Goal: Task Accomplishment & Management: Use online tool/utility

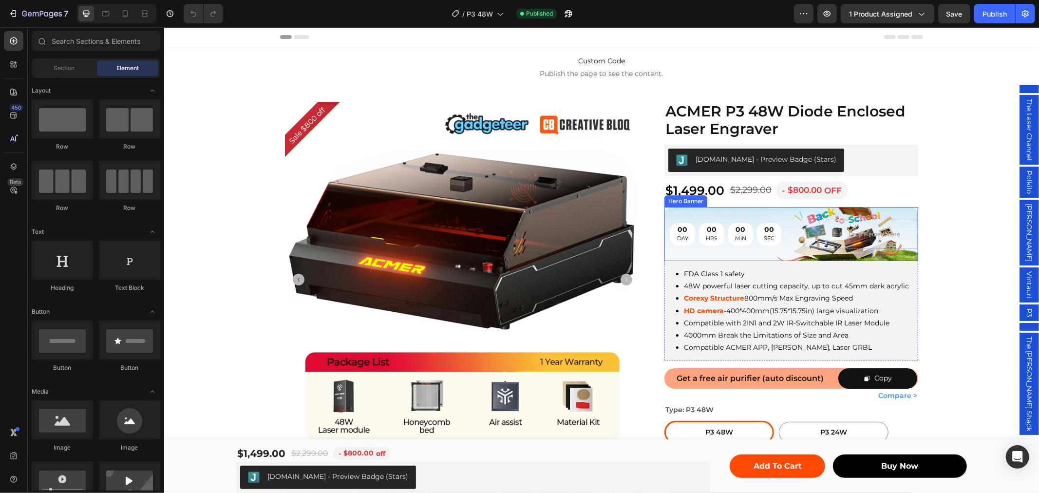
click at [805, 221] on div "00 DAY 00 HRS 00 MIN 00 SEC Countdown Timer Drop element here" at bounding box center [791, 234] width 254 height 60
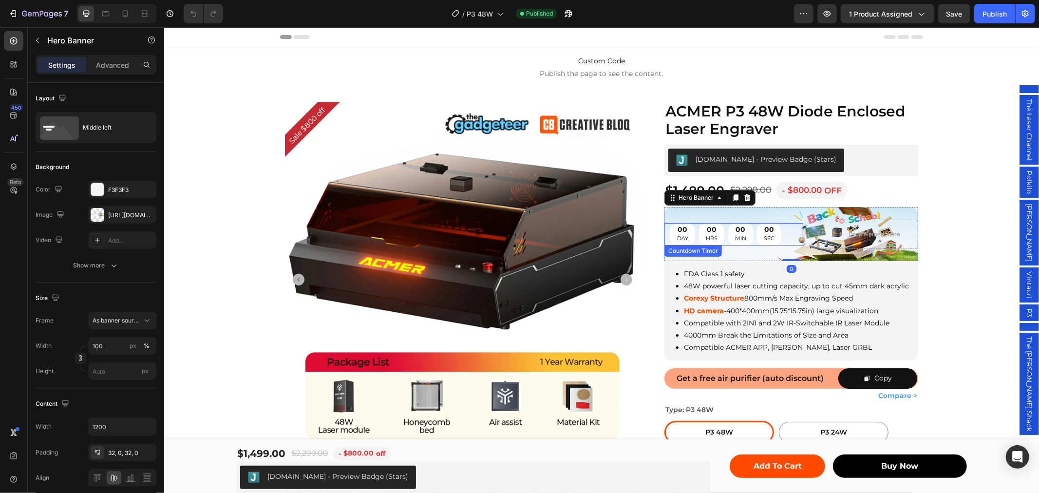
click at [739, 235] on p "MIN" at bounding box center [740, 238] width 11 height 10
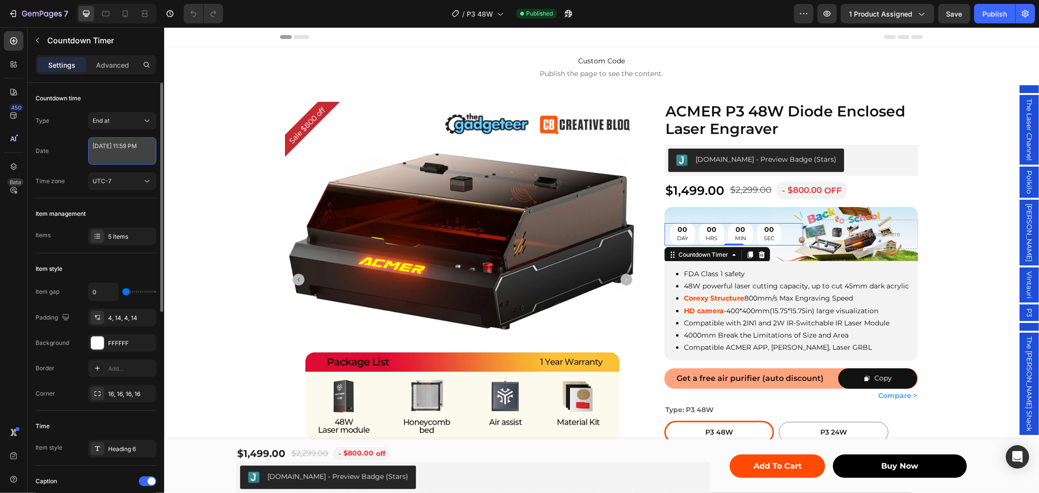
click at [142, 149] on textarea "August 25 2025 11:59 PM" at bounding box center [122, 150] width 68 height 27
select select "23"
select select "59"
select select "false"
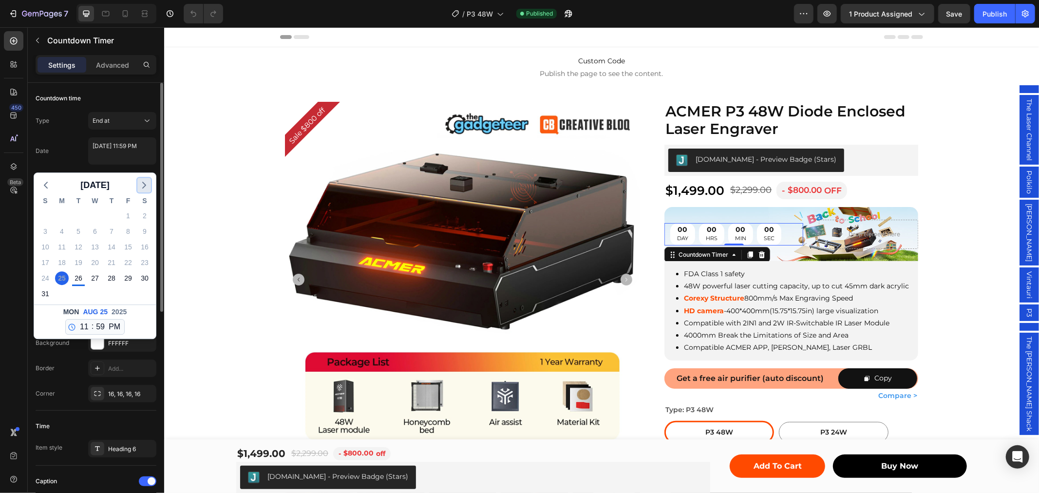
click at [143, 189] on icon "button" at bounding box center [144, 185] width 12 height 12
click at [63, 247] on div "15" at bounding box center [62, 247] width 14 height 14
type textarea "September 15 2025 11:59 PM"
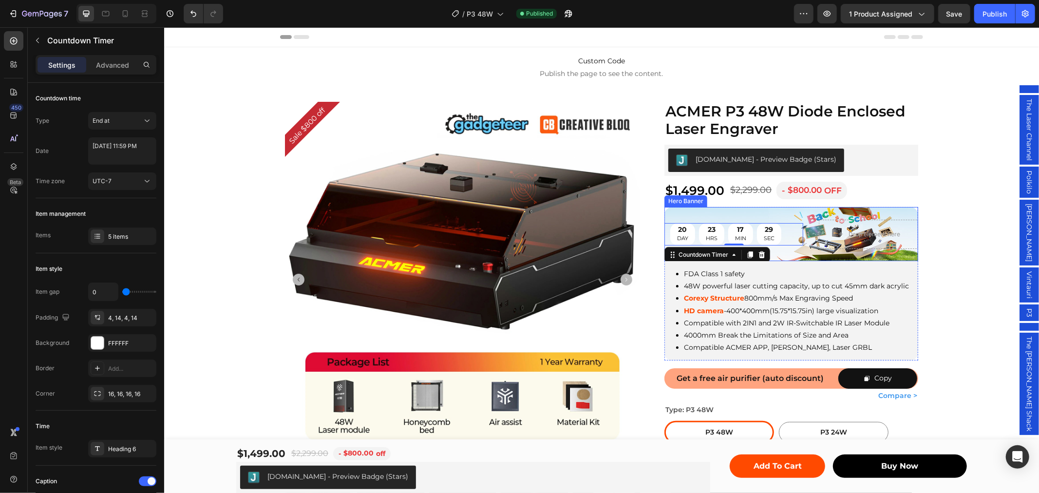
click at [873, 210] on div "20 DAY 23 HRS 17 MIN 29 SEC Countdown Timer 0 Drop element here" at bounding box center [791, 234] width 254 height 60
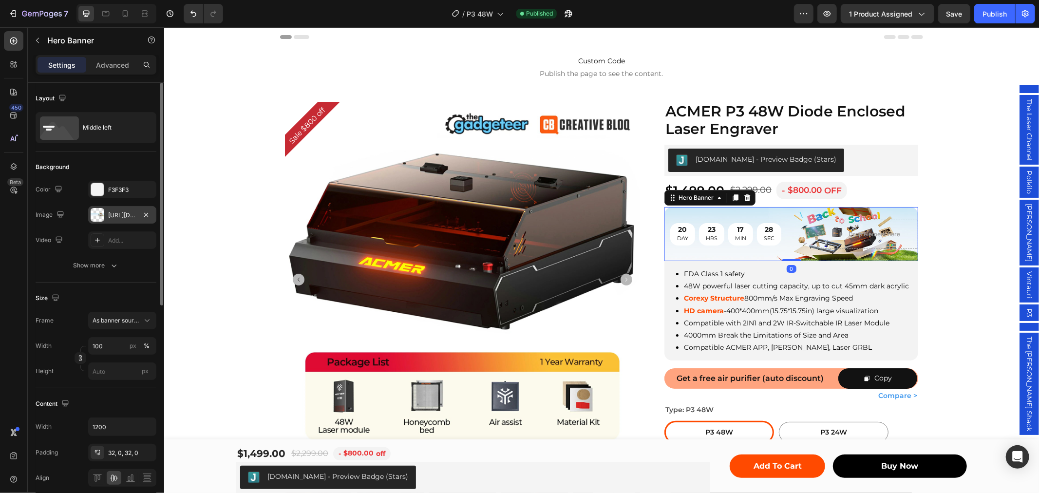
click at [112, 214] on div "https://cdn.shopify.com/s/files/1/0662/7960/4450/files/gempages_485368874087220…" at bounding box center [122, 215] width 28 height 9
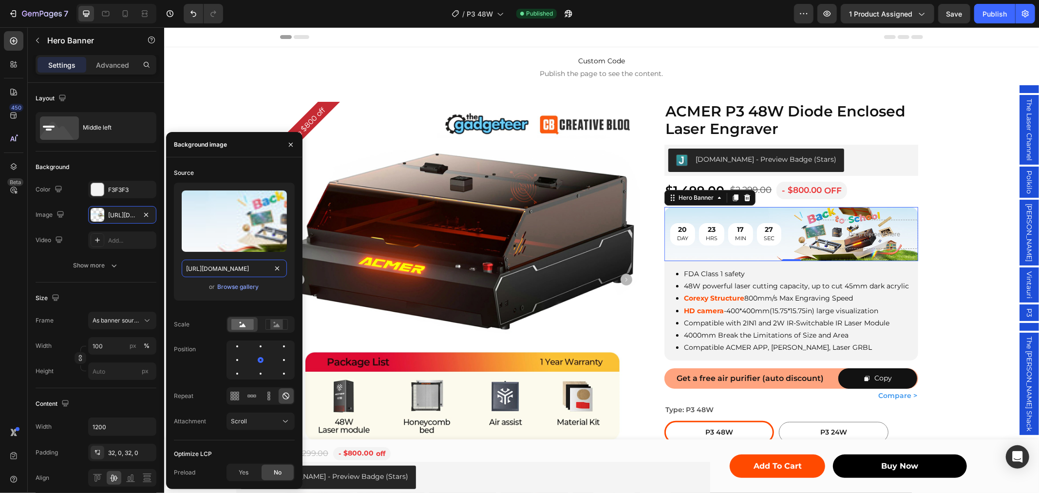
click at [242, 267] on input "https://cdn.shopify.com/s/files/1/0662/7960/4450/files/gempages_485368874087220…" at bounding box center [234, 269] width 105 height 18
click at [239, 285] on div "Browse gallery" at bounding box center [237, 287] width 41 height 9
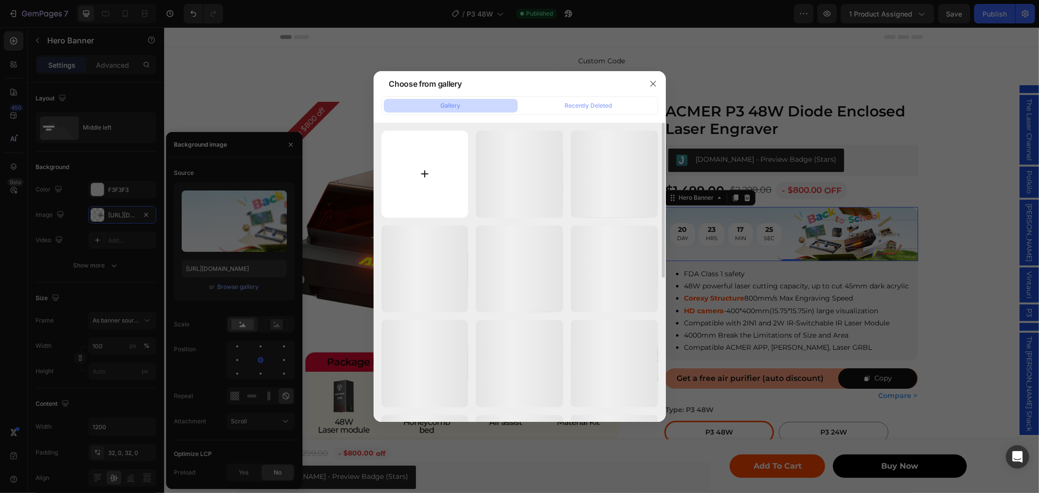
click at [424, 191] on input "file" at bounding box center [425, 174] width 87 height 87
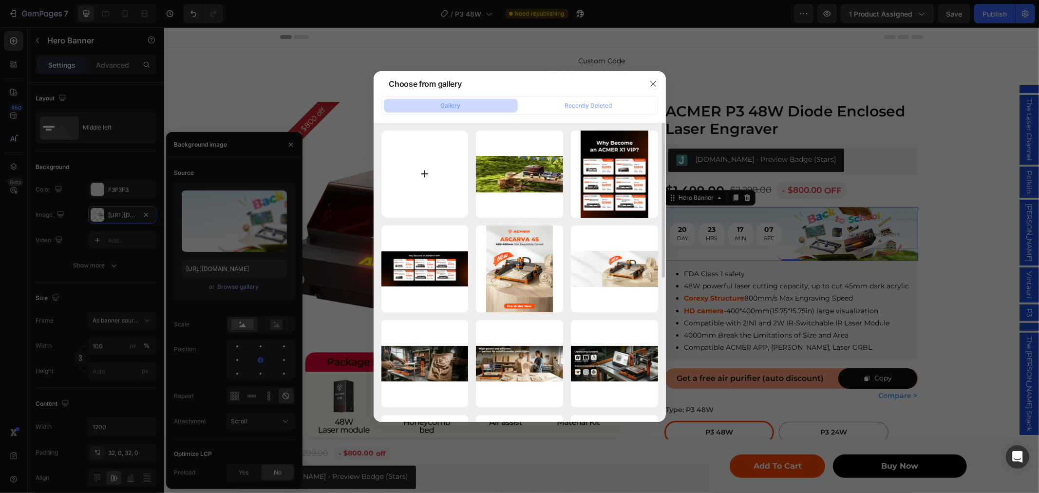
type input "C:\fakepath\1-倒计时.jpg"
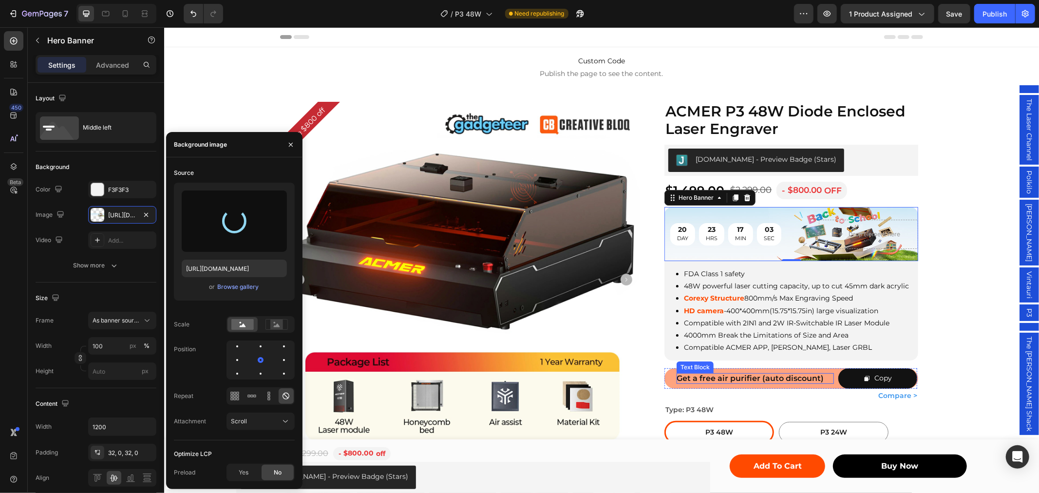
type input "https://cdn.shopify.com/s/files/1/0662/7960/4450/files/gempages_485368874087220…"
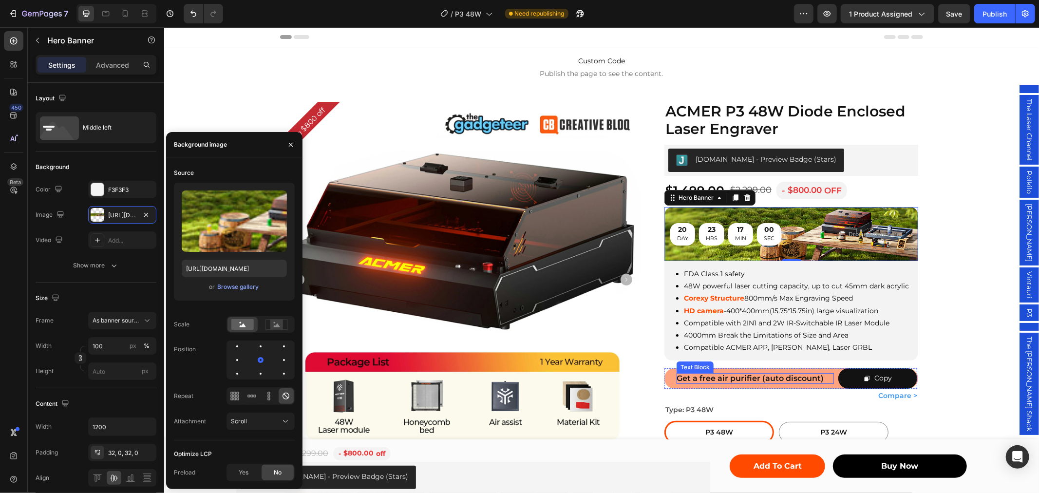
click at [713, 375] on span "Get a free air purifier (auto discount)" at bounding box center [749, 377] width 147 height 9
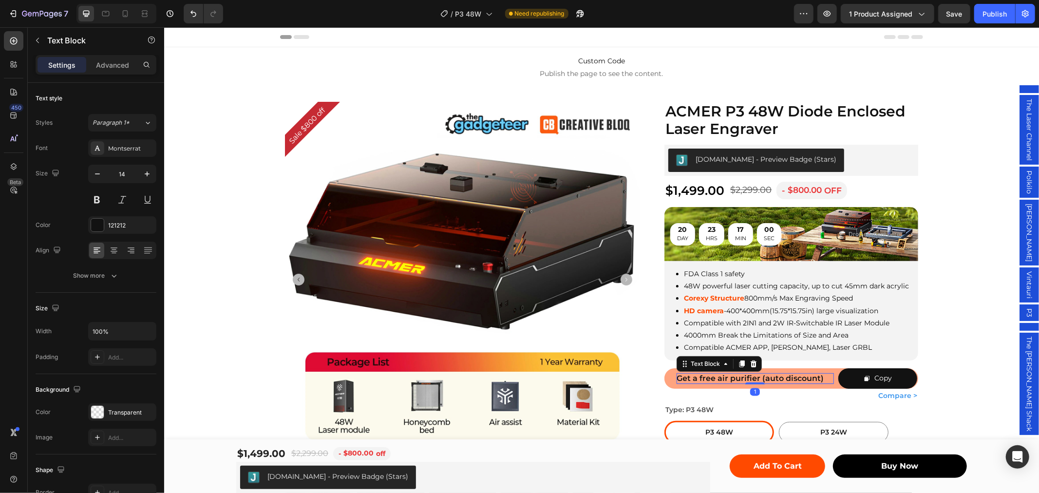
click at [701, 376] on span "Get a free air purifier (auto discount)" at bounding box center [749, 377] width 147 height 9
click at [692, 377] on span "Get a free air purifier (auto discount)" at bounding box center [749, 377] width 147 height 9
click at [711, 377] on span "Get free air purifier (auto discount)" at bounding box center [746, 377] width 140 height 9
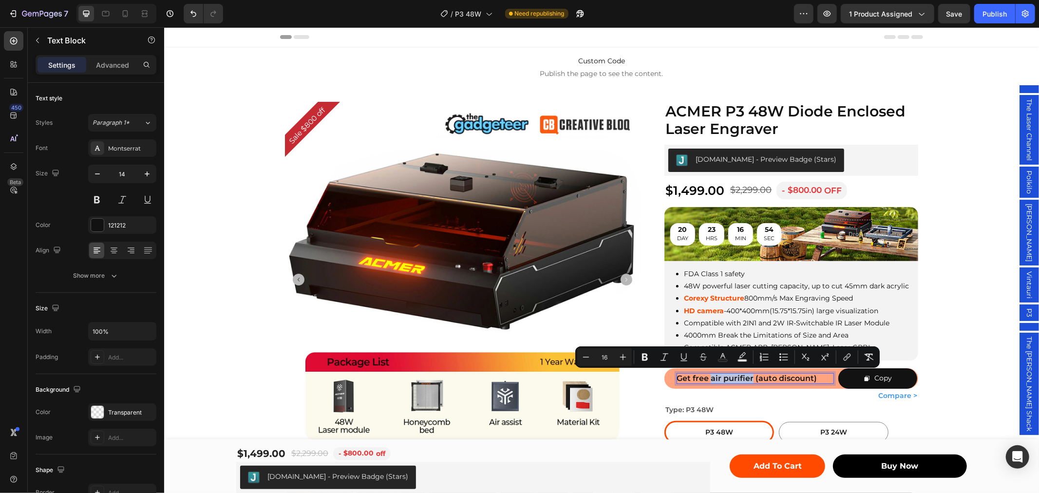
drag, startPoint x: 707, startPoint y: 377, endPoint x: 747, endPoint y: 373, distance: 40.1
click at [747, 373] on span "Get free air purifier (auto discount)" at bounding box center [746, 377] width 140 height 9
click at [759, 380] on span "Get free air purifier (auto discount)" at bounding box center [746, 377] width 140 height 9
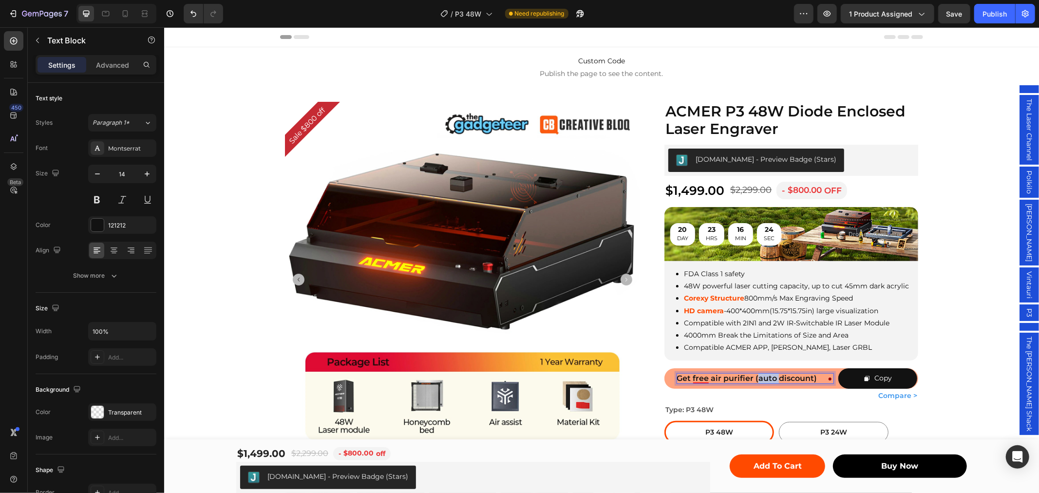
click at [759, 380] on span "Get free air purifier (auto discount)" at bounding box center [746, 377] width 140 height 9
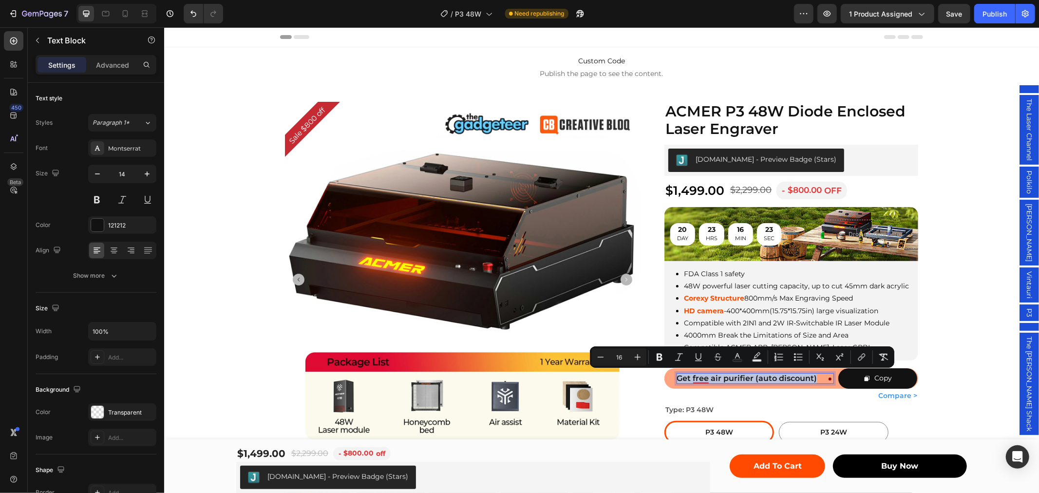
click at [739, 373] on span "Get free air purifier (auto discount)" at bounding box center [746, 377] width 140 height 9
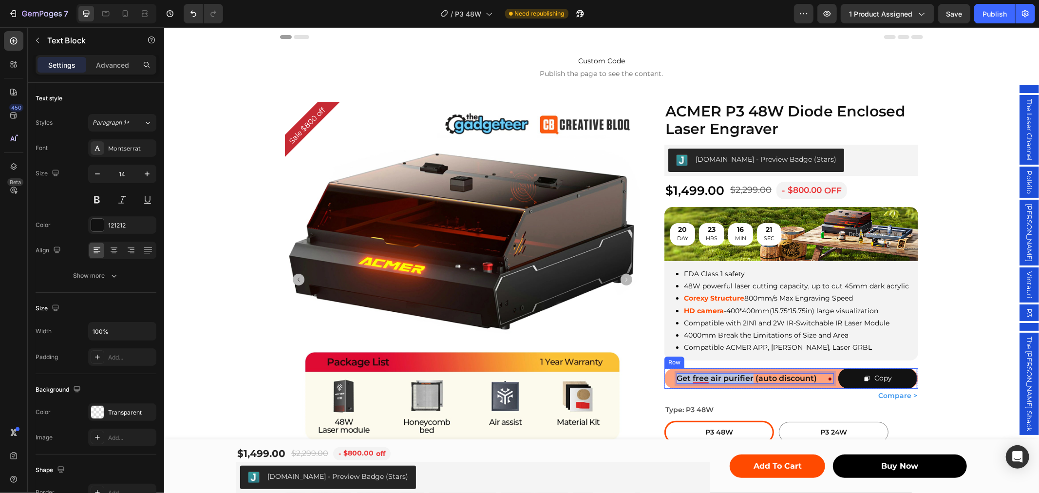
drag, startPoint x: 748, startPoint y: 378, endPoint x: 669, endPoint y: 380, distance: 79.4
click at [669, 380] on div "Get free air purifier (auto discount) Text Block 1 Copy Copy Coupon Code Row" at bounding box center [790, 378] width 253 height 20
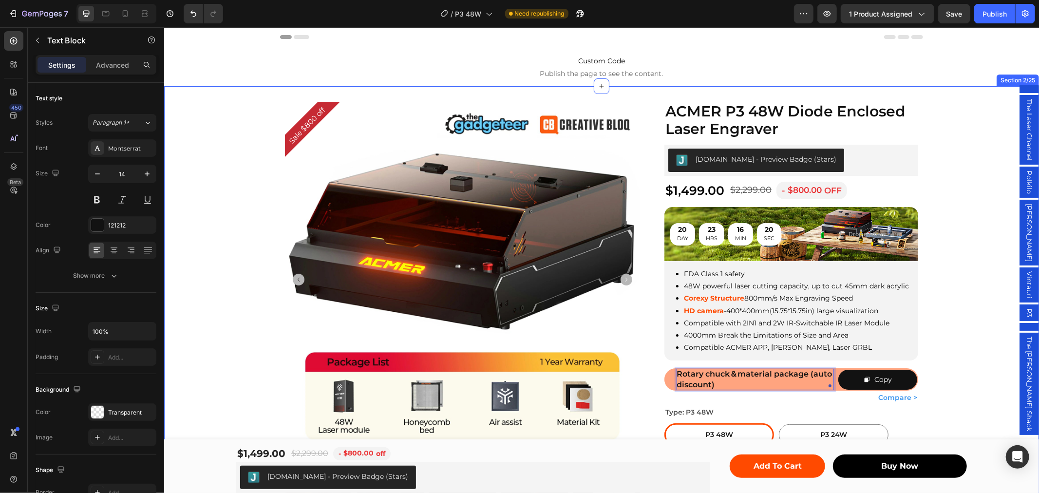
click at [974, 358] on div "Sale $800 off Product Badge Product Images Row ACMER P3 48W Diode Enclosed Lase…" at bounding box center [601, 352] width 875 height 502
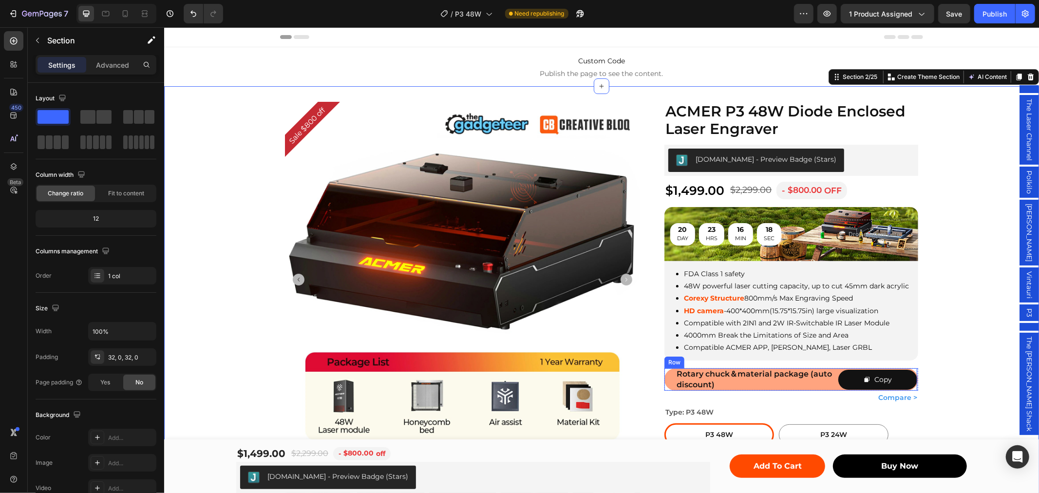
click at [832, 373] on div "Rotary chuck＆material package (auto discount) Text Block Copy Copy Coupon Code …" at bounding box center [790, 379] width 253 height 22
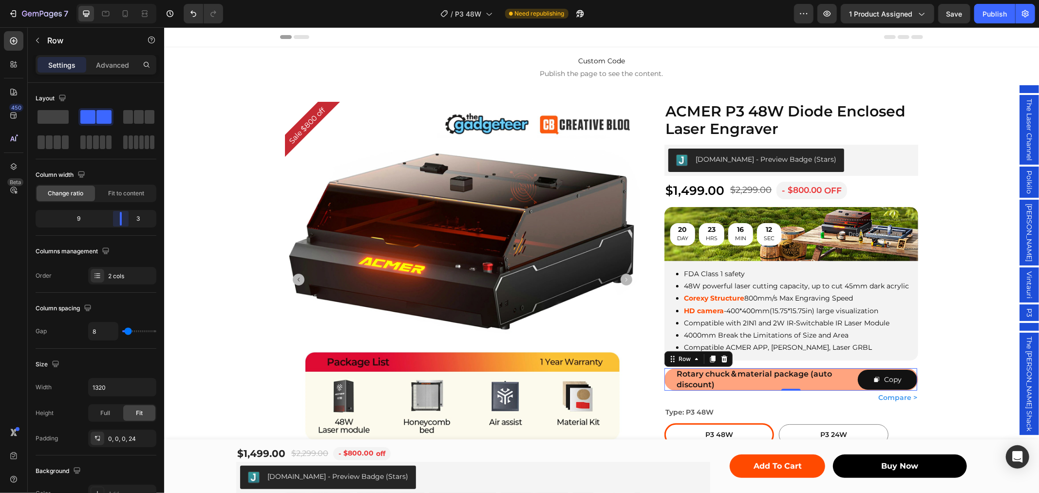
drag, startPoint x: 115, startPoint y: 217, endPoint x: 128, endPoint y: 218, distance: 12.7
click at [128, 0] on body "7 Version history / P3 48W Need republishing Preview 1 product assigned Save Pu…" at bounding box center [519, 0] width 1039 height 0
click at [893, 378] on div "Copy" at bounding box center [893, 379] width 18 height 12
click at [892, 378] on div "Copy" at bounding box center [893, 379] width 18 height 12
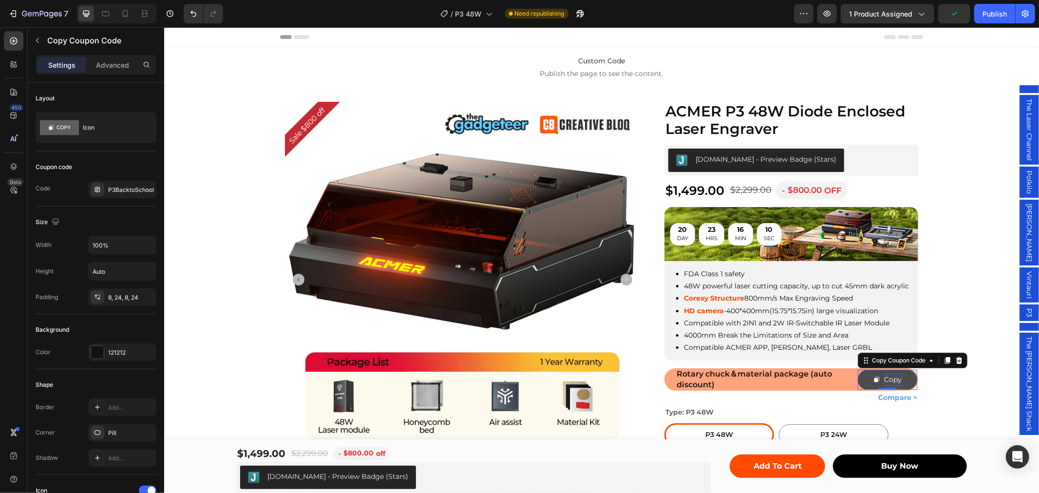
click at [892, 378] on div "Copy" at bounding box center [893, 379] width 18 height 12
click at [884, 376] on div "Copy" at bounding box center [893, 379] width 18 height 12
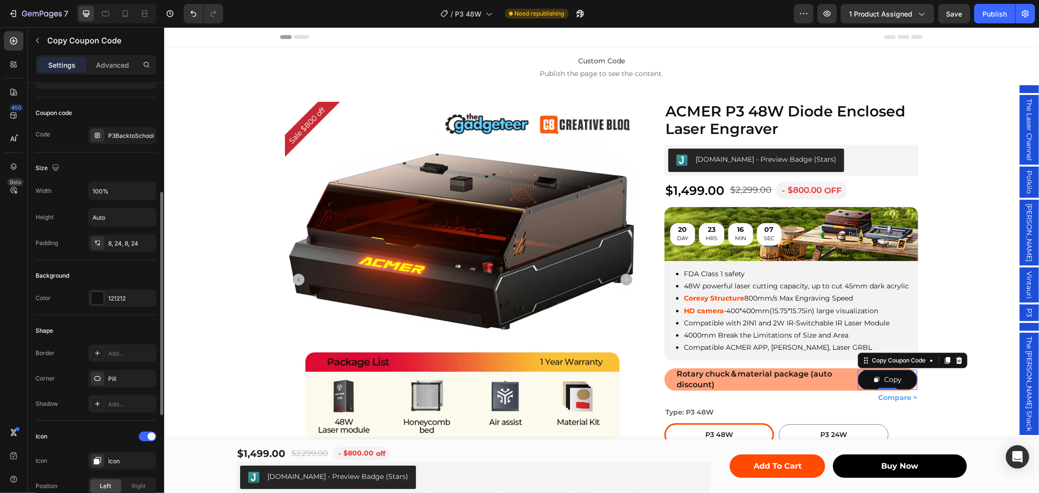
scroll to position [216, 0]
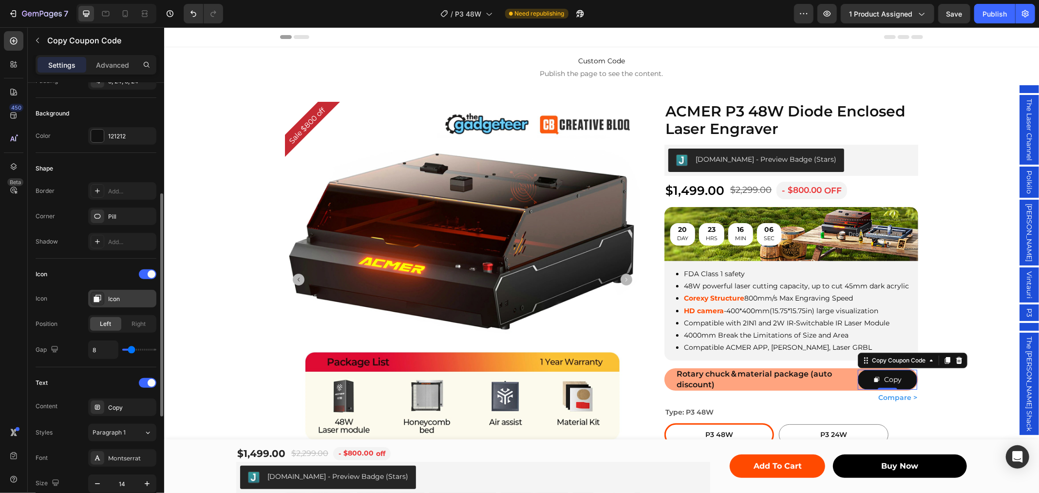
click at [129, 296] on div "Icon" at bounding box center [131, 299] width 46 height 9
click at [71, 267] on div "Icon" at bounding box center [96, 275] width 121 height 16
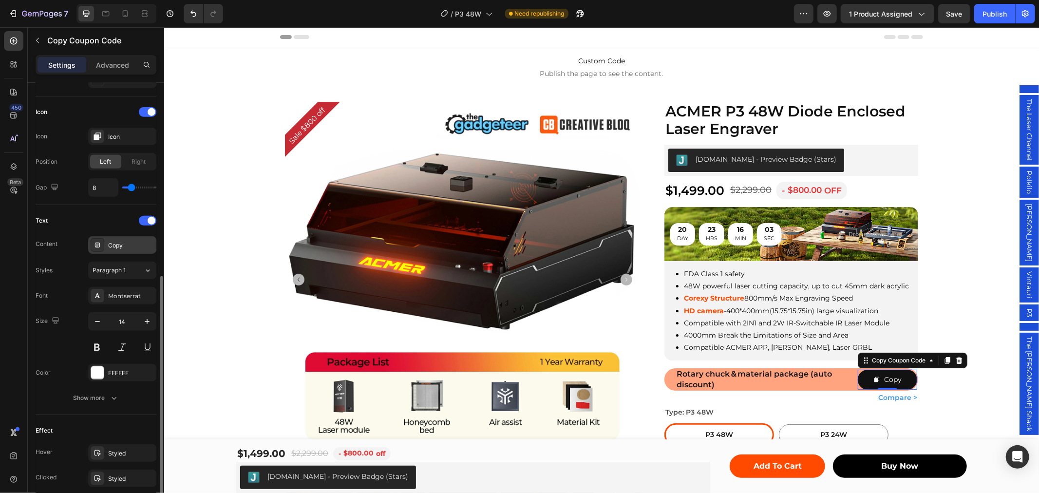
click at [124, 246] on div "Copy" at bounding box center [131, 245] width 46 height 9
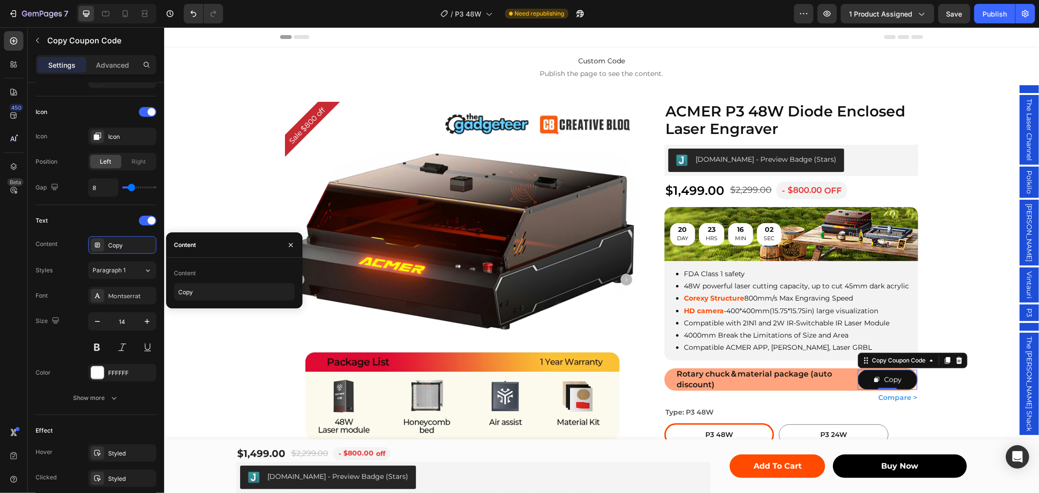
click at [193, 301] on div "Content Copy" at bounding box center [234, 283] width 136 height 51
click at [194, 292] on input "Copy" at bounding box center [234, 292] width 121 height 18
click at [194, 291] on input "Copy" at bounding box center [234, 292] width 121 height 18
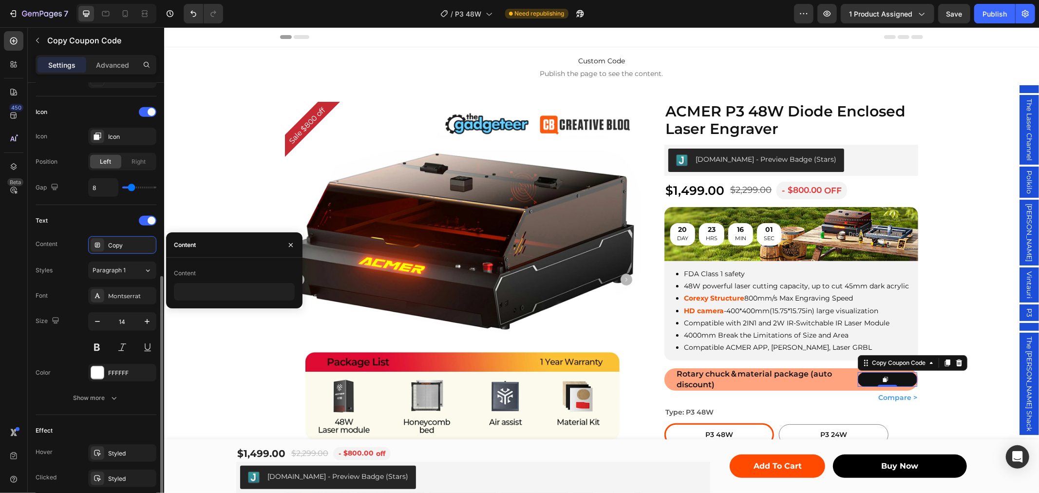
click at [101, 222] on div "Text" at bounding box center [96, 221] width 121 height 16
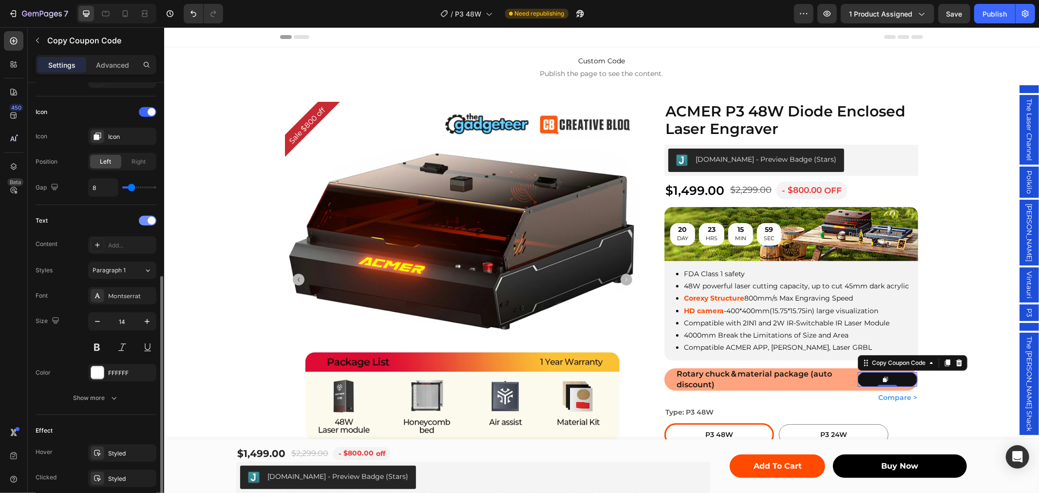
click at [148, 222] on span at bounding box center [152, 221] width 8 height 8
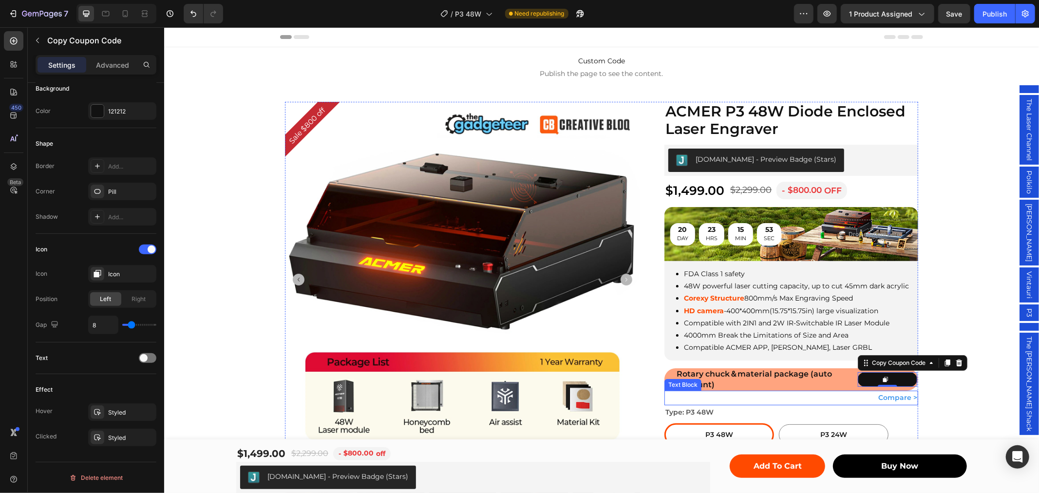
click at [803, 393] on p "Compare >" at bounding box center [791, 397] width 252 height 12
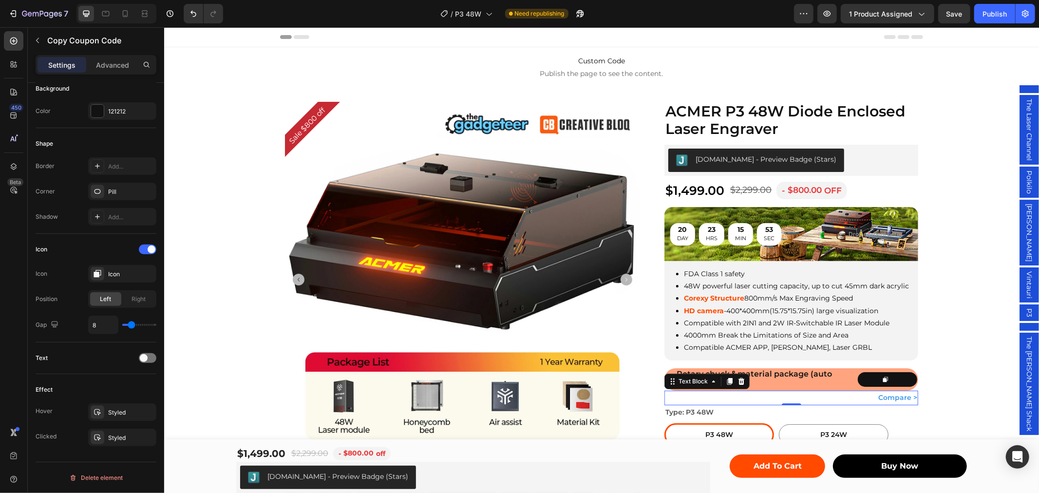
scroll to position [0, 0]
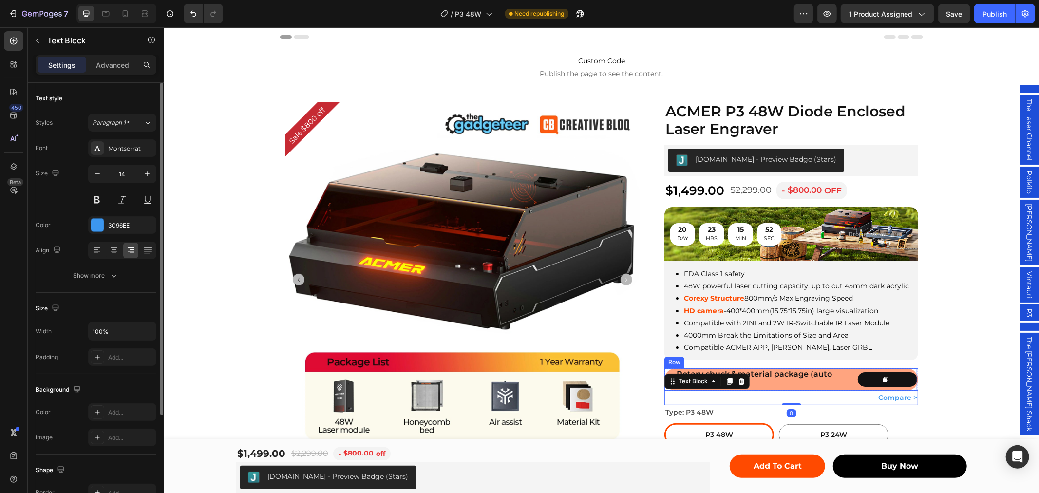
click at [852, 368] on div "Rotary chuck＆material package (auto discount) Text Block Copy Coupon Code Row" at bounding box center [790, 379] width 253 height 22
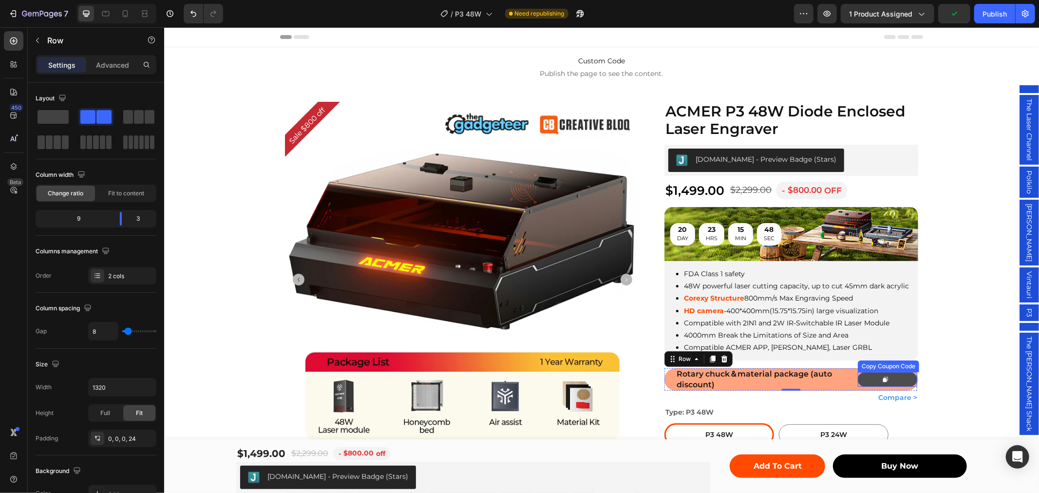
click at [874, 379] on button at bounding box center [887, 379] width 59 height 15
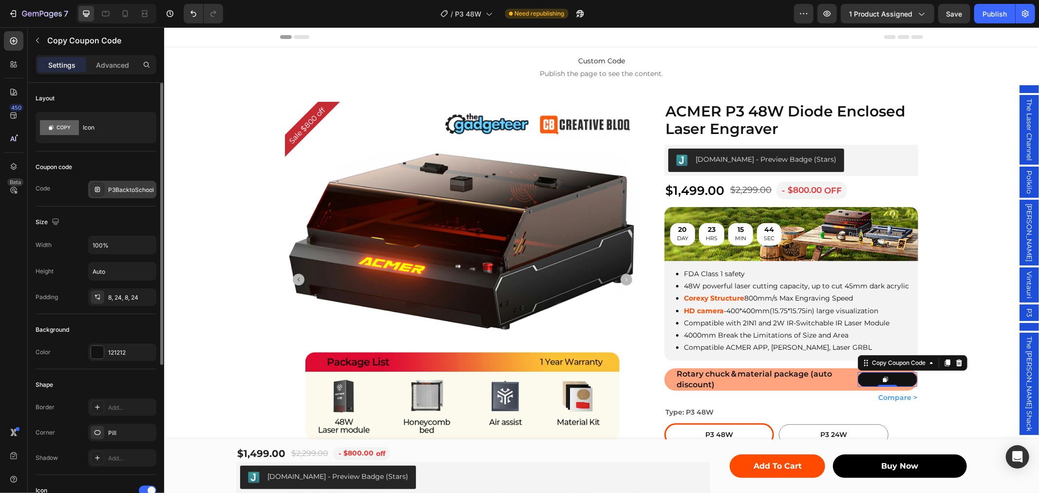
click at [118, 192] on div "P3BacktoSchool" at bounding box center [131, 190] width 46 height 9
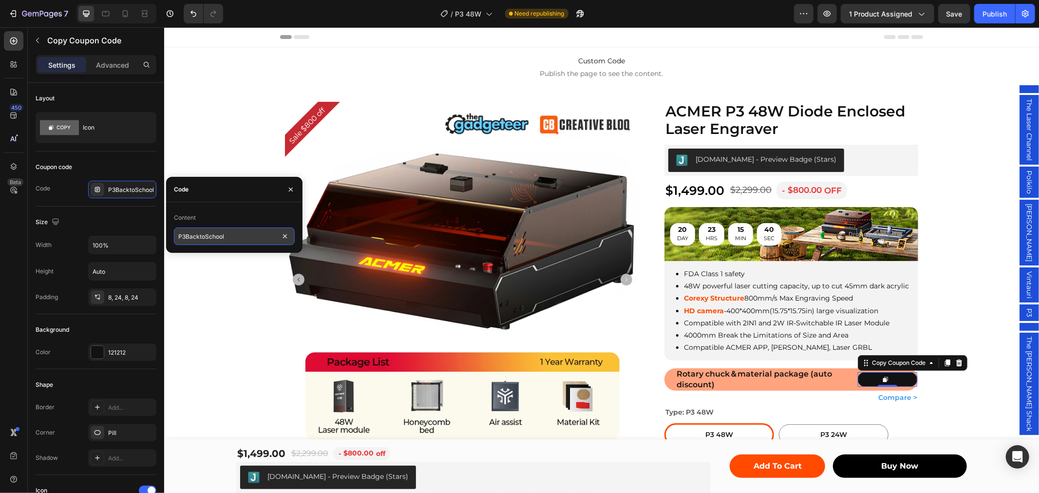
click at [232, 236] on input "P3BacktoSchool" at bounding box center [234, 237] width 121 height 18
paste input "OktoberfestLaserSale"
type input "P3OktoberfestLaserSale"
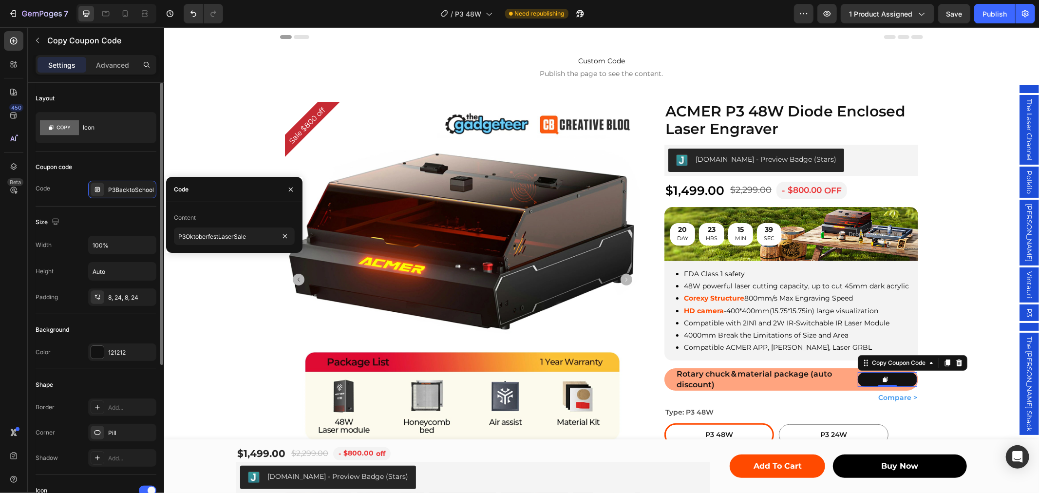
click at [134, 164] on div "Coupon code" at bounding box center [96, 167] width 121 height 16
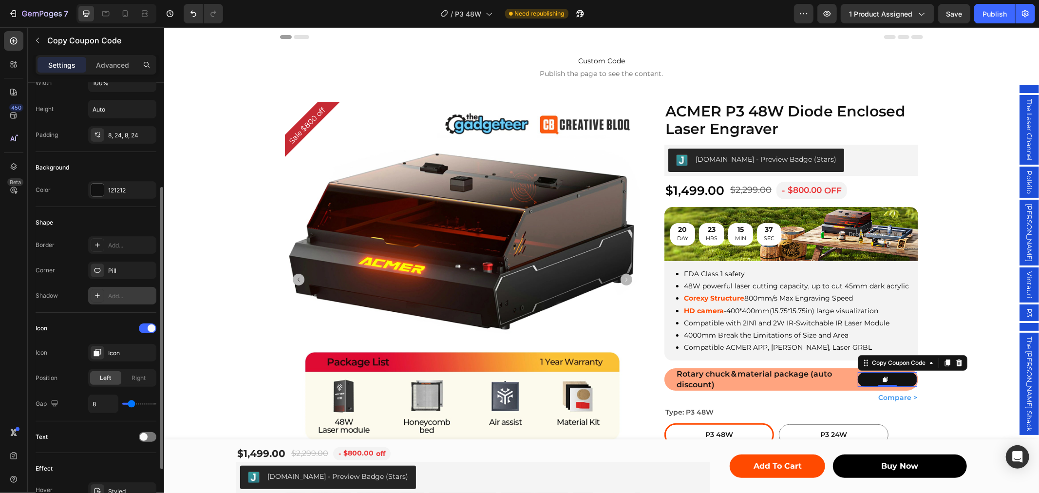
scroll to position [241, 0]
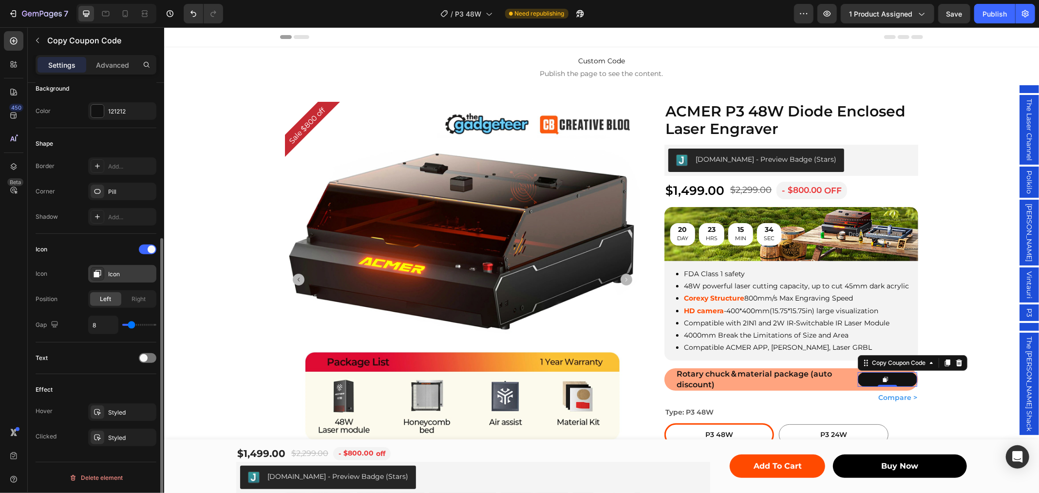
click at [105, 277] on div "Icon" at bounding box center [122, 274] width 68 height 18
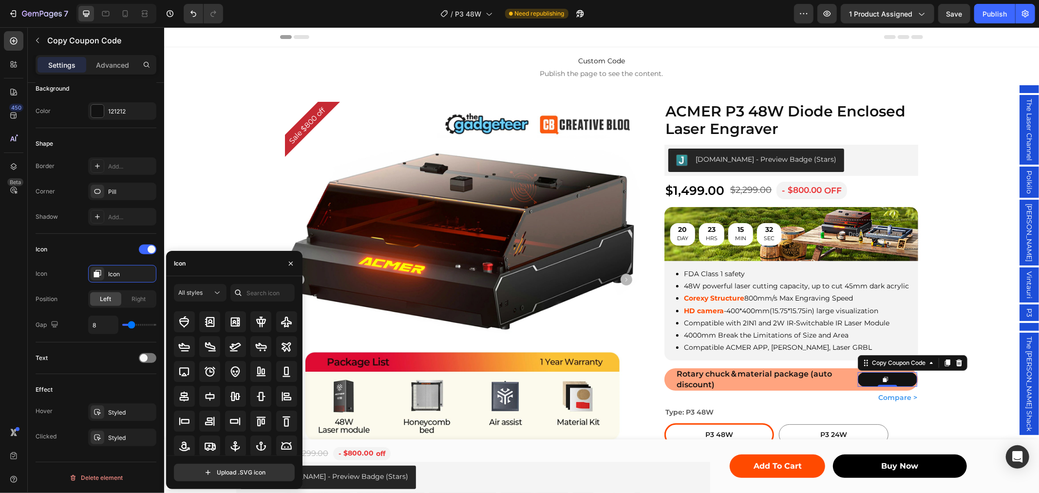
scroll to position [0, 0]
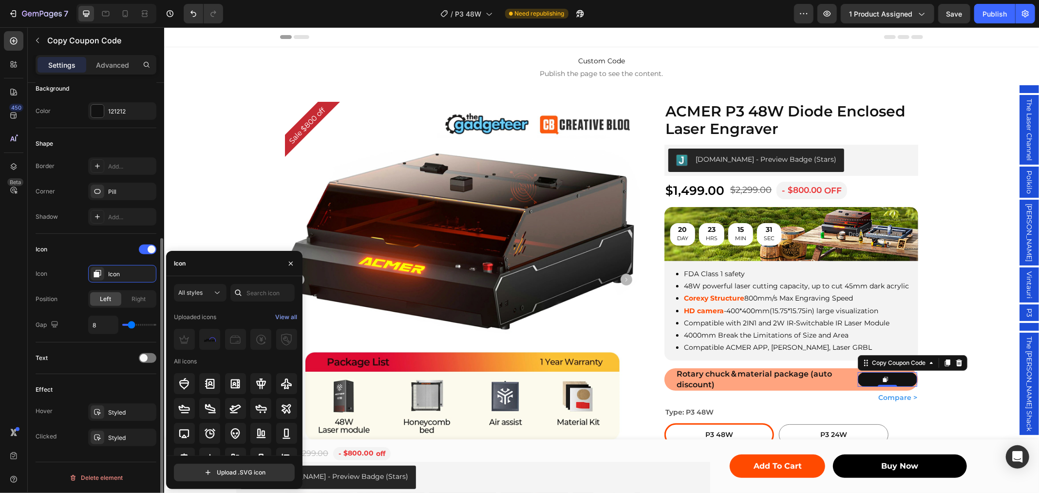
click at [109, 237] on div "Icon Icon Icon Position Left Right Gap 8" at bounding box center [96, 288] width 121 height 109
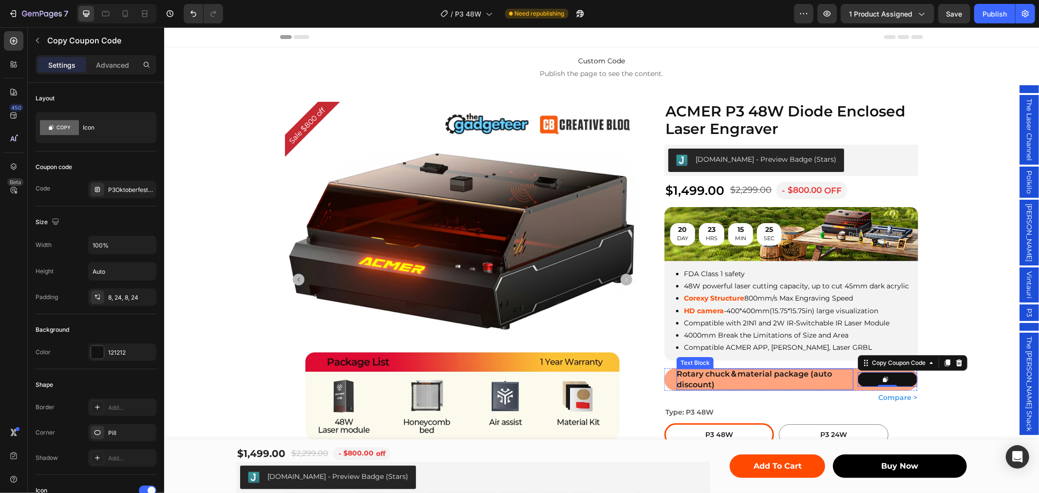
click at [841, 369] on p "Rotary chuck＆material package (auto discount)" at bounding box center [764, 378] width 177 height 21
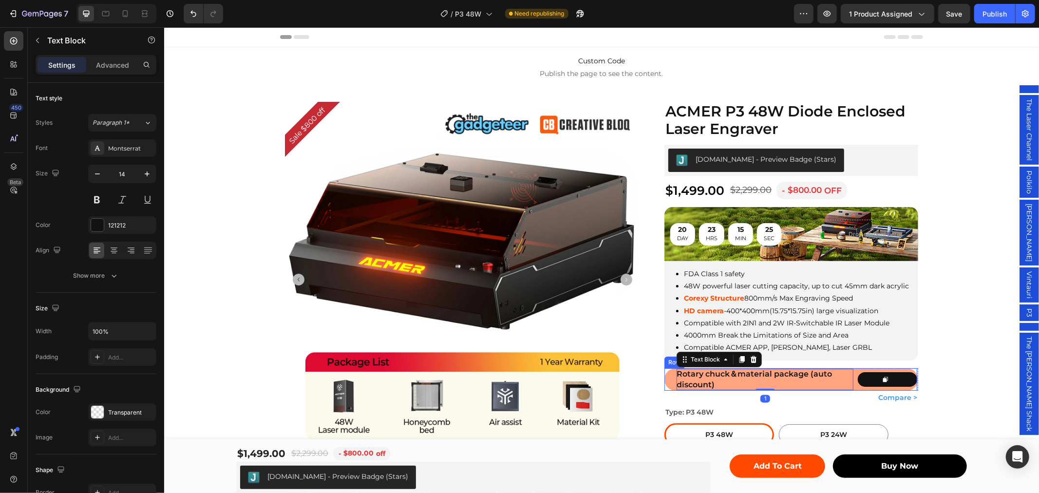
click at [850, 371] on div "Rotary chuck＆material package (auto discount) Text Block 1 Copy Coupon Code Row" at bounding box center [790, 379] width 253 height 22
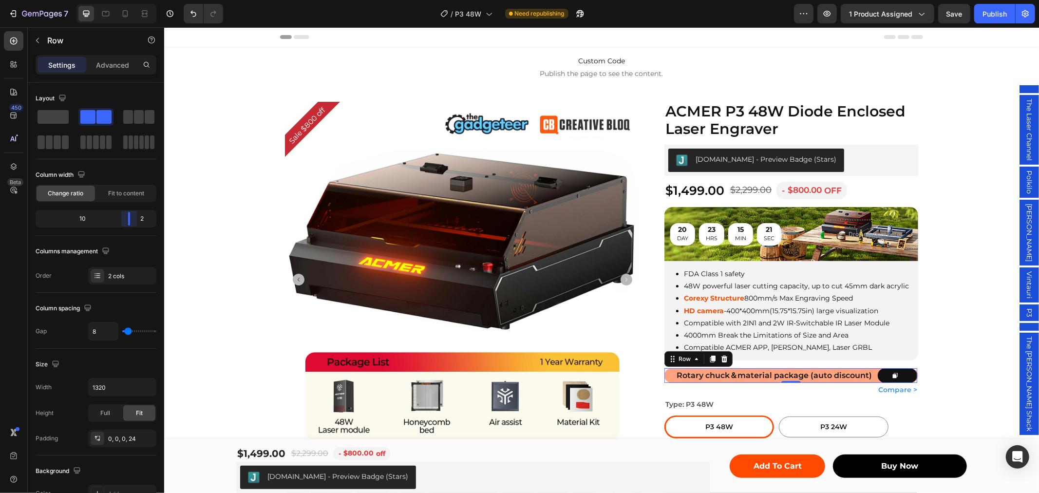
drag, startPoint x: 122, startPoint y: 214, endPoint x: 135, endPoint y: 215, distance: 13.2
click at [135, 0] on body "7 Version history / P3 48W Need republishing Preview 1 product assigned Save Pu…" at bounding box center [519, 0] width 1039 height 0
click at [931, 360] on div "Sale $800 off Product Badge Product Images Row ACMER P3 48W Diode Enclosed Lase…" at bounding box center [601, 348] width 875 height 495
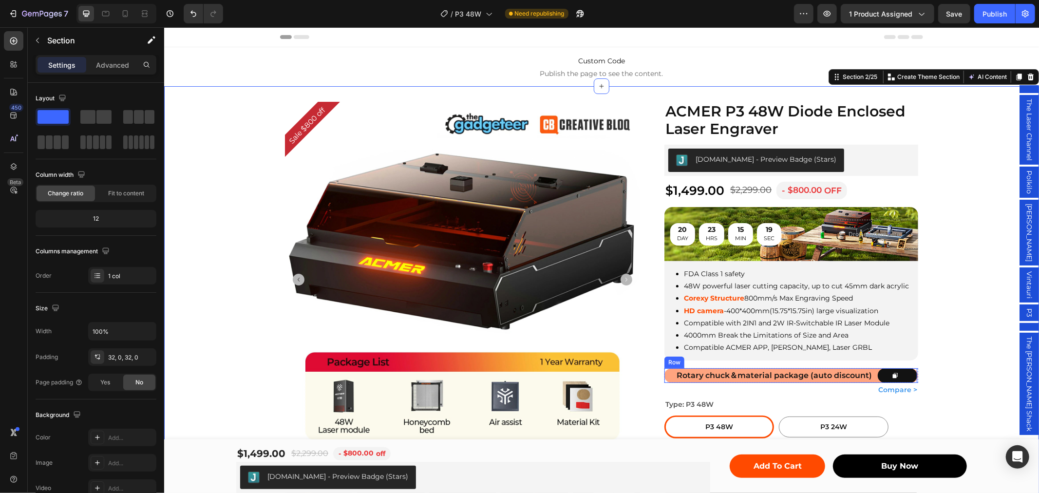
click at [871, 372] on div "Rotary chuck＆material package (auto discount) Text Block Copy Coupon Code Row" at bounding box center [790, 375] width 253 height 15
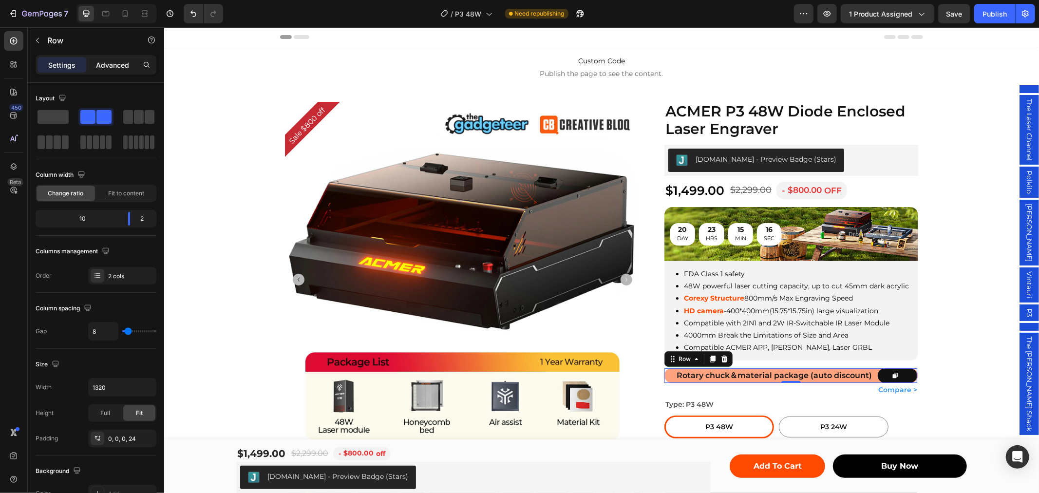
click at [110, 67] on p "Advanced" at bounding box center [112, 65] width 33 height 10
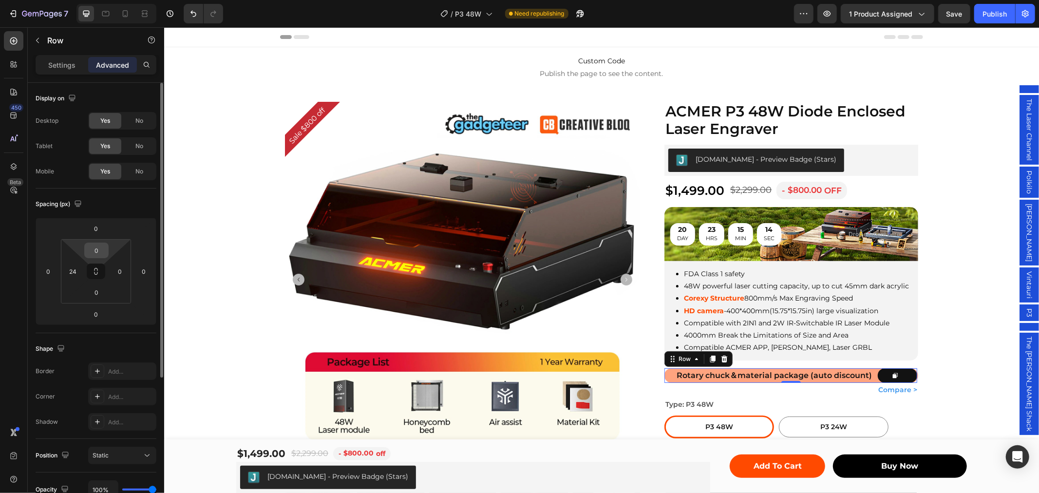
click at [98, 256] on input "0" at bounding box center [96, 250] width 19 height 15
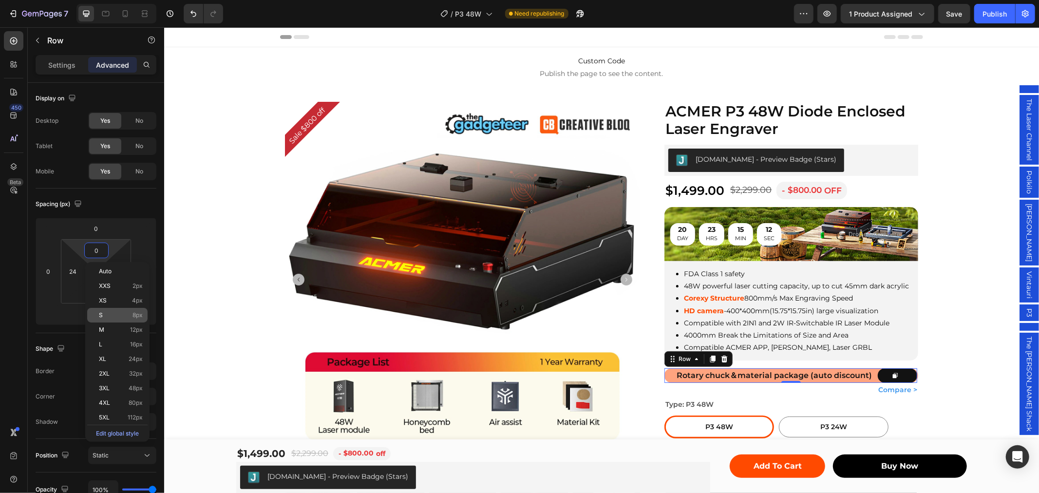
click at [129, 319] on div "S 8px" at bounding box center [117, 315] width 60 height 15
type input "8"
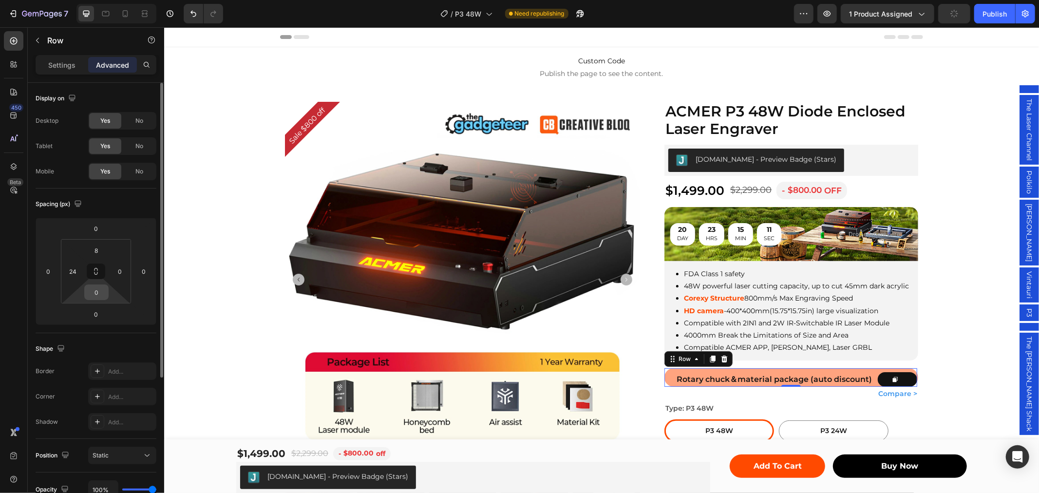
click at [103, 290] on input "0" at bounding box center [96, 292] width 19 height 15
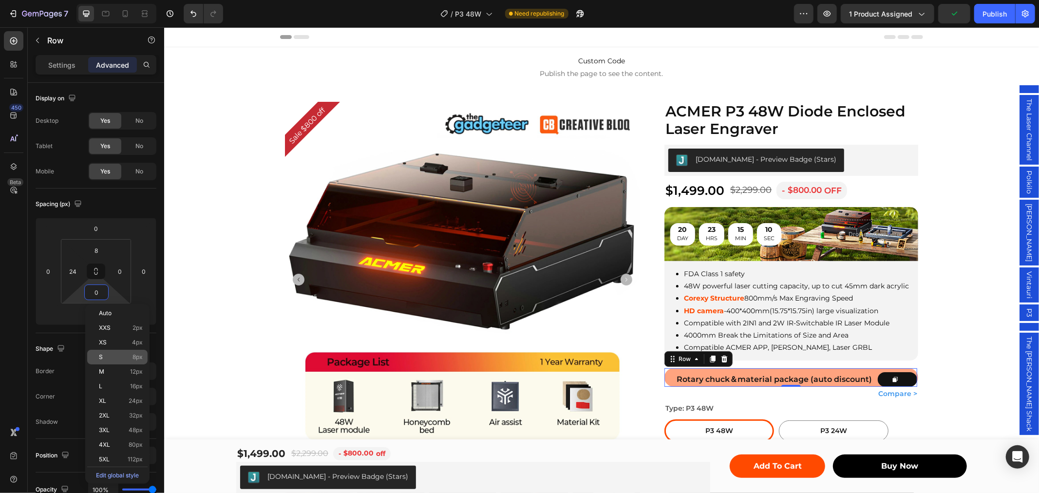
click at [129, 359] on p "S 8px" at bounding box center [121, 357] width 44 height 7
type input "8"
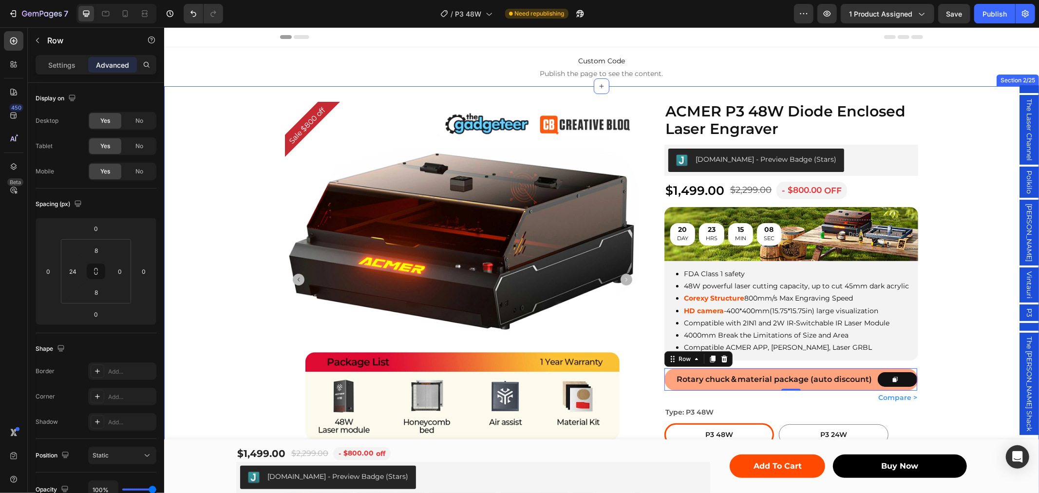
click at [939, 363] on div "Sale $800 off Product Badge Product Images Row ACMER P3 48W Diode Enclosed Lase…" at bounding box center [601, 352] width 875 height 502
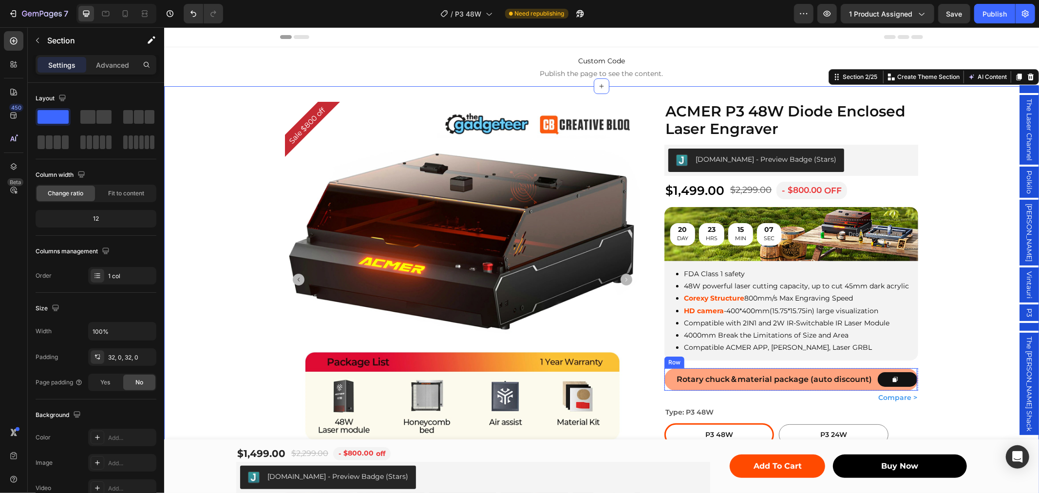
click at [899, 368] on div "Rotary chuck＆material package (auto discount) Text Block Copy Coupon Code Row" at bounding box center [790, 379] width 253 height 22
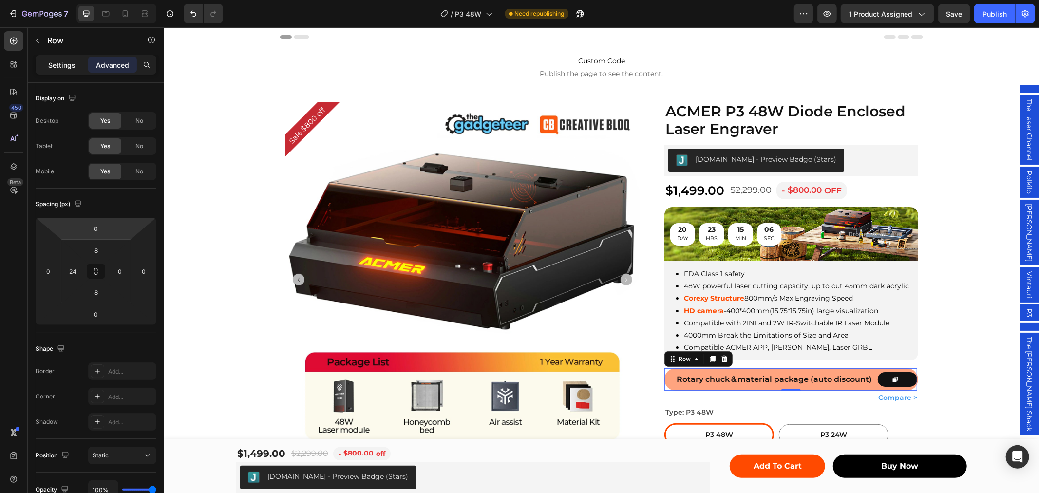
click at [71, 60] on p "Settings" at bounding box center [61, 65] width 27 height 10
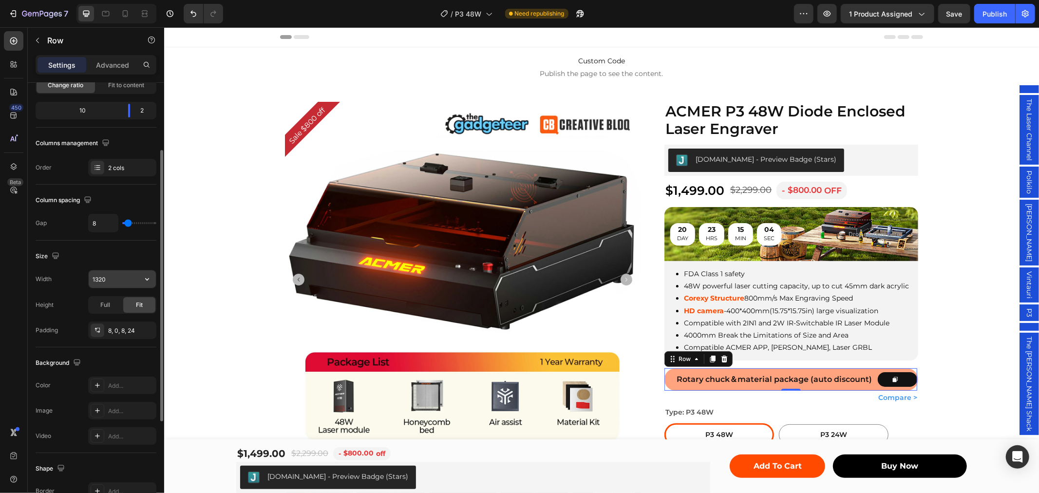
scroll to position [268, 0]
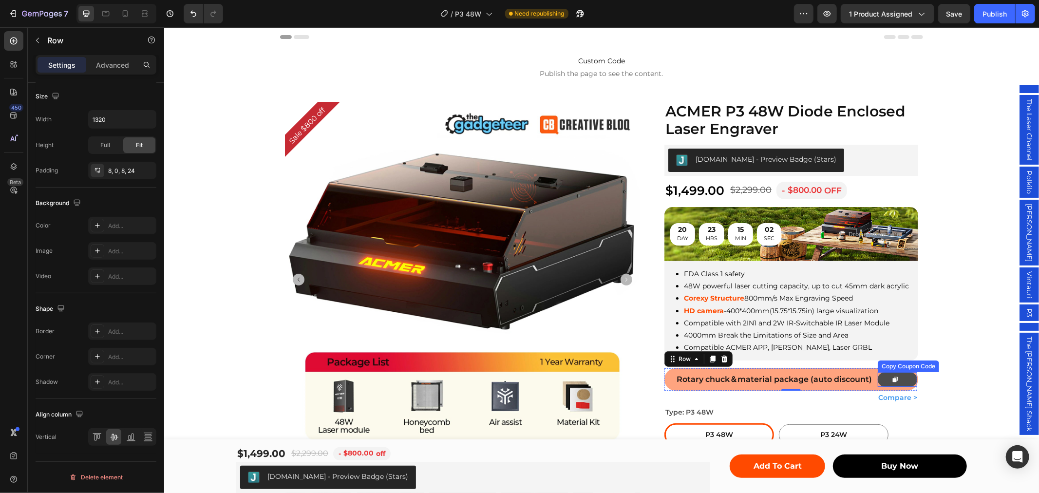
click at [892, 376] on icon at bounding box center [895, 379] width 7 height 7
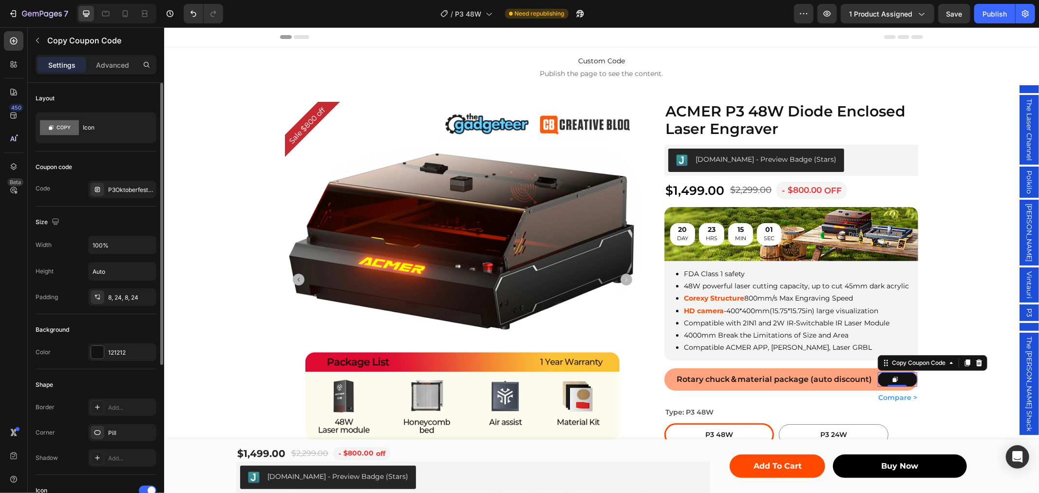
scroll to position [108, 0]
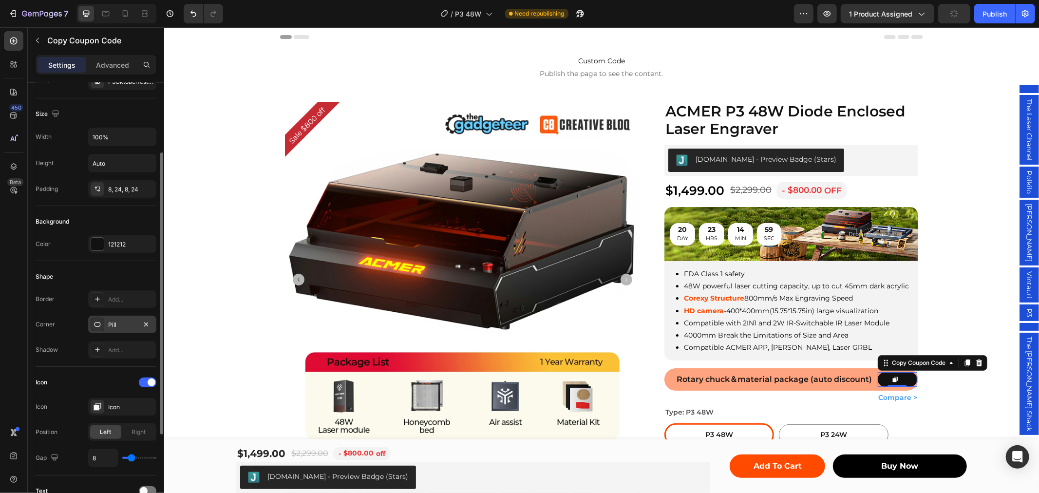
click at [122, 330] on div "Pill" at bounding box center [122, 325] width 68 height 18
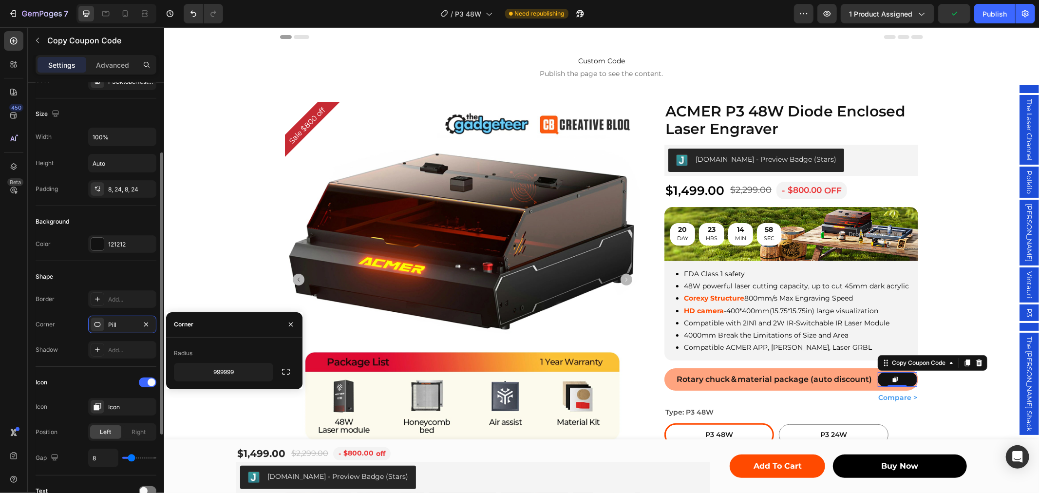
click at [121, 374] on div "Icon Icon Icon Position Left Right Gap 8" at bounding box center [96, 421] width 121 height 109
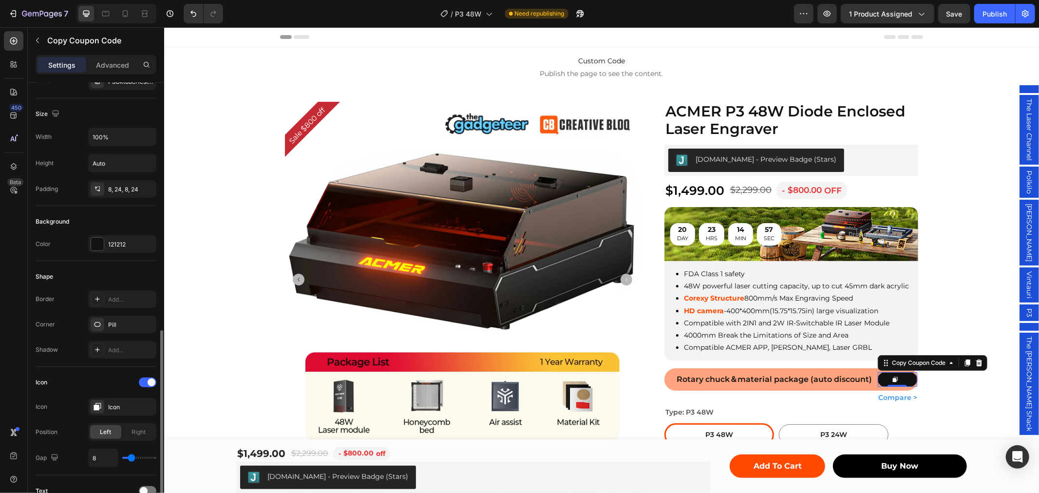
scroll to position [216, 0]
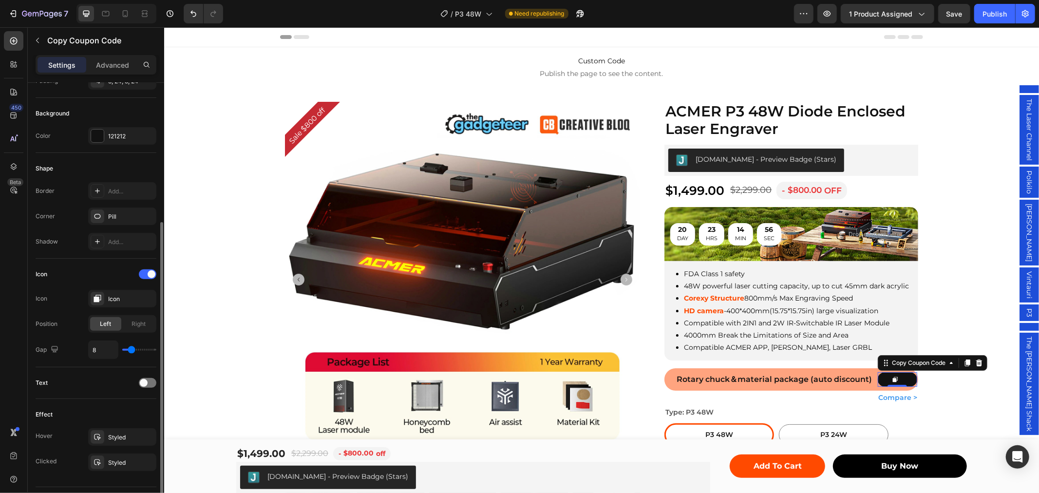
type input "12"
type input "14"
type input "15"
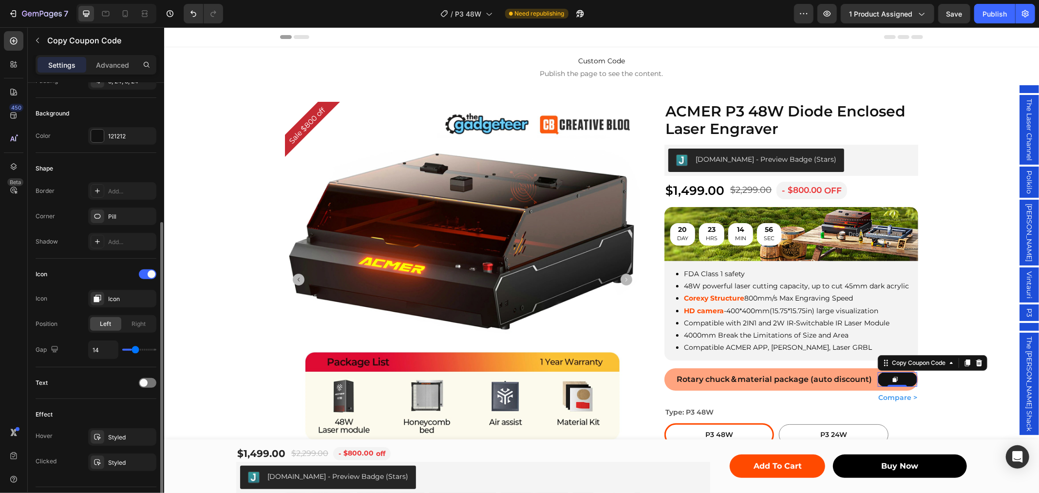
type input "15"
type input "16"
type input "20"
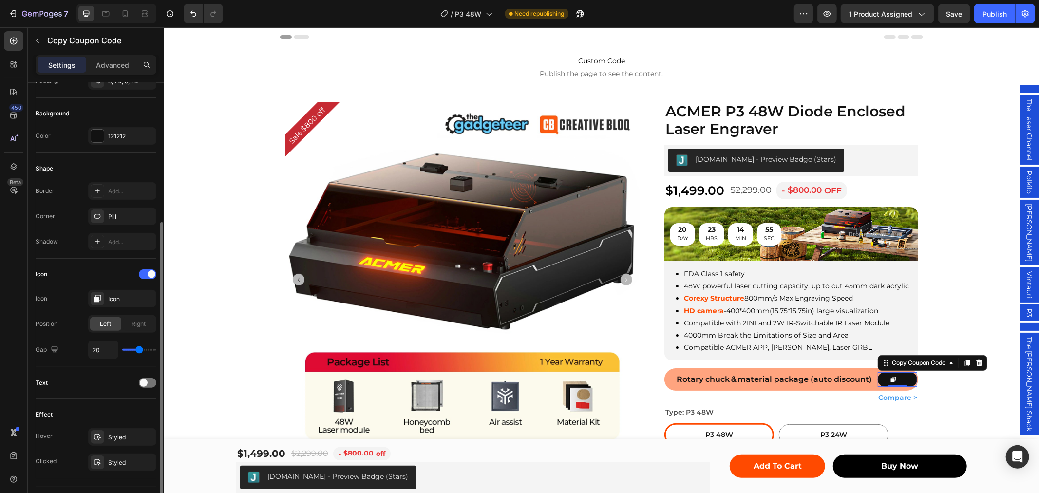
type input "22"
type input "24"
type input "25"
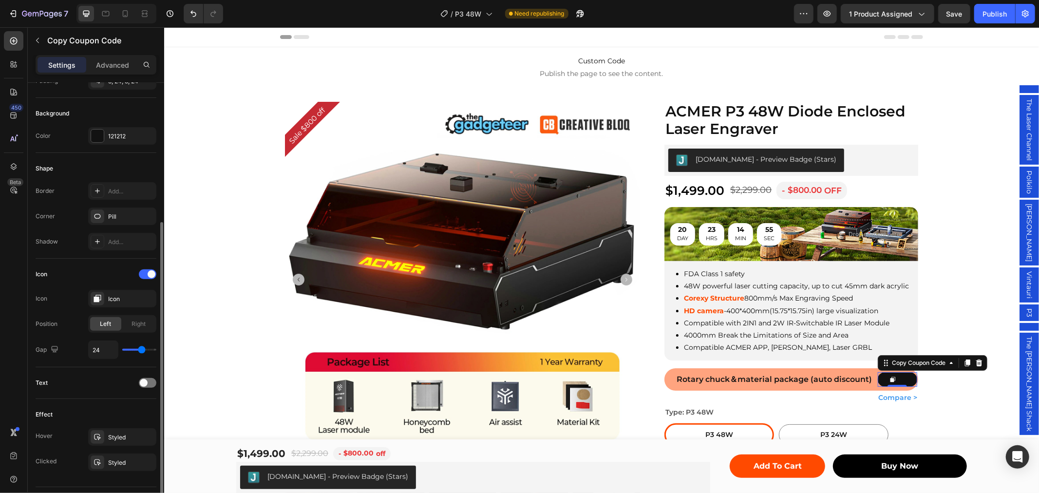
type input "25"
type input "24"
type input "22"
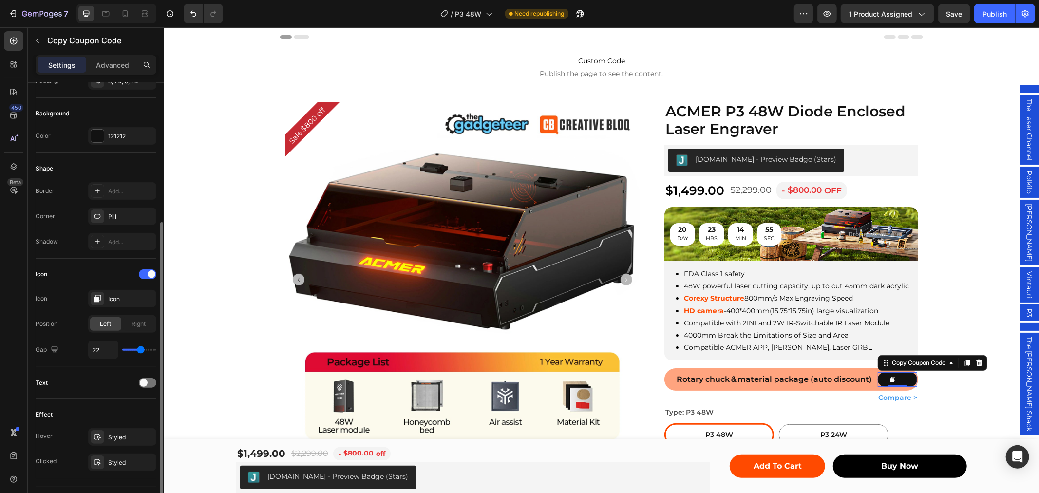
type input "21"
type input "19"
type input "7"
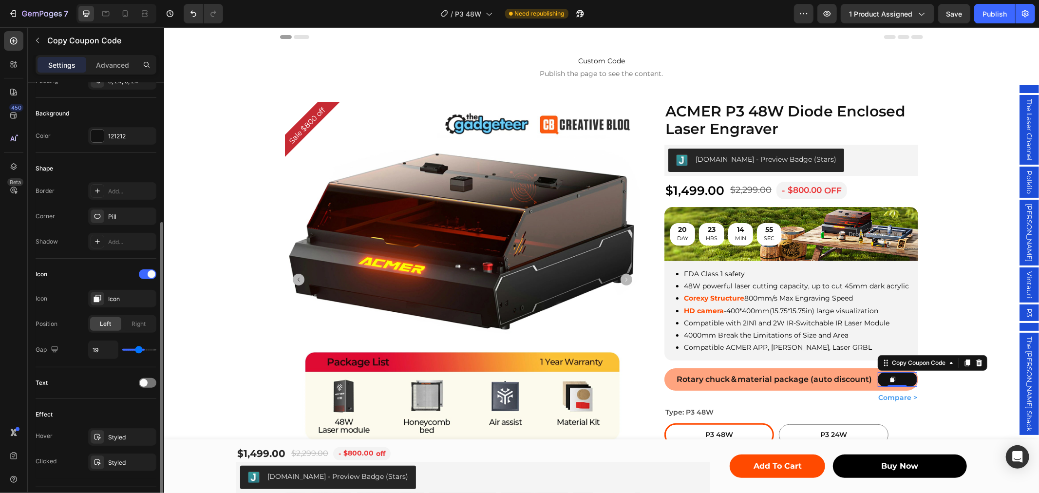
type input "7"
type input "5"
type input "4"
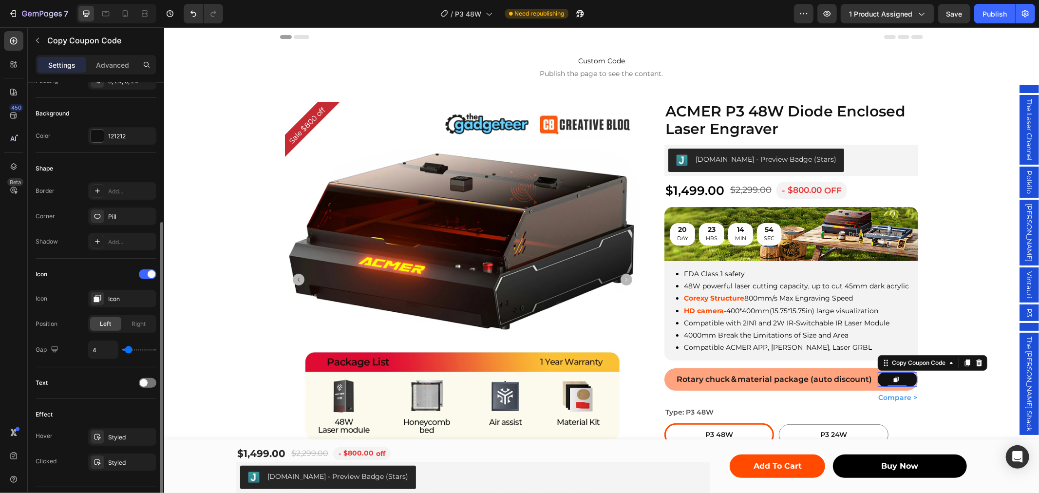
type input "3"
type input "0"
drag, startPoint x: 134, startPoint y: 351, endPoint x: 117, endPoint y: 348, distance: 16.3
type input "0"
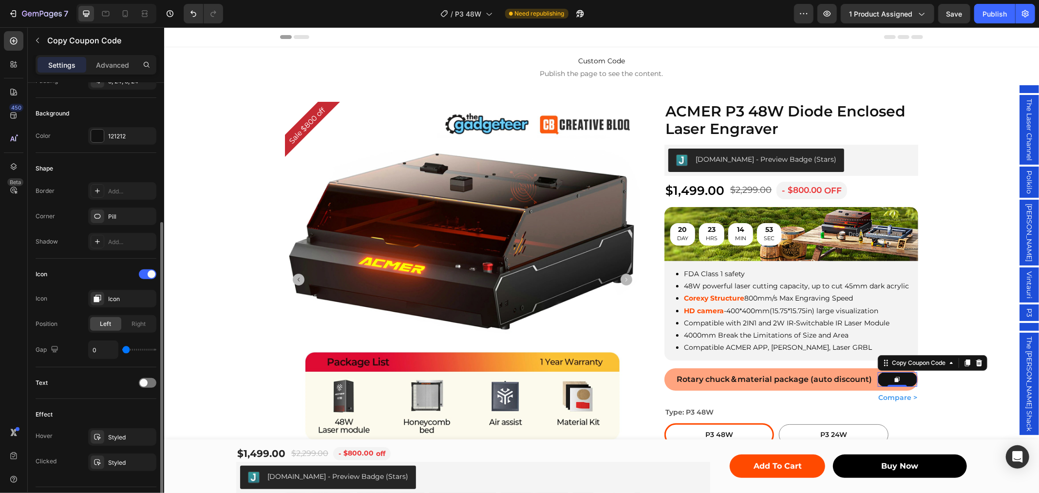
click at [122, 349] on input "range" at bounding box center [139, 350] width 34 height 2
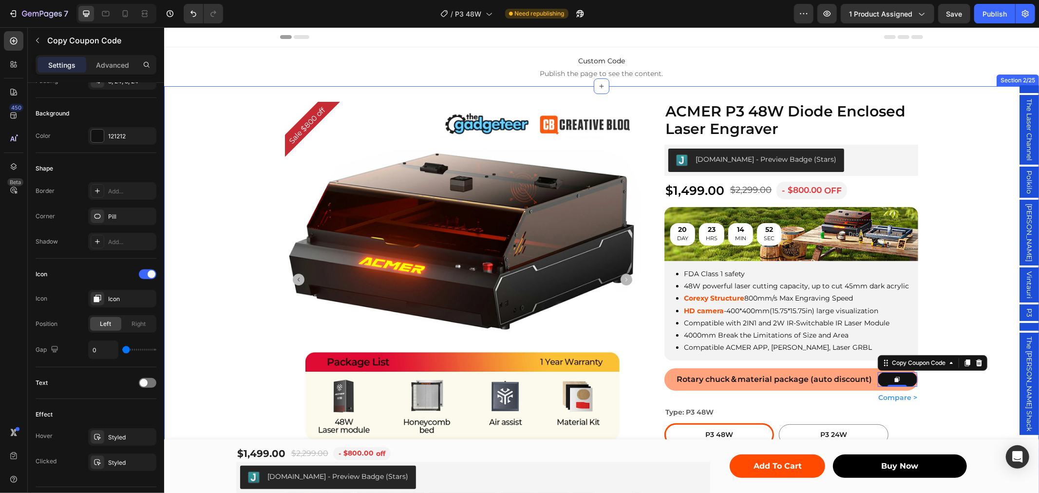
click at [945, 388] on div "Sale $800 off Product Badge Product Images Row ACMER P3 48W Diode Enclosed Lase…" at bounding box center [601, 352] width 875 height 502
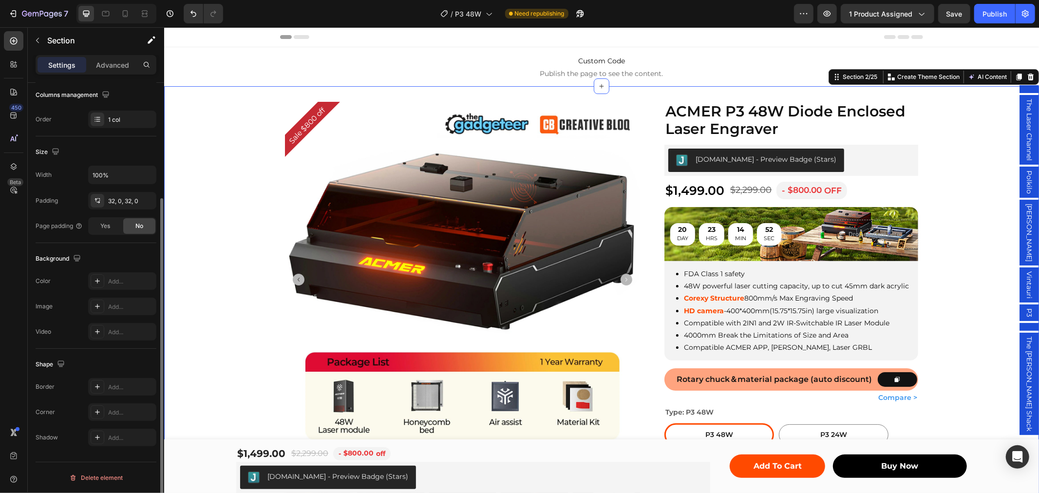
scroll to position [0, 0]
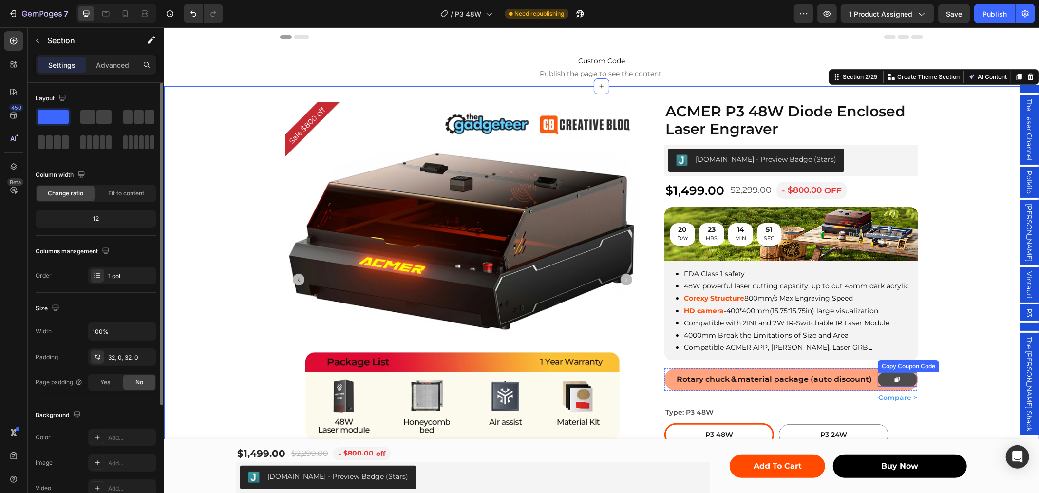
click at [878, 380] on button at bounding box center [897, 379] width 39 height 15
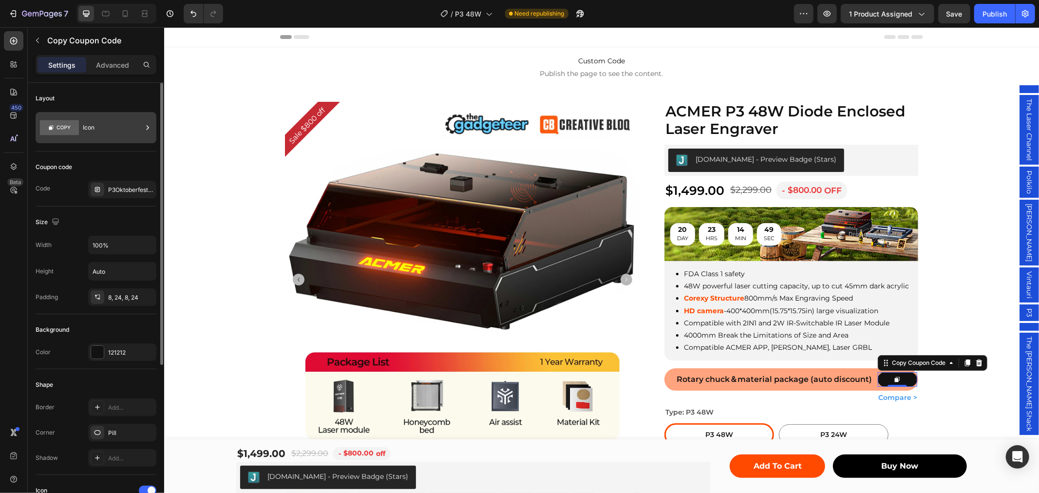
click at [105, 120] on div "Icon" at bounding box center [112, 127] width 59 height 22
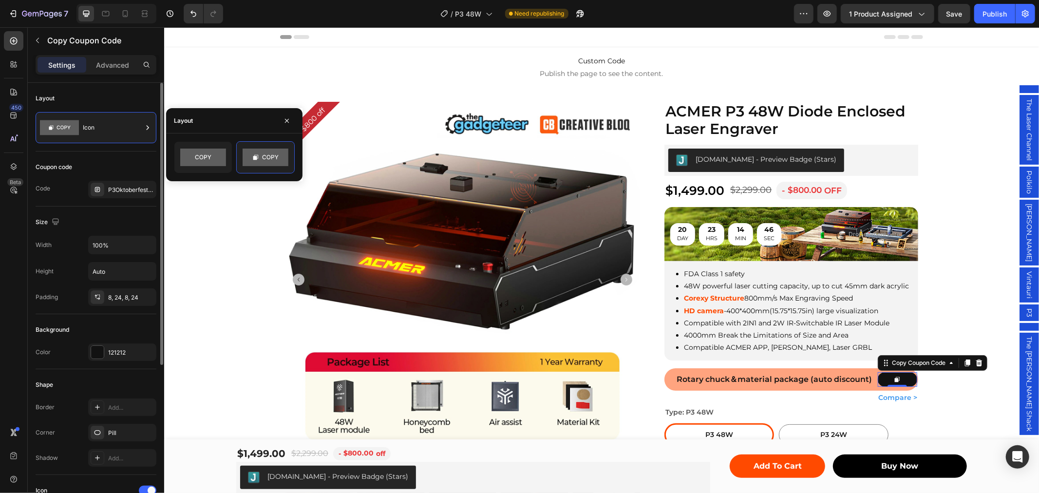
click at [102, 213] on div "Size Width 100% Height Auto Padding 8, 24, 8, 24" at bounding box center [96, 261] width 121 height 108
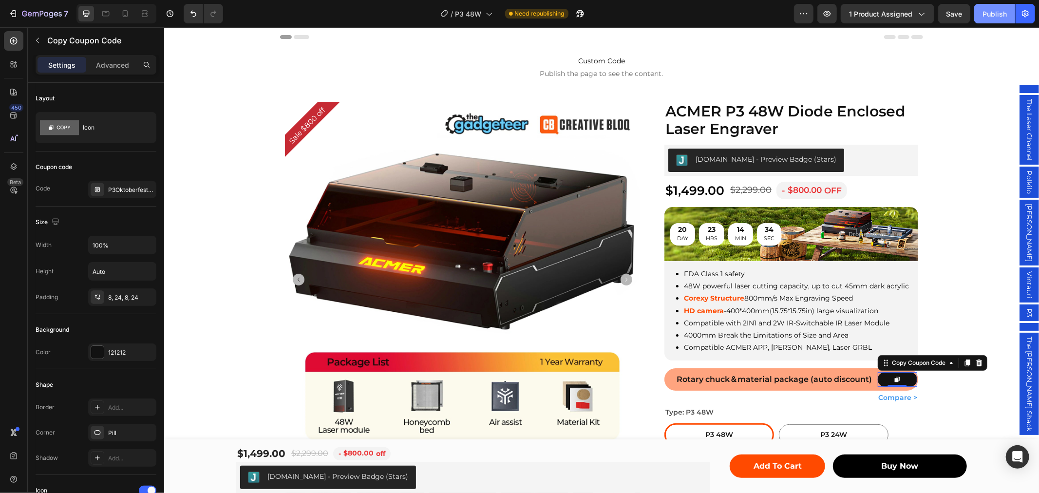
click at [977, 13] on button "Publish" at bounding box center [995, 13] width 41 height 19
click at [771, 207] on div "20 DAY 23 HRS 13 MIN 57 SEC Countdown Timer Drop element here" at bounding box center [791, 234] width 254 height 60
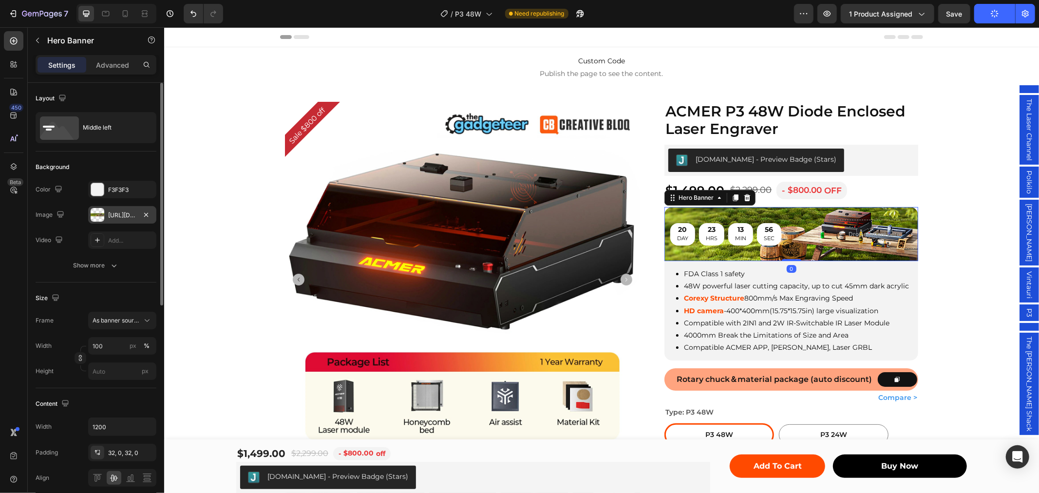
click at [119, 215] on div "https://cdn.shopify.com/s/files/1/0662/7960/4450/files/gempages_485368874087220…" at bounding box center [122, 215] width 28 height 9
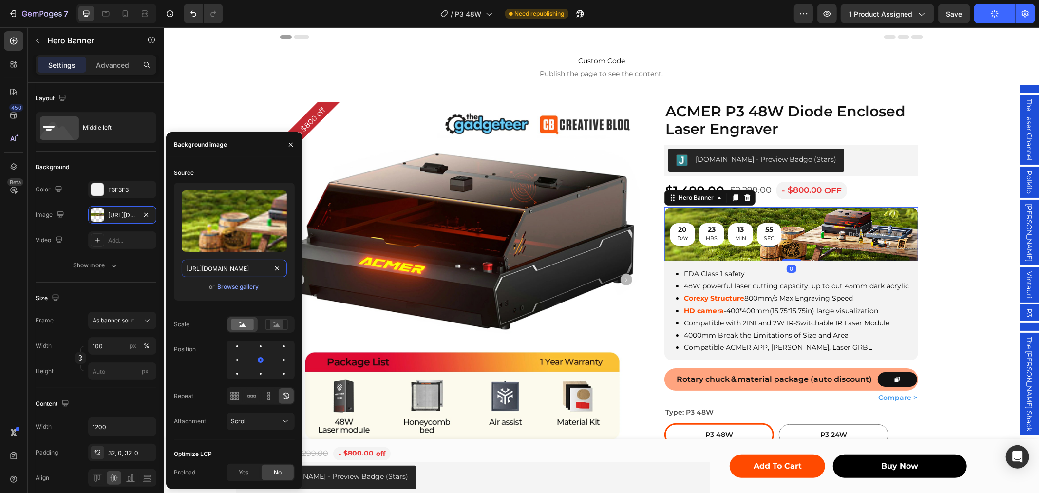
click at [234, 264] on input "https://cdn.shopify.com/s/files/1/0662/7960/4450/files/gempages_485368874087220…" at bounding box center [234, 269] width 105 height 18
click at [761, 376] on span "Rotary chuck＆material package (auto discount)" at bounding box center [773, 378] width 195 height 9
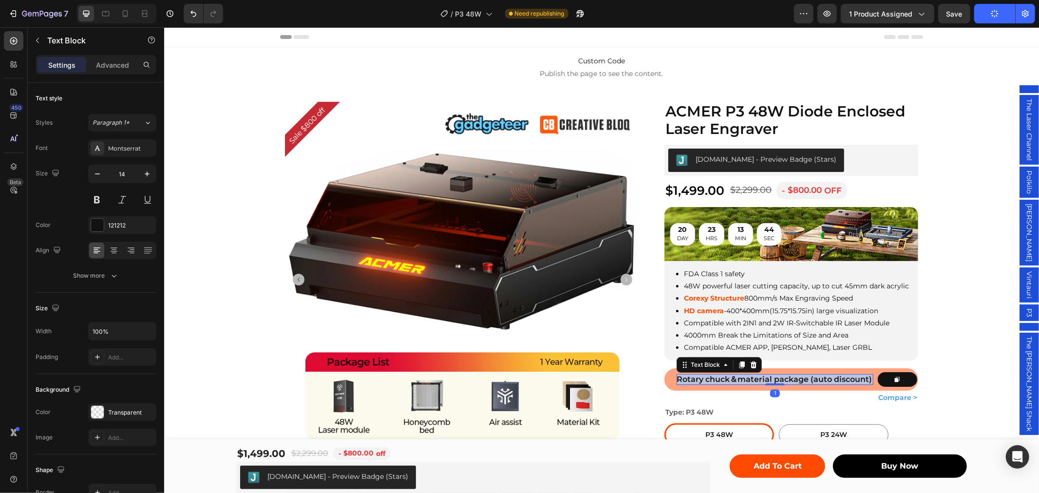
click at [761, 376] on span "Rotary chuck＆material package (auto discount)" at bounding box center [773, 378] width 195 height 9
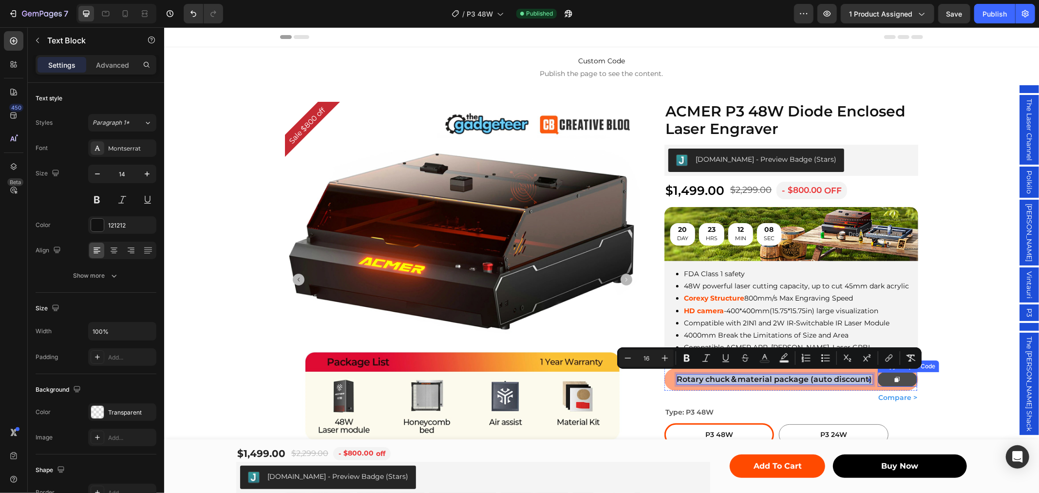
click at [895, 379] on icon at bounding box center [897, 379] width 5 height 5
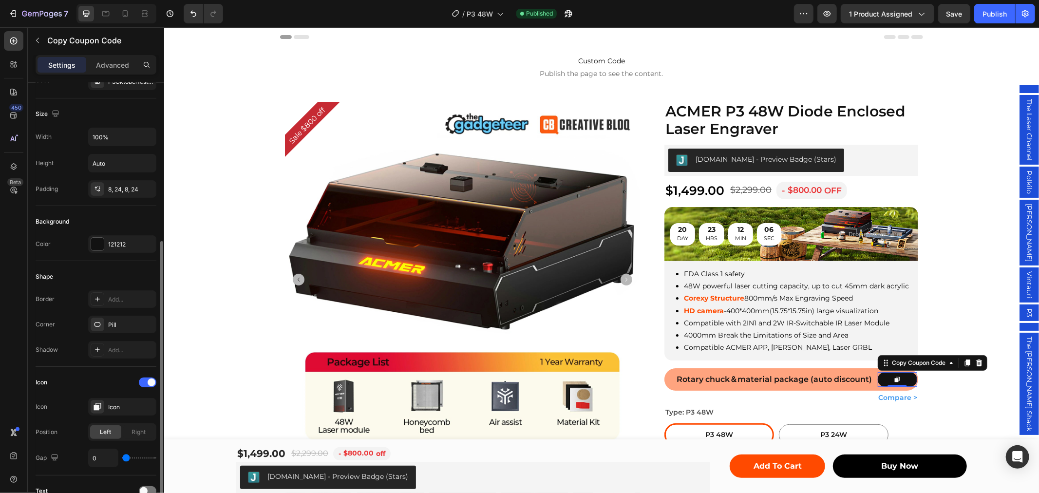
scroll to position [216, 0]
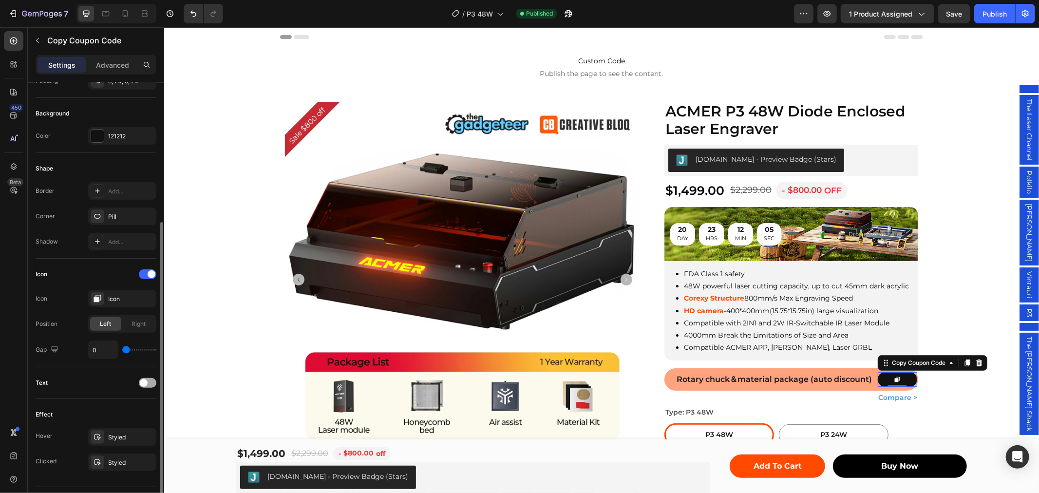
click at [153, 380] on div at bounding box center [148, 383] width 18 height 10
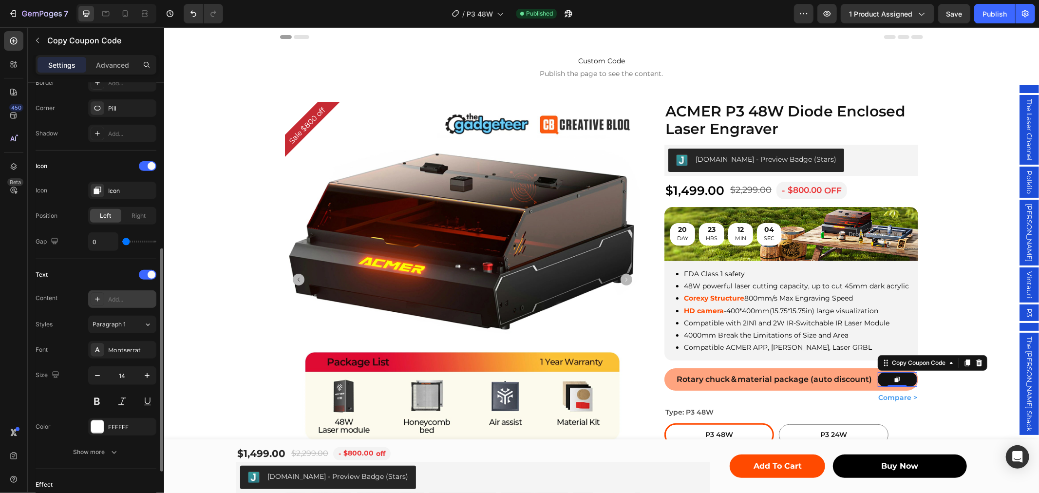
click at [116, 303] on div "Add..." at bounding box center [131, 299] width 46 height 9
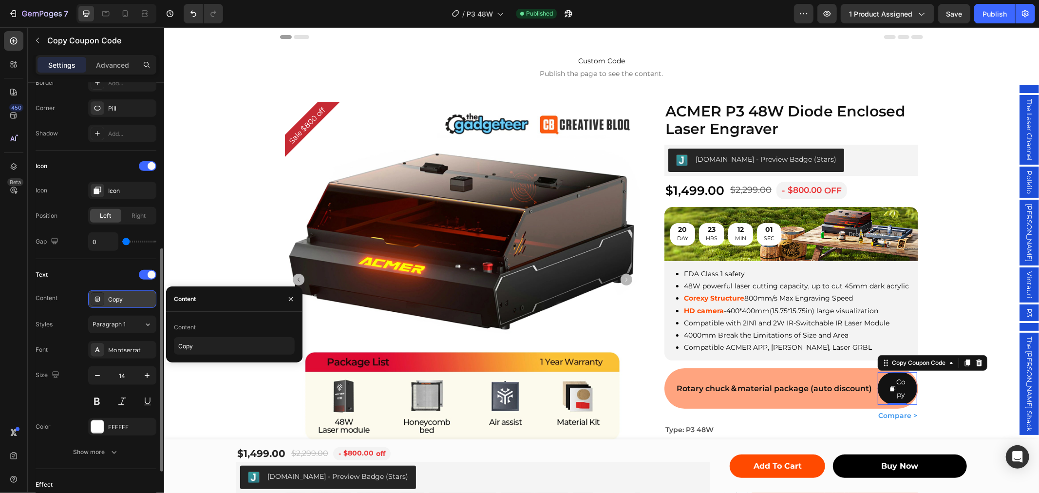
scroll to position [0, 0]
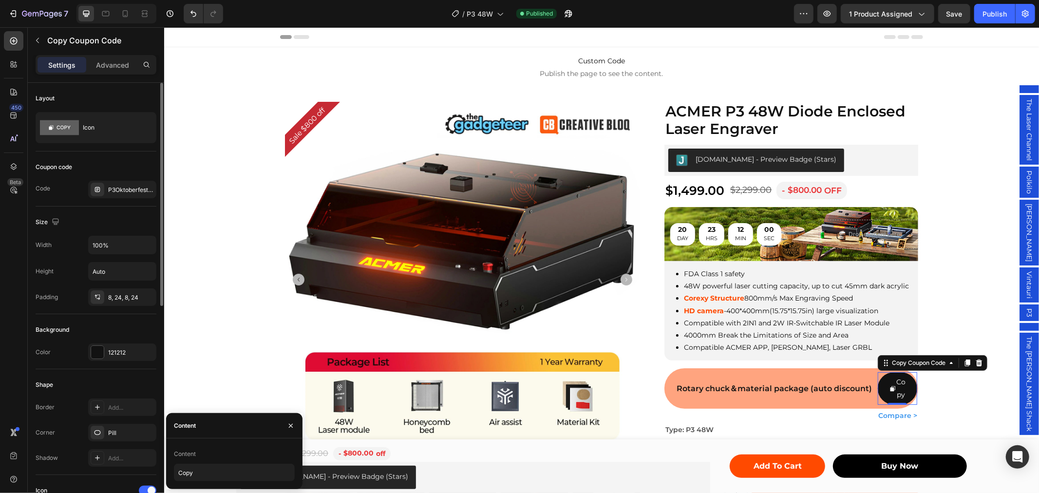
click at [125, 222] on div "Size" at bounding box center [96, 222] width 121 height 16
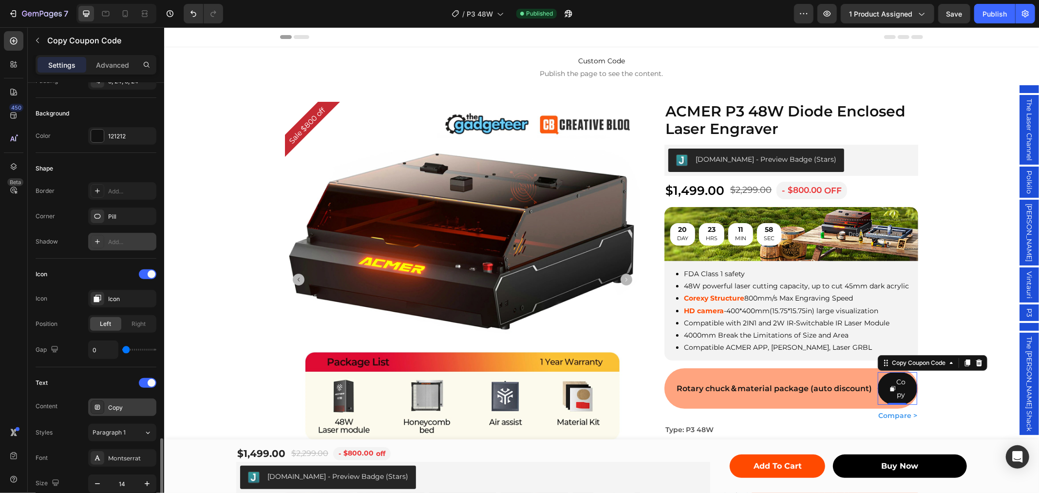
scroll to position [420, 0]
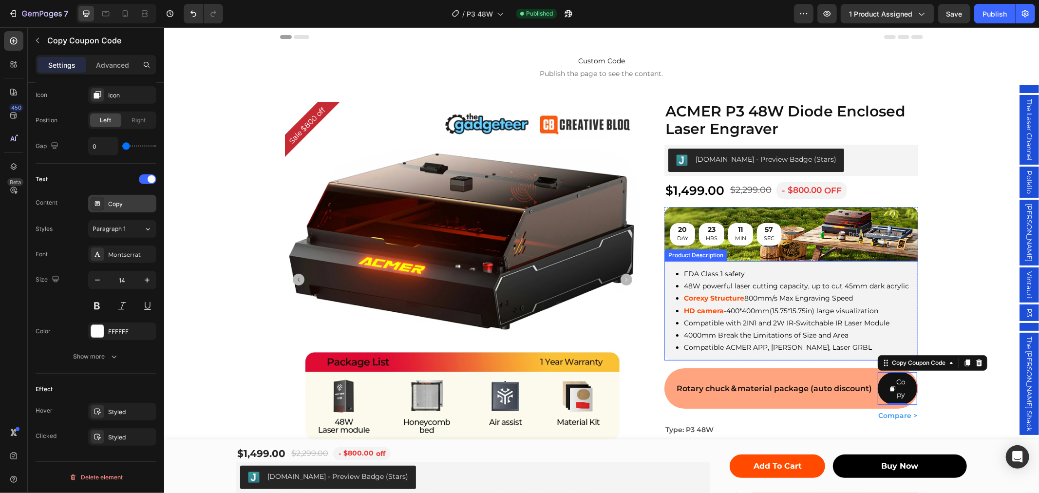
click at [816, 377] on div "Rotary chuck＆material package (auto discount) Text Block" at bounding box center [775, 388] width 198 height 32
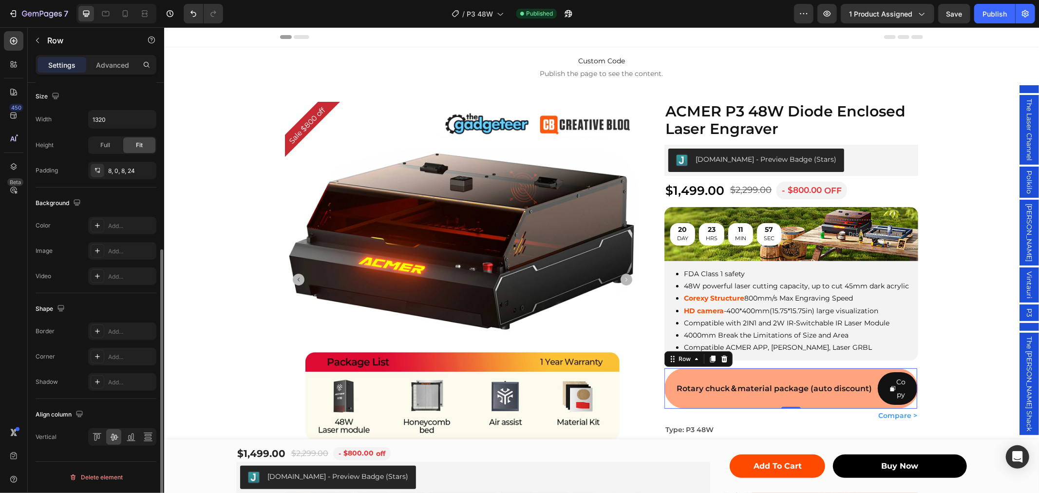
scroll to position [0, 0]
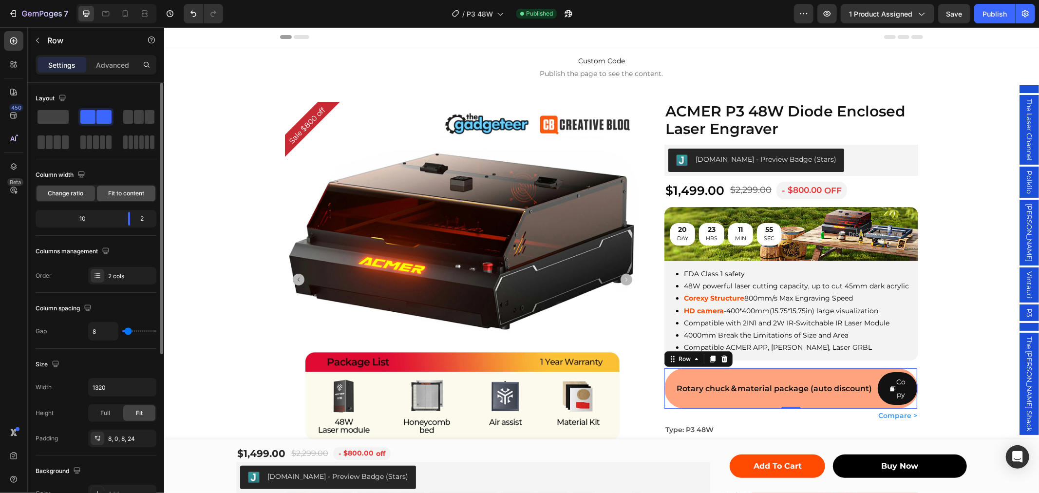
click at [133, 191] on span "Fit to content" at bounding box center [126, 193] width 36 height 9
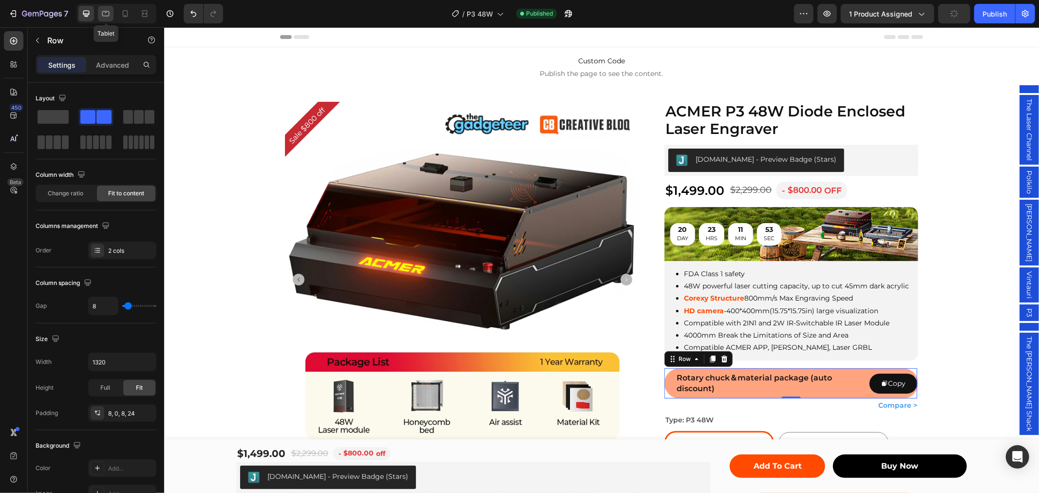
click at [101, 12] on icon at bounding box center [106, 14] width 10 height 10
type input "100%"
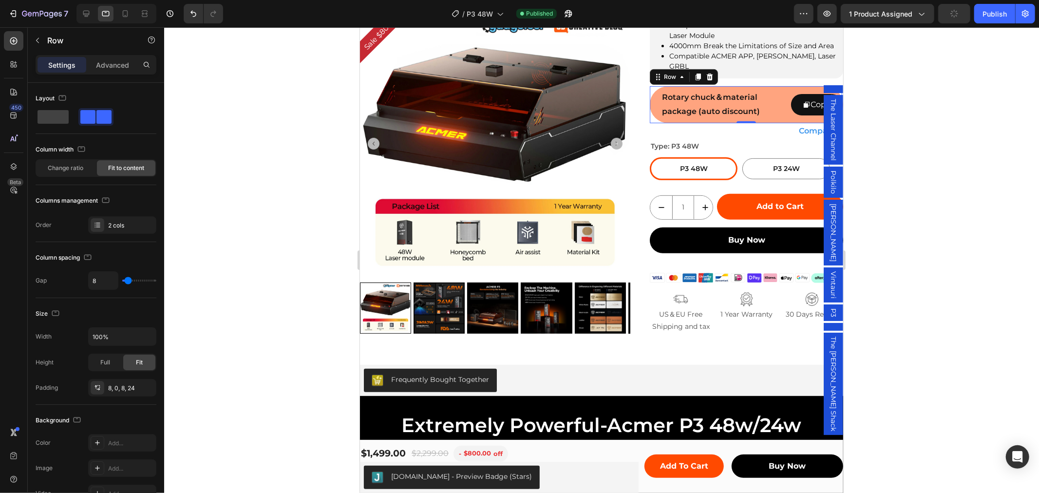
scroll to position [323, 0]
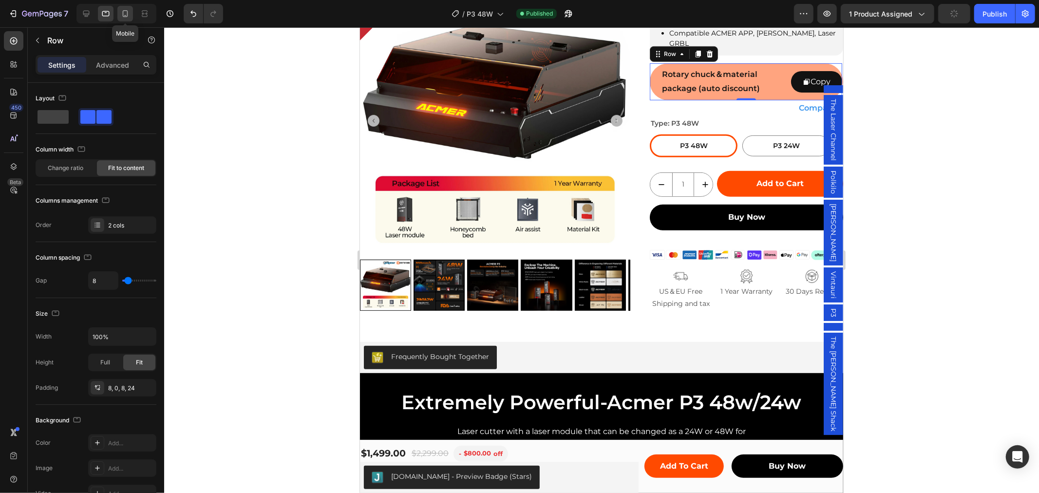
click at [121, 12] on icon at bounding box center [125, 14] width 10 height 10
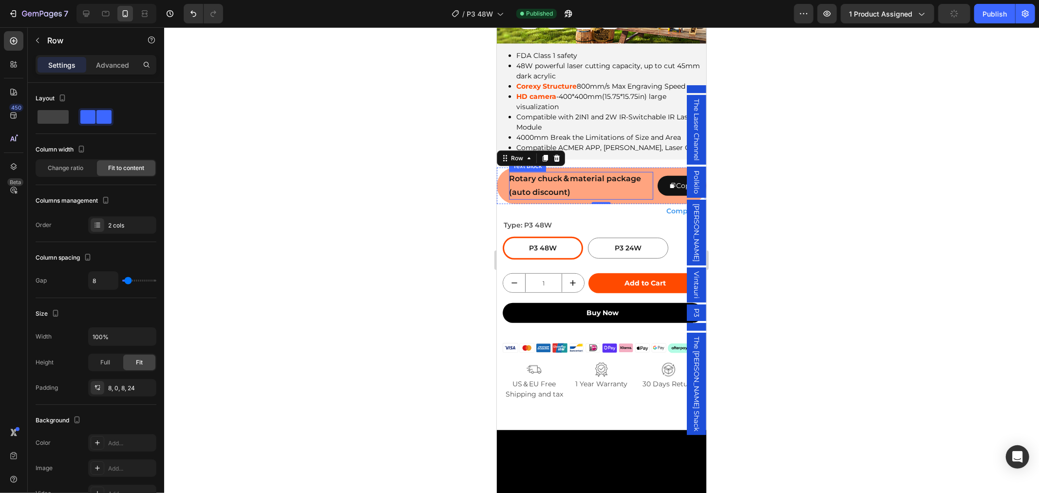
scroll to position [381, 0]
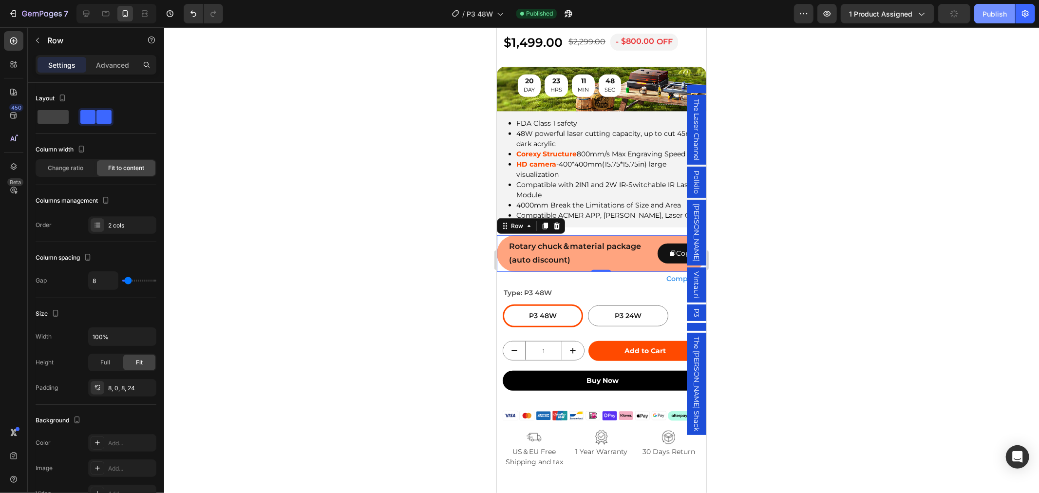
click at [996, 12] on div "Publish" at bounding box center [995, 14] width 24 height 10
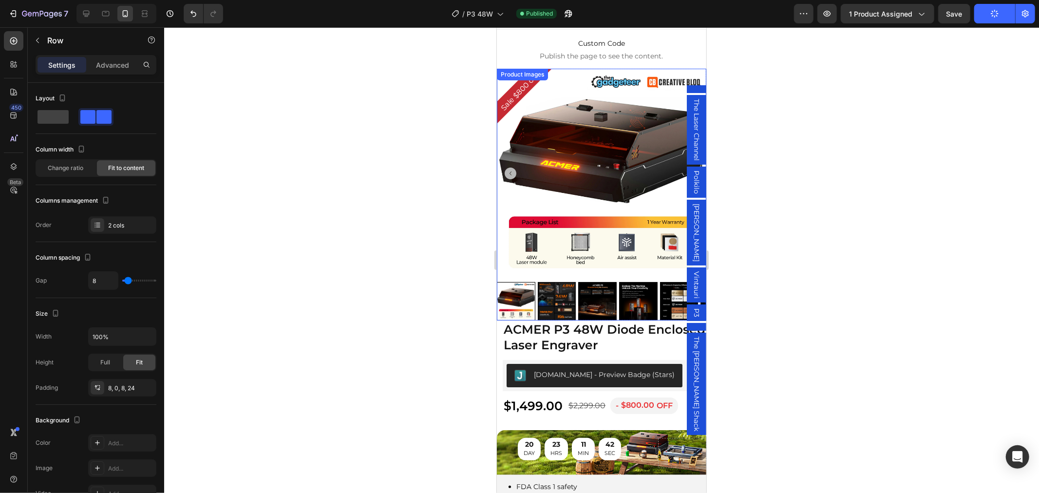
scroll to position [0, 0]
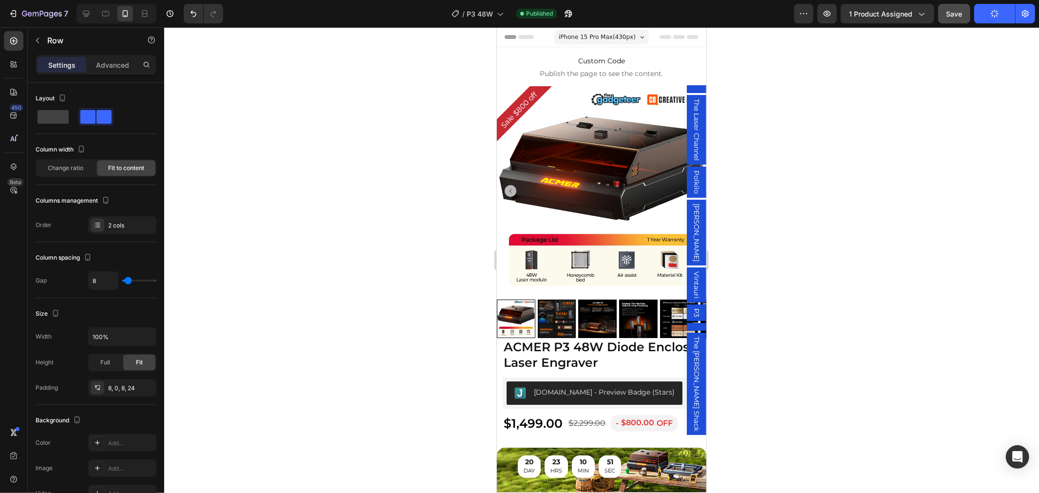
click at [938, 16] on button "Save" at bounding box center [954, 13] width 32 height 19
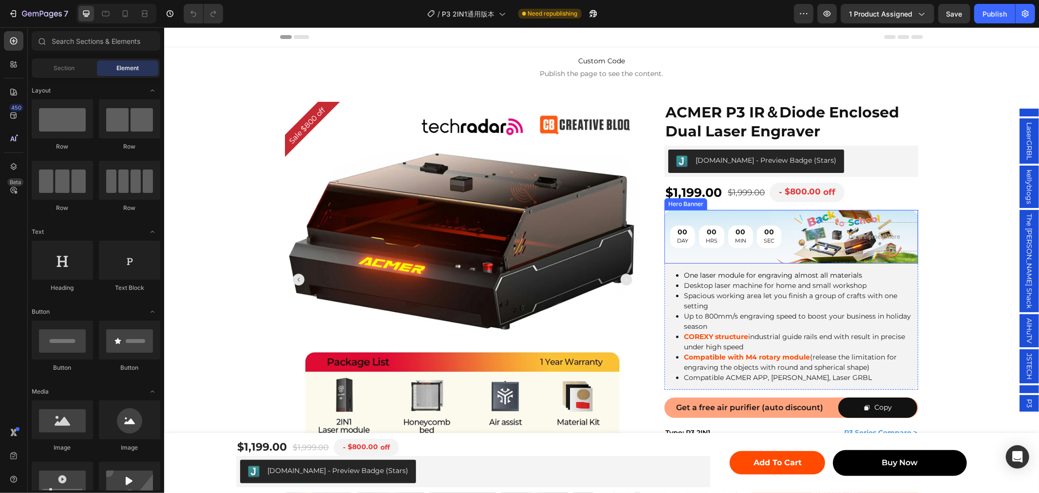
click at [791, 234] on div "00 DAY 00 HRS 00 MIN 00 SEC" at bounding box center [736, 236] width 133 height 22
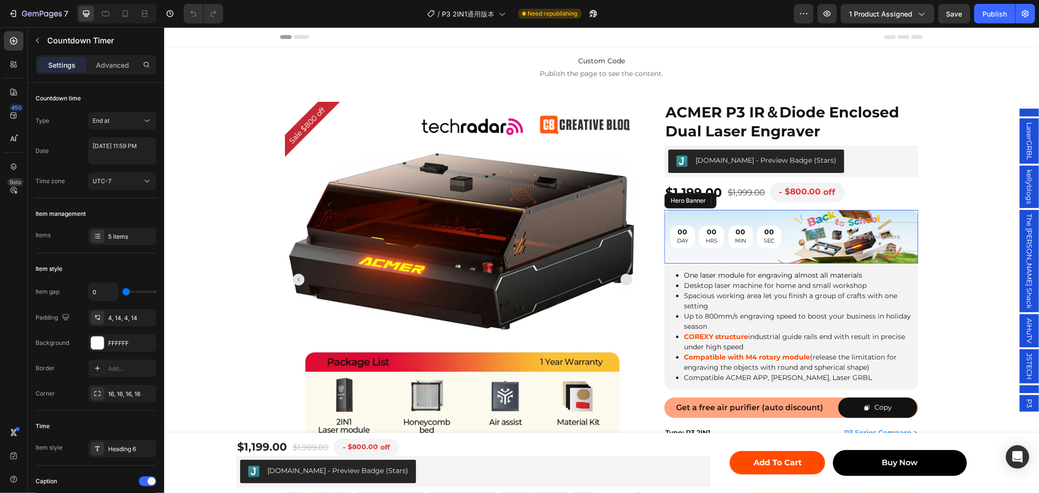
click at [801, 225] on div "00 DAY 00 HRS 00 MIN 00 SEC Countdown Timer 0 Drop element here" at bounding box center [791, 236] width 254 height 60
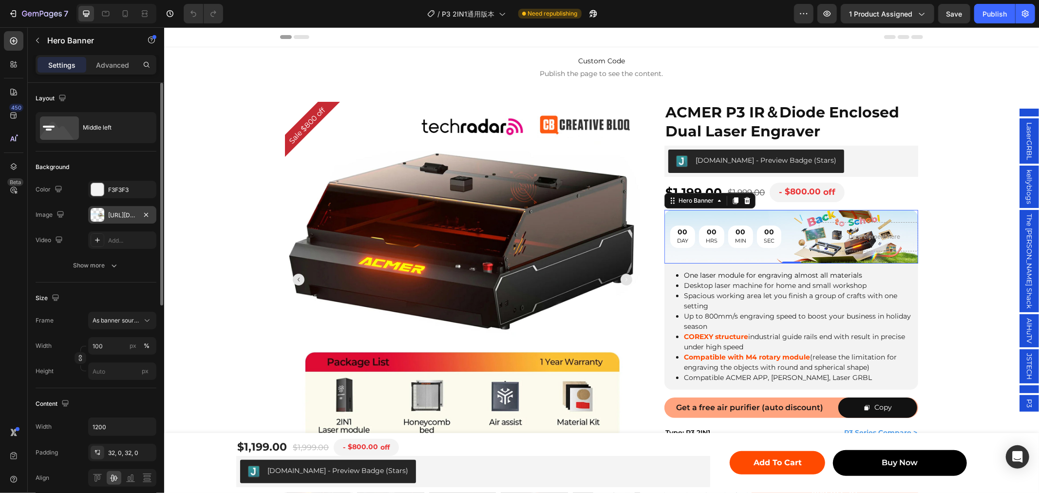
click at [132, 217] on div "https://cdn.shopify.com/s/files/1/0662/7960/4450/files/gempages_485368874087220…" at bounding box center [122, 215] width 28 height 9
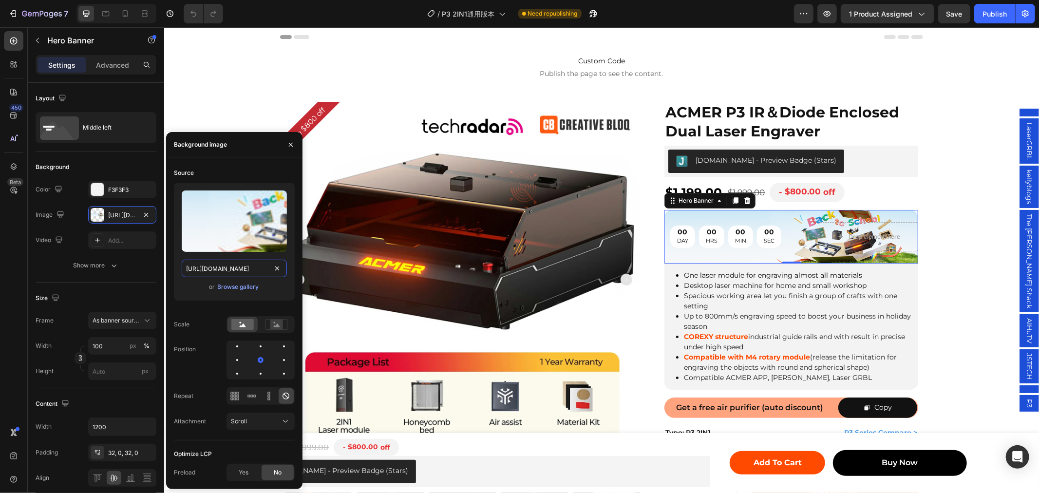
click at [230, 269] on input "https://cdn.shopify.com/s/files/1/0662/7960/4450/files/gempages_485368874087220…" at bounding box center [234, 269] width 105 height 18
paste input "36983410-701e-4840-b965-c56421677c72"
type input "https://cdn.shopify.com/s/files/1/0662/7960/4450/files/gempages_485368874087220…"
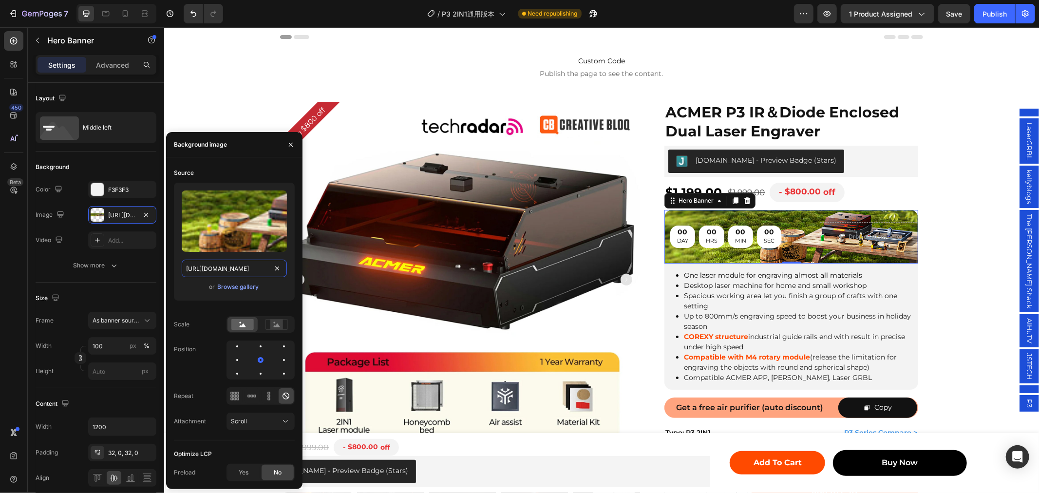
scroll to position [0, 303]
click at [783, 230] on div "00 DAY 00 HRS 00 MIN 00 SEC" at bounding box center [736, 236] width 133 height 22
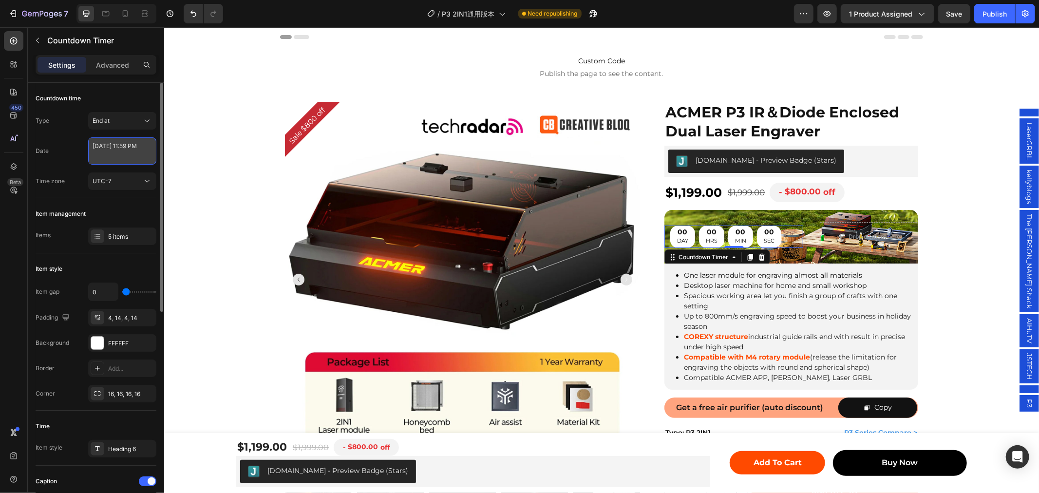
click at [136, 150] on textarea "August 25 2025 11:59 PM" at bounding box center [122, 150] width 68 height 27
select select "23"
select select "59"
select select "false"
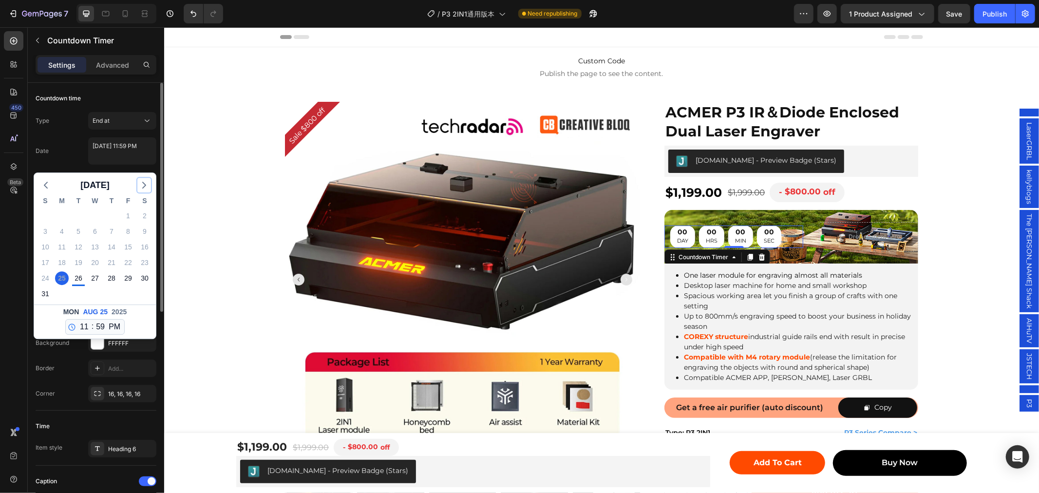
drag, startPoint x: 149, startPoint y: 189, endPoint x: 143, endPoint y: 195, distance: 8.6
click at [149, 189] on icon "button" at bounding box center [144, 185] width 12 height 12
click at [61, 248] on div "15" at bounding box center [62, 247] width 14 height 14
type textarea "September 15 2025 11:59 PM"
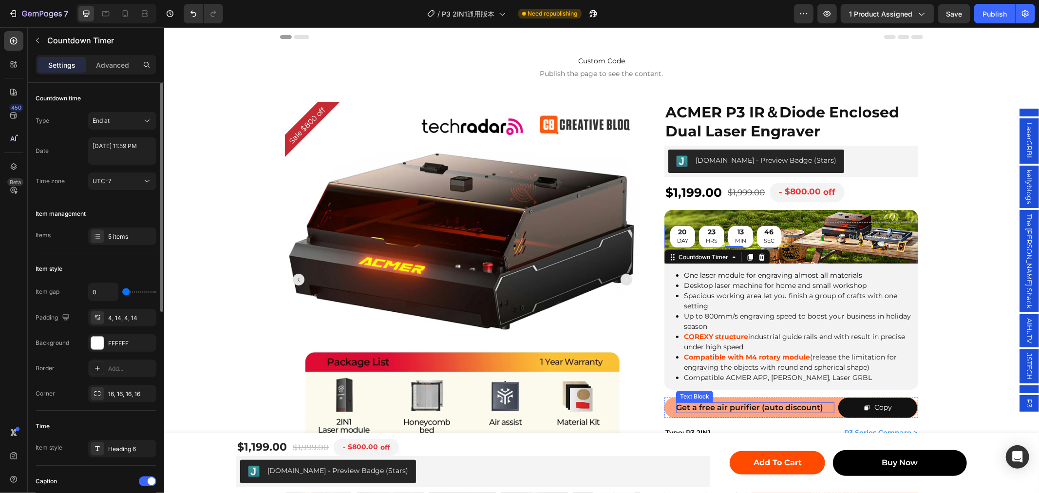
click at [748, 402] on span "Get a free air purifier (auto discount)" at bounding box center [749, 406] width 147 height 9
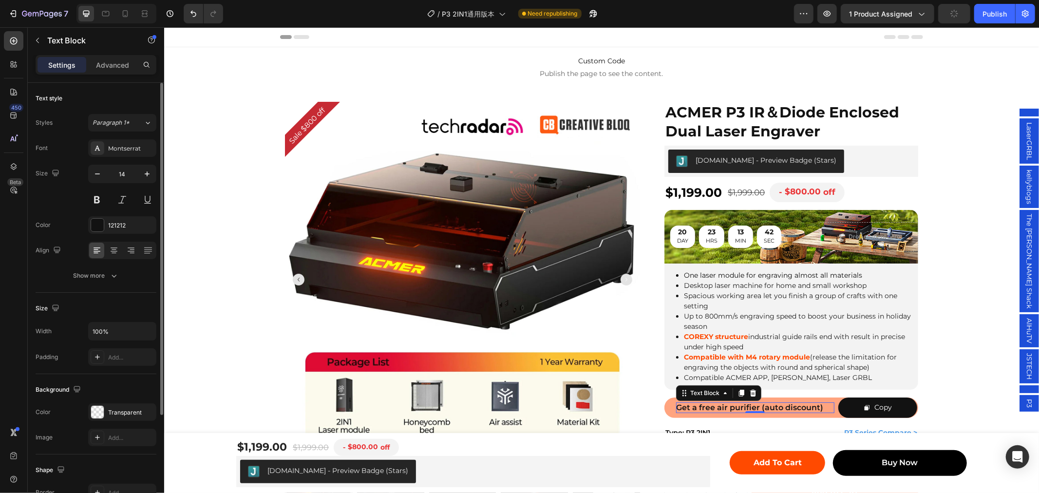
click at [732, 403] on span "Get a free air purifier (auto discount)" at bounding box center [749, 406] width 147 height 9
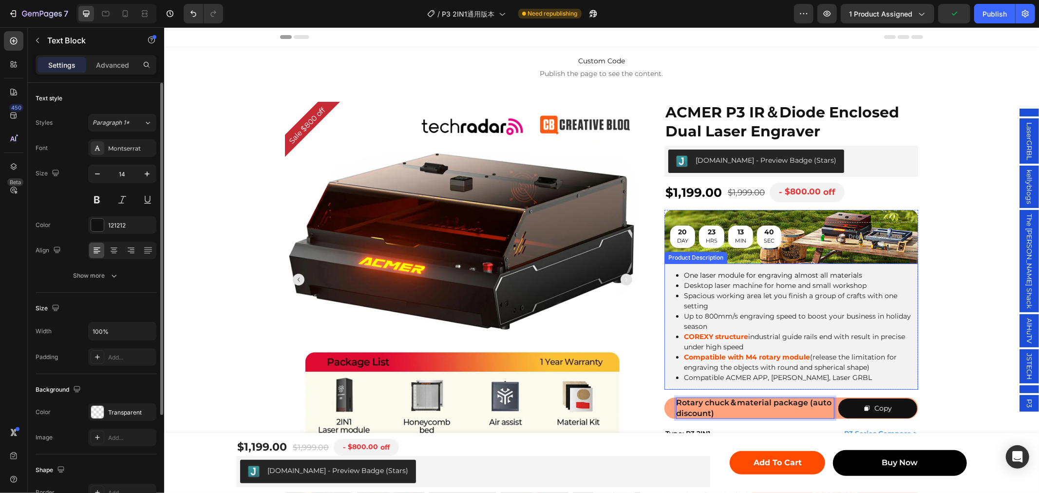
click at [932, 382] on div "Sale $800 off Product Badge Product Images Row ACMER P3 IR＆Diode Enclosed Dual …" at bounding box center [601, 365] width 875 height 529
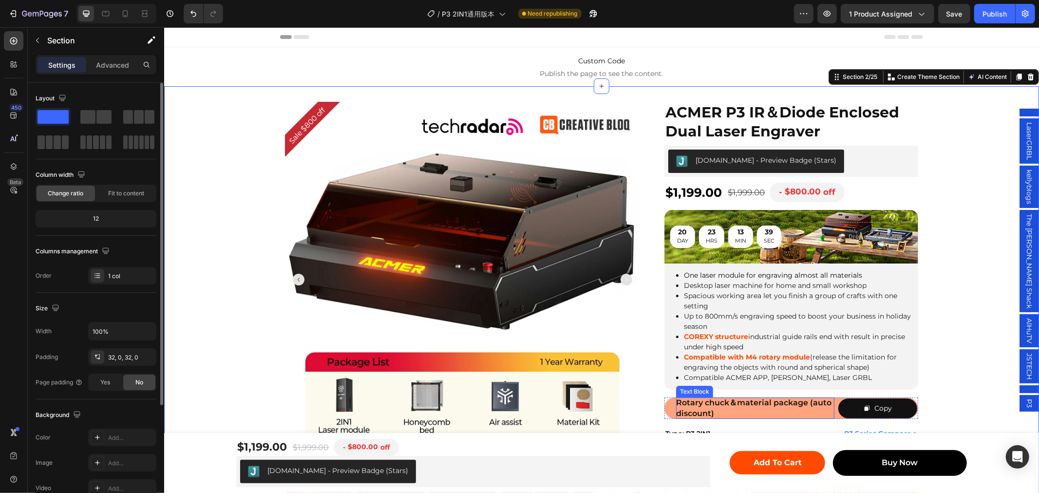
click at [829, 411] on p "Rotary chuck＆material package (auto discount)" at bounding box center [755, 407] width 158 height 21
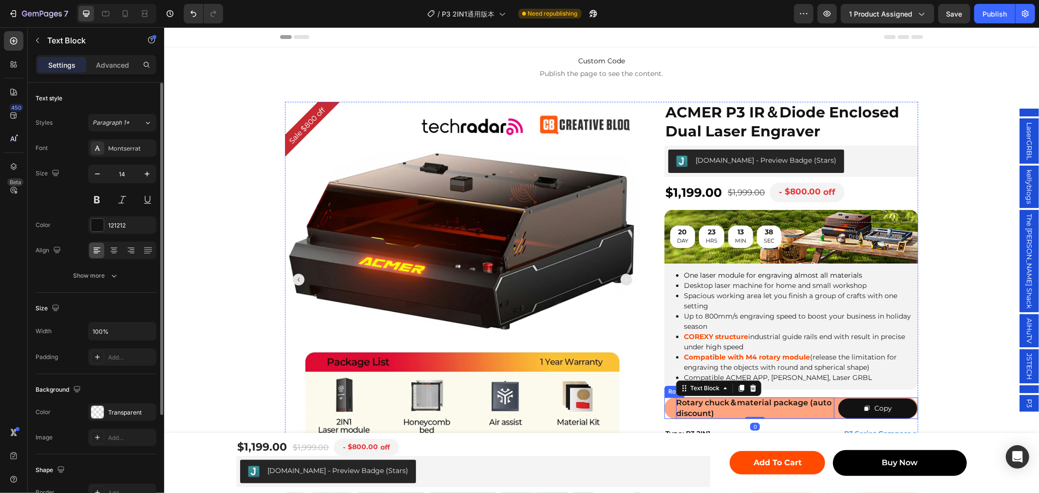
click at [832, 414] on div "Rotary chuck＆material package (auto discount) Text Block 0 Copy Copy Coupon Cod…" at bounding box center [791, 407] width 254 height 21
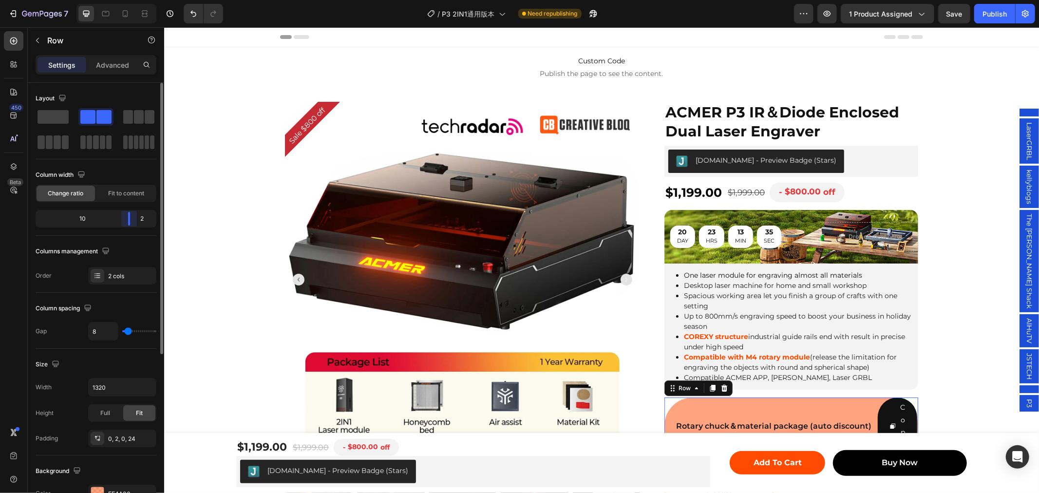
drag, startPoint x: 116, startPoint y: 224, endPoint x: 140, endPoint y: 225, distance: 23.9
click at [140, 0] on body "7 Version history / P3 2IN1通用版本 Need republishing Preview 1 product assigned Sa…" at bounding box center [519, 0] width 1039 height 0
click at [894, 411] on div "Copy" at bounding box center [897, 425] width 16 height 49
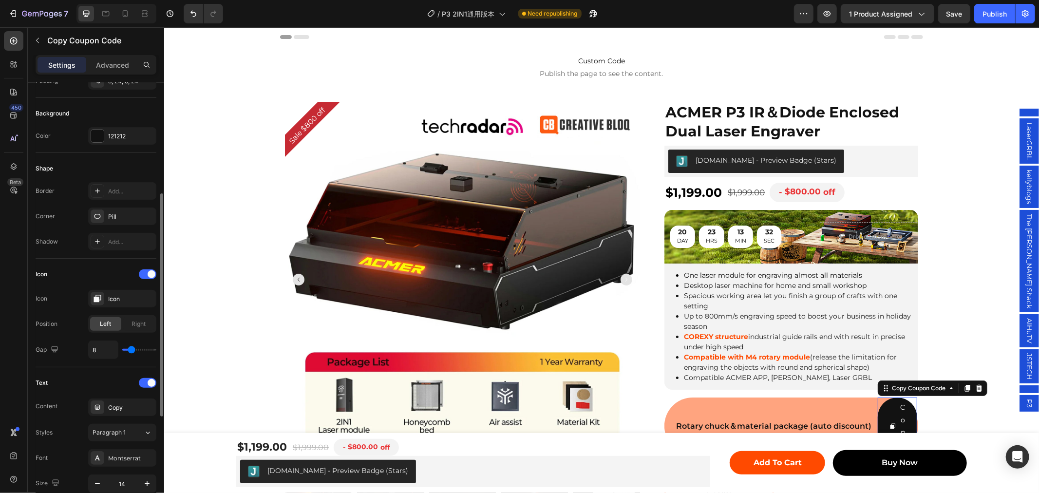
scroll to position [379, 0]
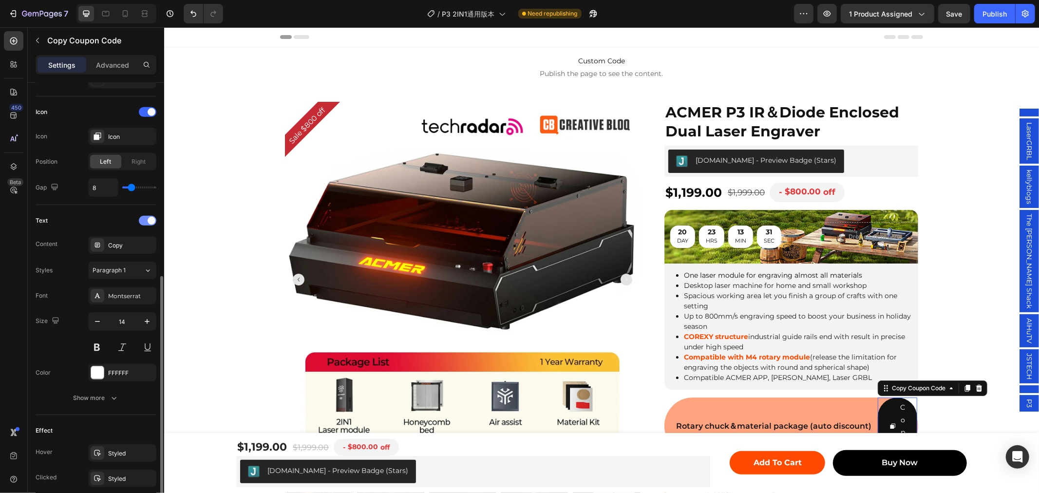
click at [149, 224] on span at bounding box center [152, 221] width 8 height 8
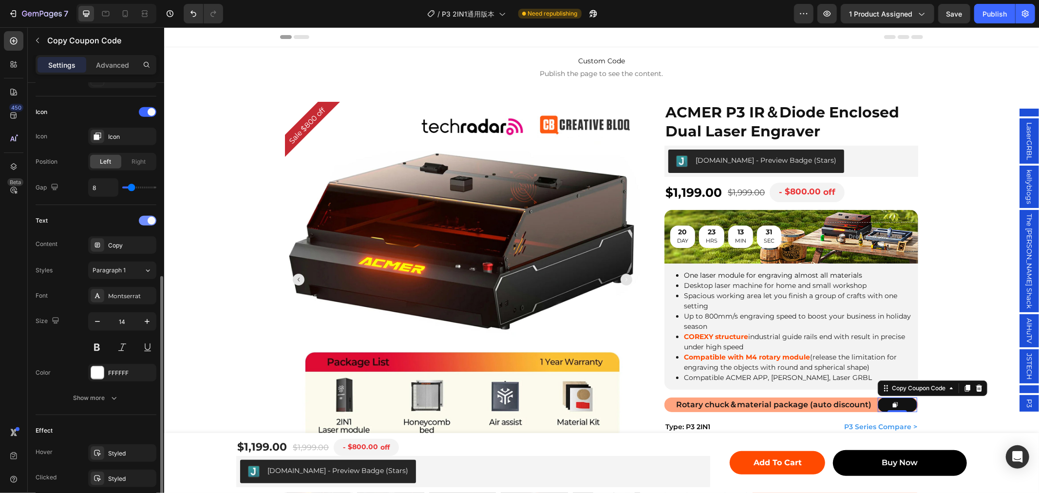
scroll to position [241, 0]
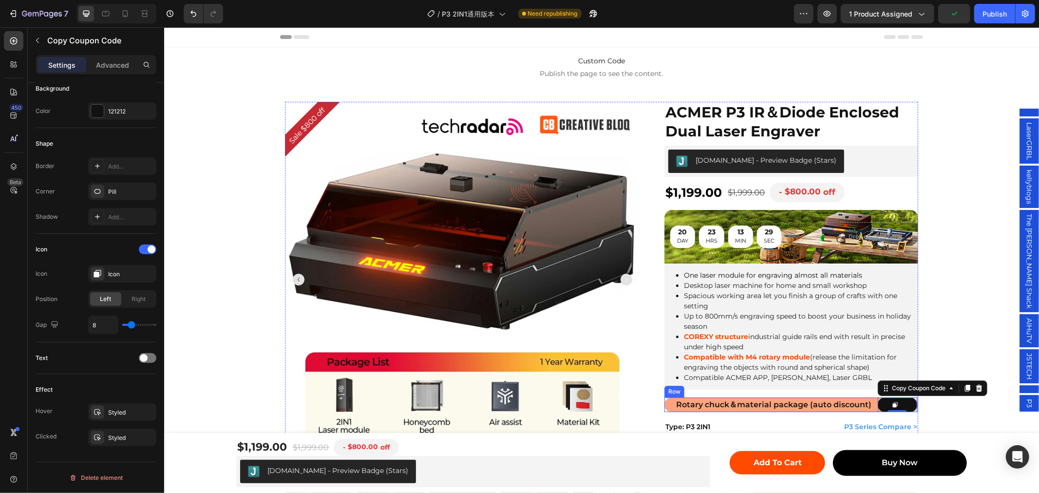
click at [669, 400] on div "Rotary chuck＆material package (auto discount) Text Block Copy Coupon Code 0 Row" at bounding box center [791, 404] width 254 height 15
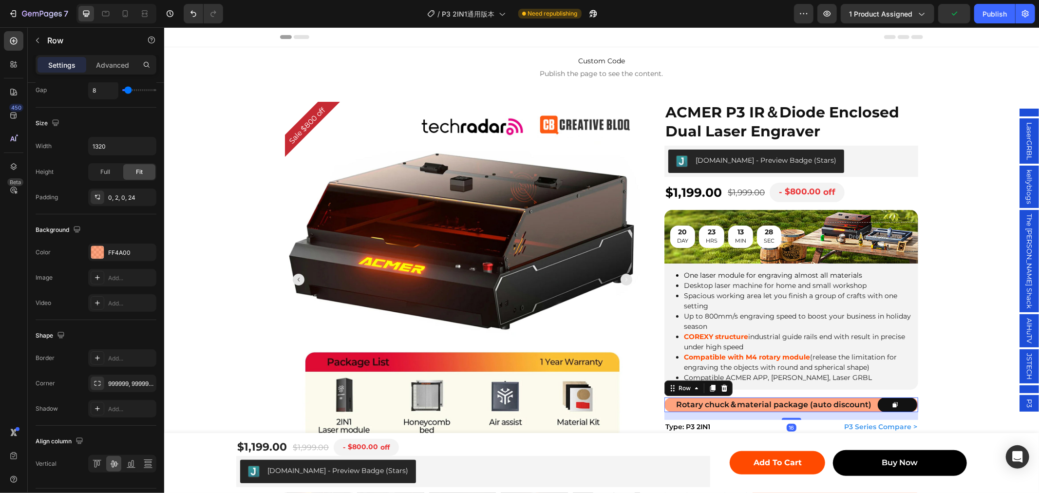
scroll to position [0, 0]
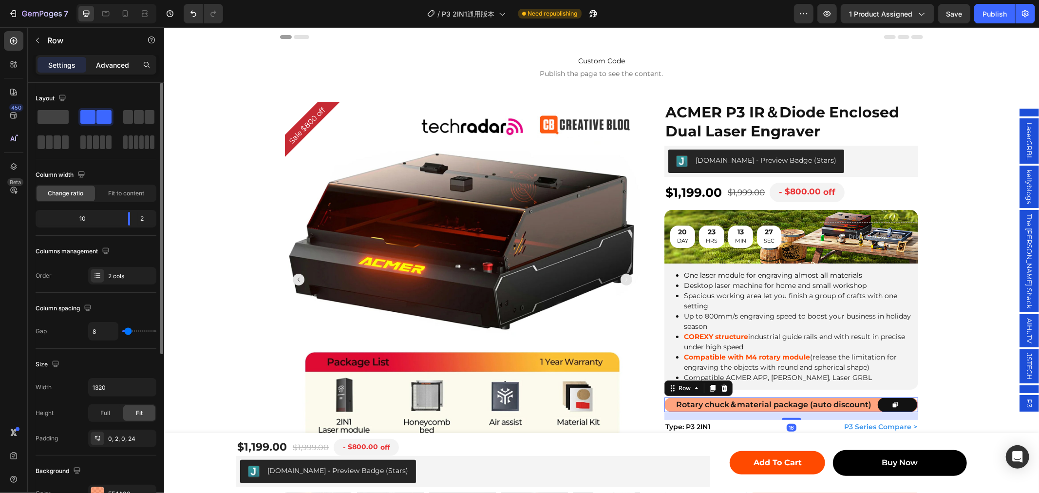
click at [115, 72] on div "Advanced" at bounding box center [112, 65] width 49 height 16
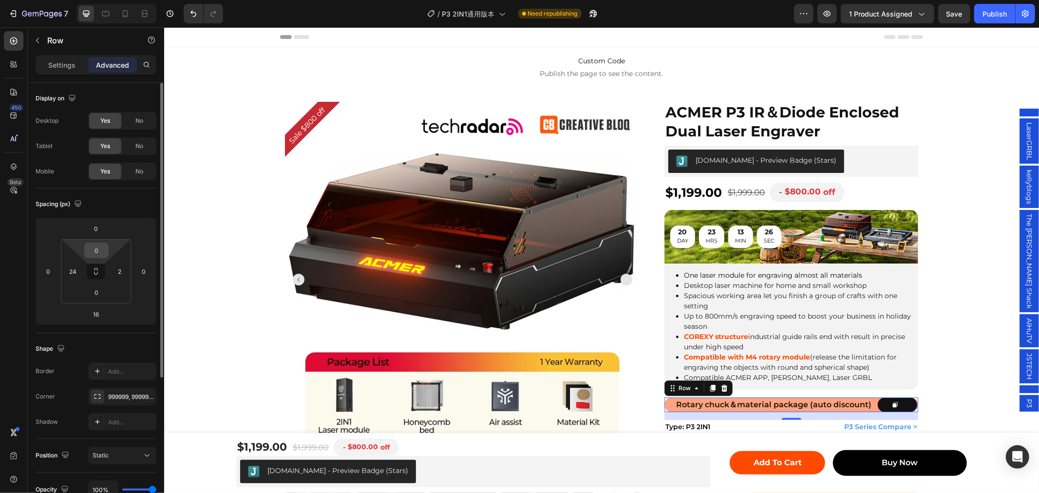
click at [88, 250] on input "0" at bounding box center [96, 250] width 19 height 15
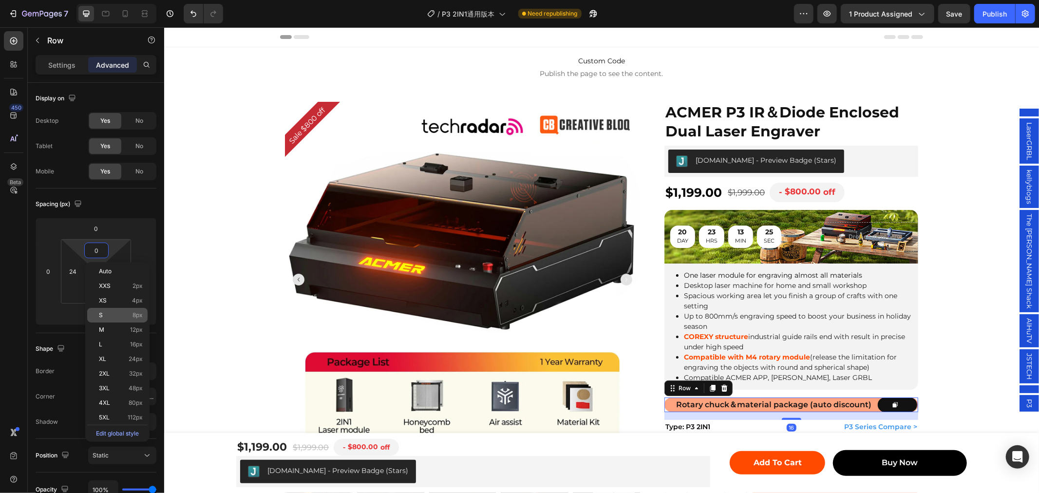
click at [120, 315] on p "S 8px" at bounding box center [121, 315] width 44 height 7
type input "8"
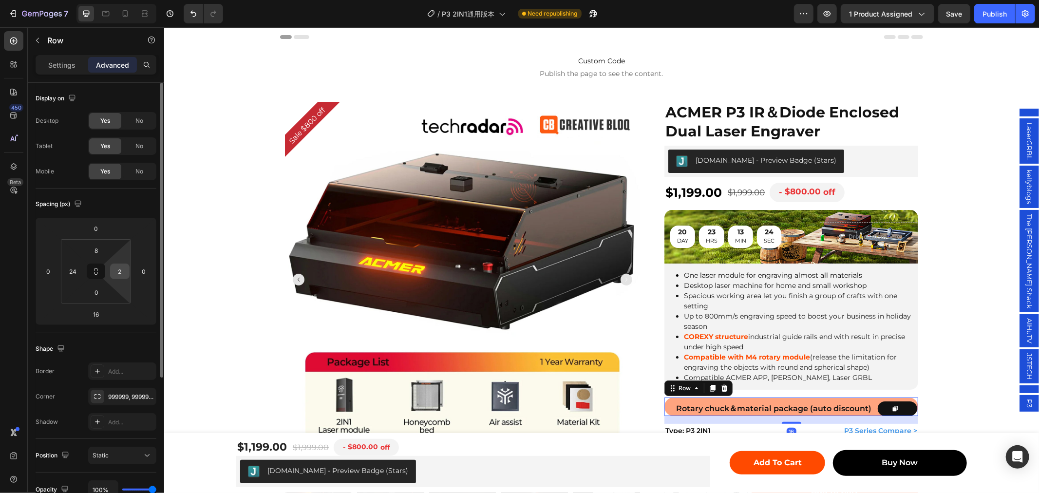
drag, startPoint x: 120, startPoint y: 273, endPoint x: 118, endPoint y: 279, distance: 5.9
click at [120, 273] on input "2" at bounding box center [120, 271] width 15 height 15
type input "0"
click at [101, 290] on input "0" at bounding box center [96, 292] width 19 height 15
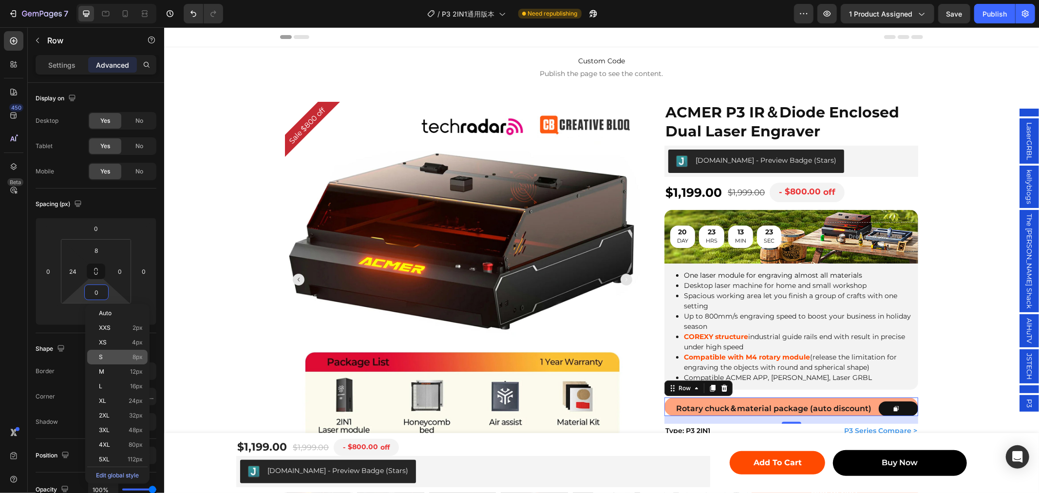
click at [132, 352] on div "S 8px" at bounding box center [117, 357] width 60 height 15
type input "8"
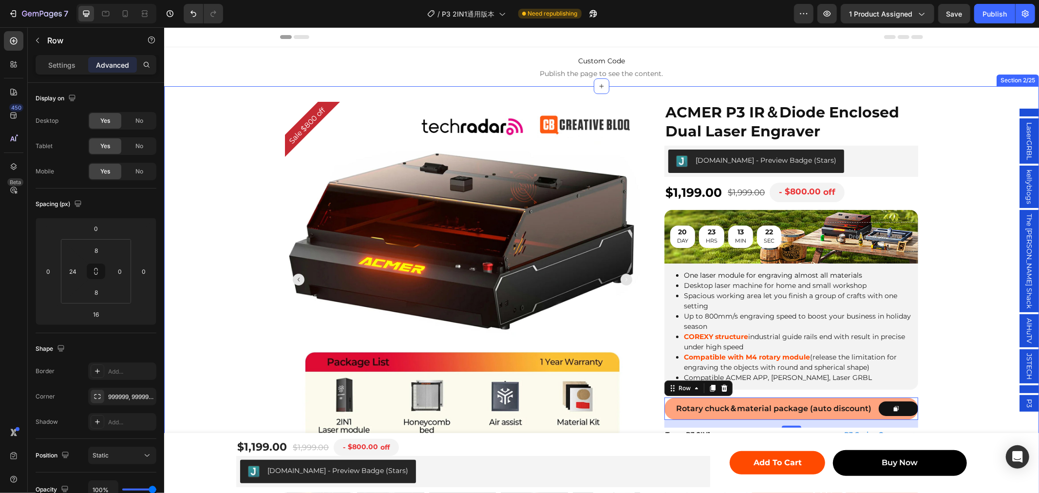
click at [964, 405] on div "Sale $800 off Product Badge Product Images Row ACMER P3 IR＆Diode Enclosed Dual …" at bounding box center [601, 366] width 875 height 530
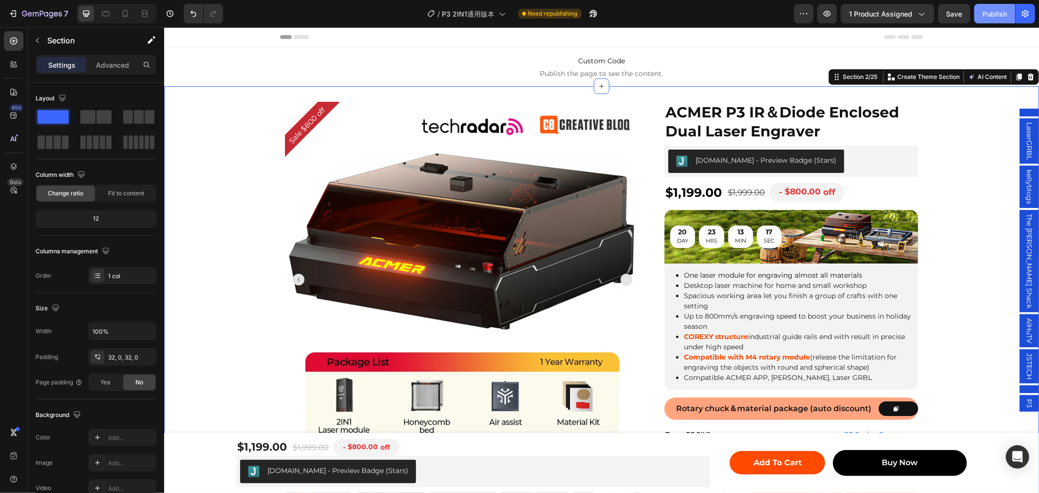
click at [990, 12] on div "Publish" at bounding box center [995, 14] width 24 height 10
click at [125, 18] on icon at bounding box center [125, 14] width 10 height 10
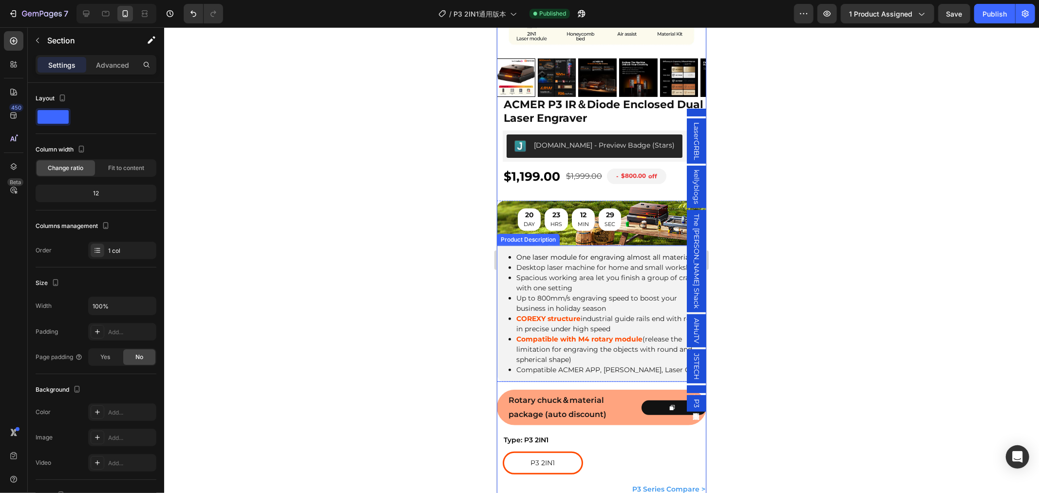
scroll to position [295, 0]
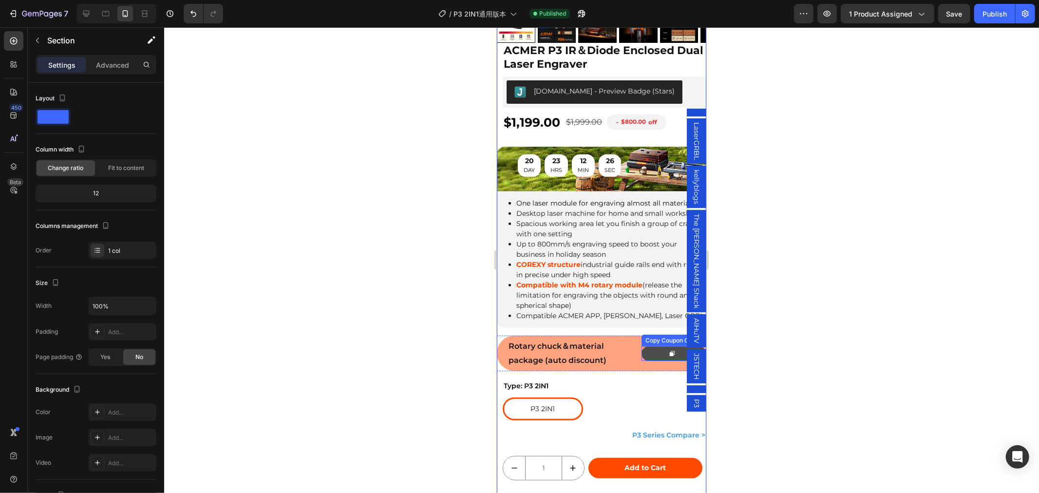
click at [647, 346] on button at bounding box center [673, 353] width 65 height 15
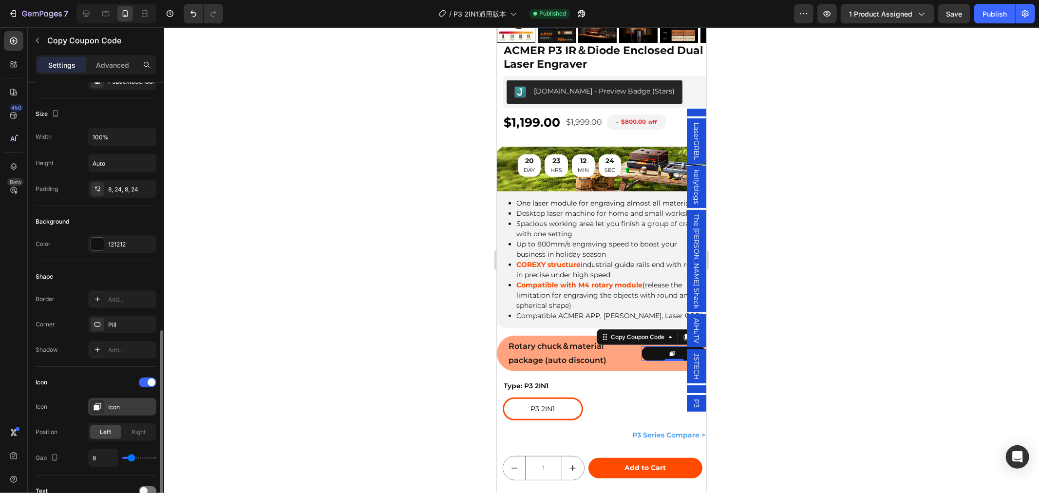
scroll to position [216, 0]
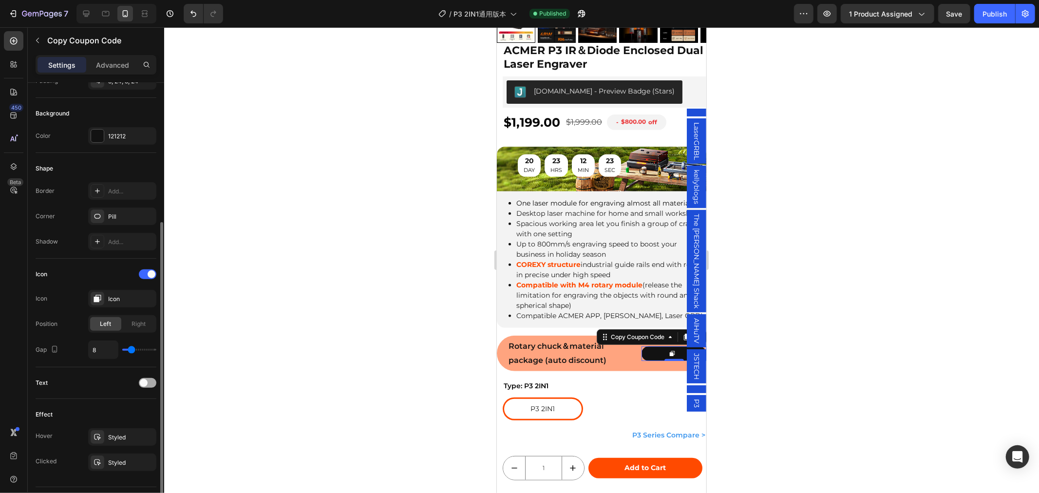
click at [150, 379] on div at bounding box center [148, 383] width 18 height 10
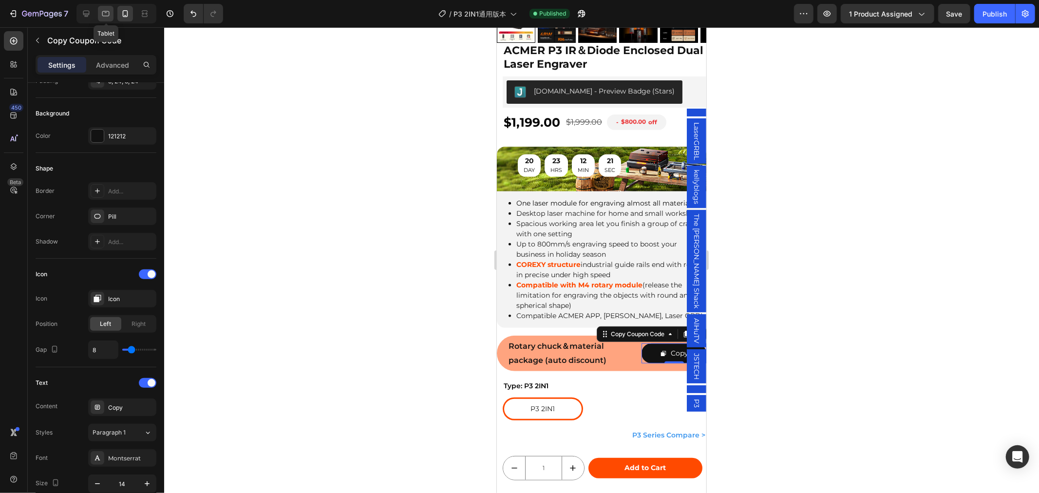
click at [101, 14] on icon at bounding box center [106, 14] width 10 height 10
type input "16"
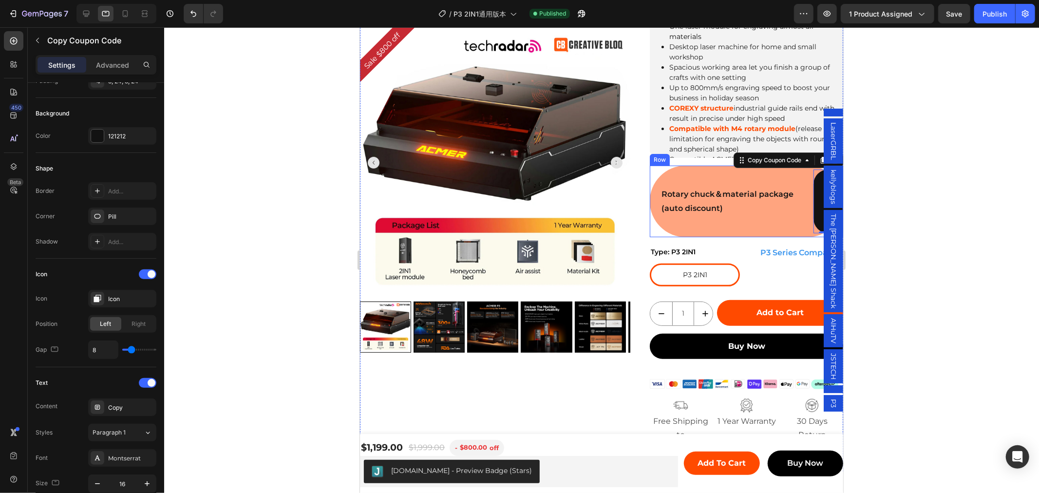
scroll to position [235, 0]
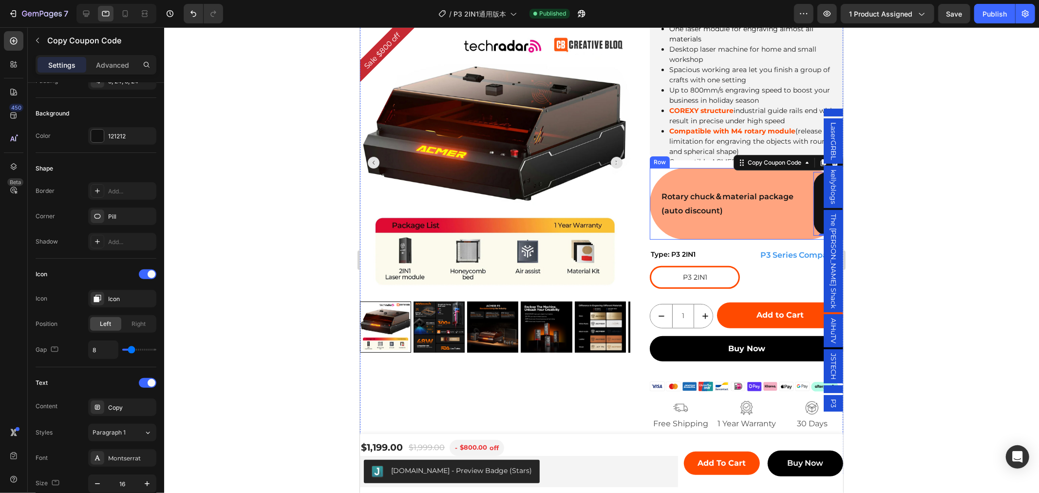
click at [768, 176] on div "Rotary chuck＆material package (auto discount) Text Block" at bounding box center [735, 204] width 148 height 64
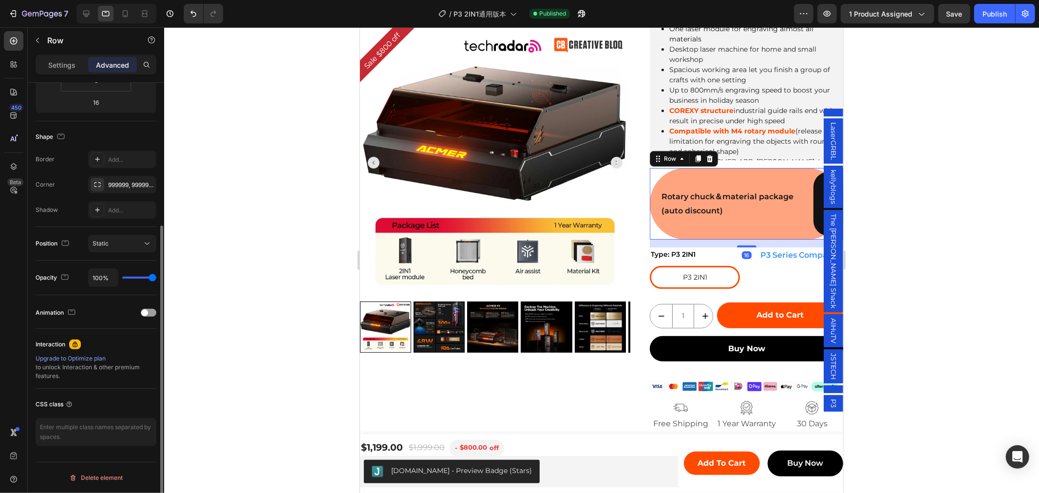
scroll to position [0, 0]
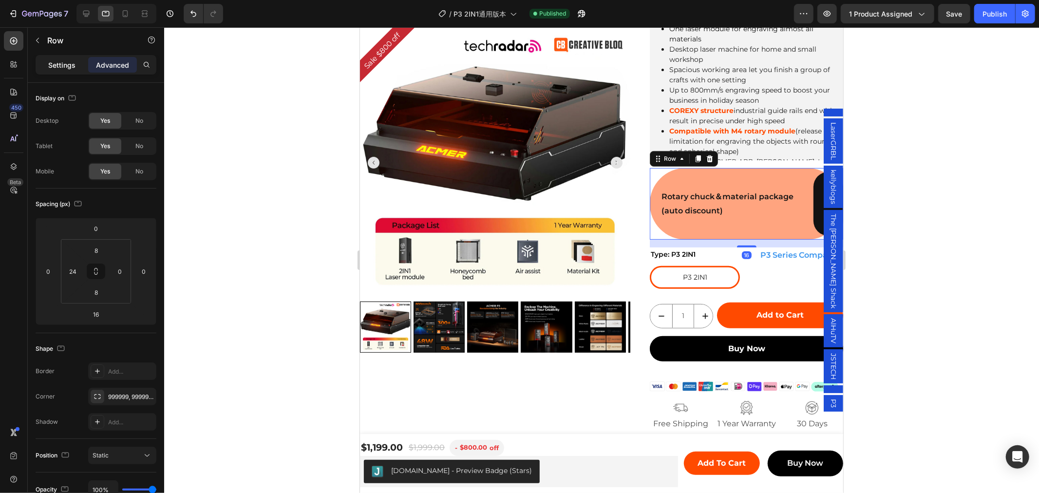
click at [64, 65] on p "Settings" at bounding box center [61, 65] width 27 height 10
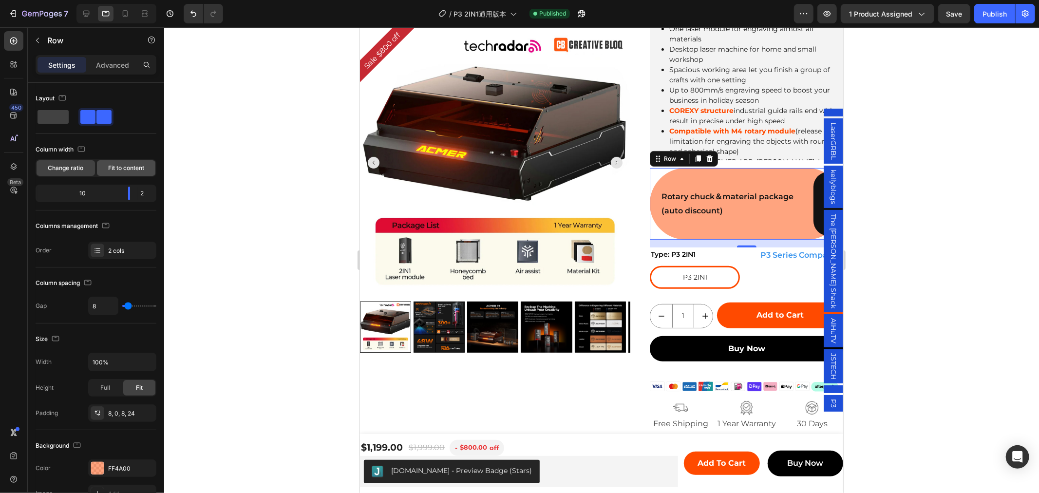
click at [124, 173] on div "Fit to content" at bounding box center [126, 168] width 58 height 16
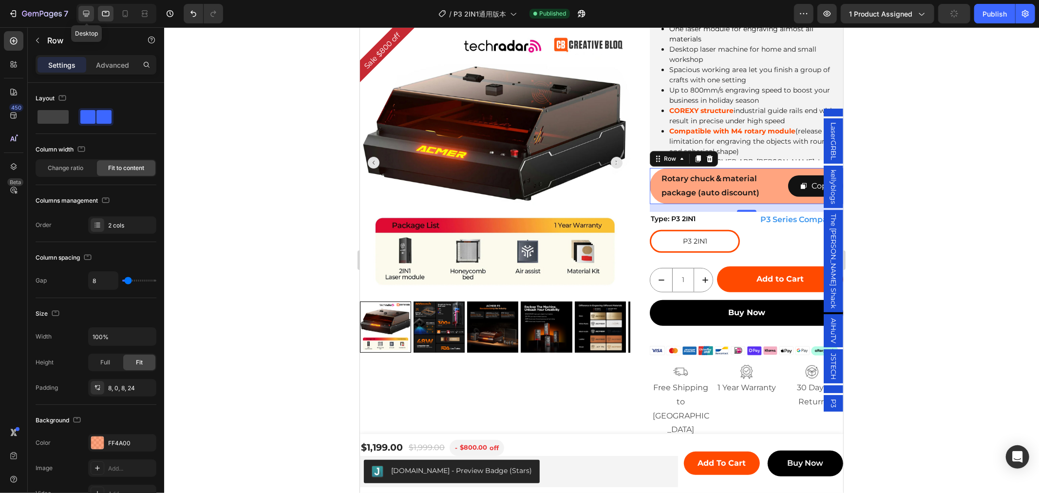
click at [86, 16] on icon at bounding box center [86, 14] width 6 height 6
type input "1320"
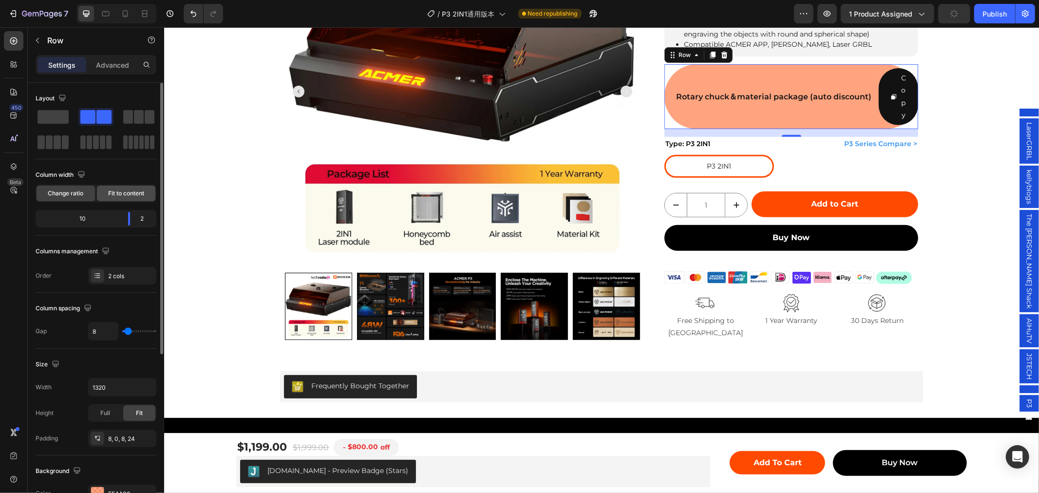
scroll to position [335, 0]
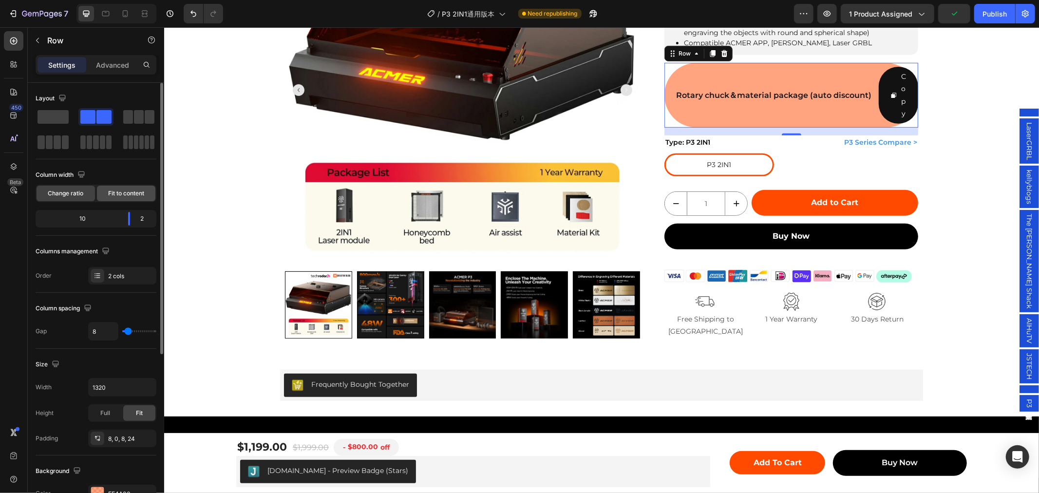
click at [123, 193] on span "Fit to content" at bounding box center [126, 193] width 36 height 9
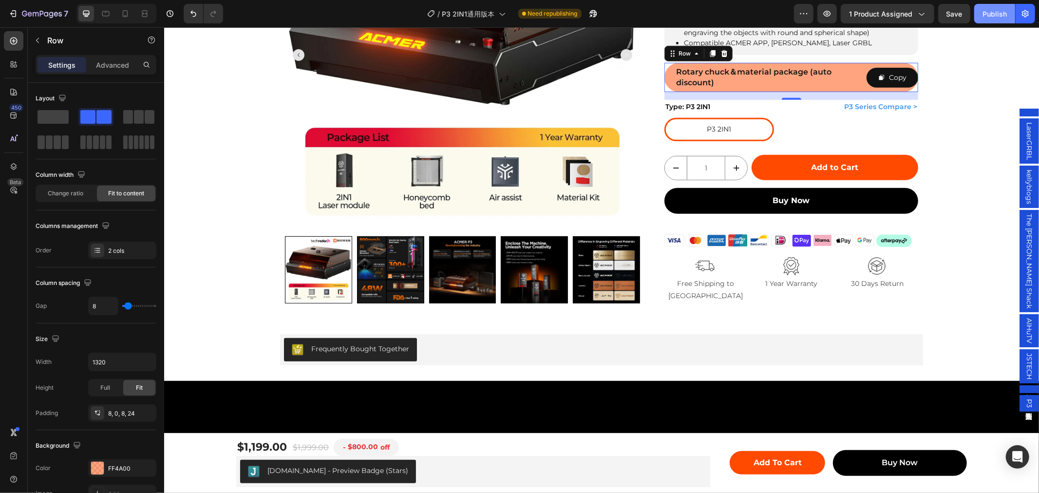
click at [983, 17] on div "Publish" at bounding box center [995, 14] width 24 height 10
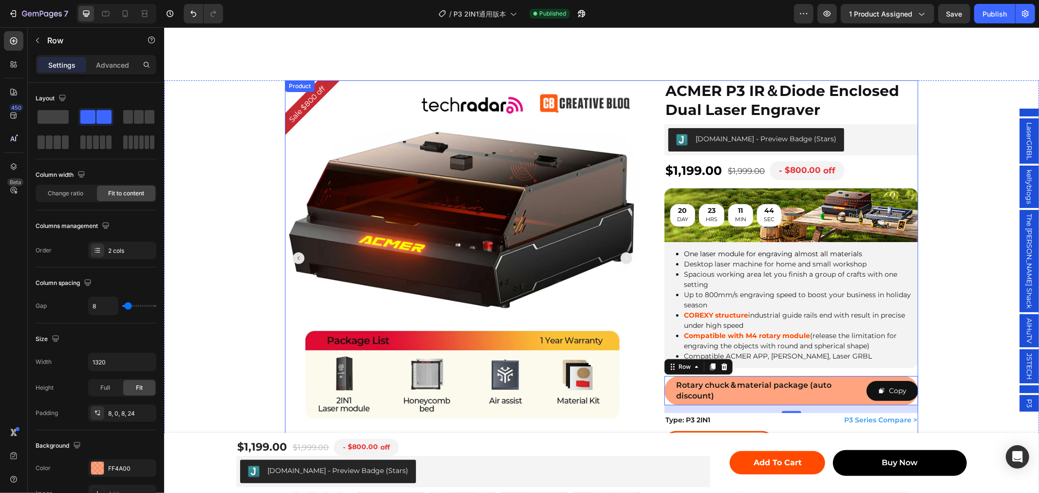
scroll to position [0, 0]
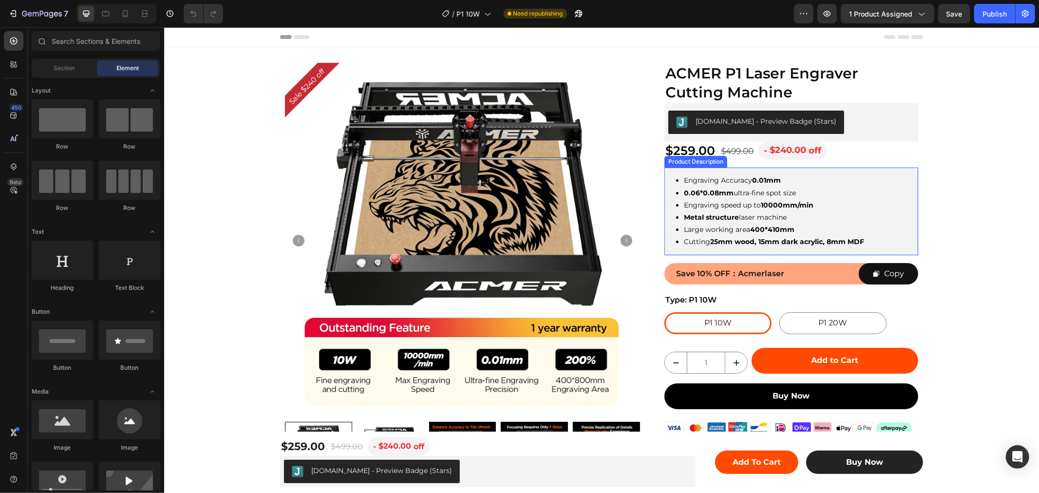
scroll to position [216, 0]
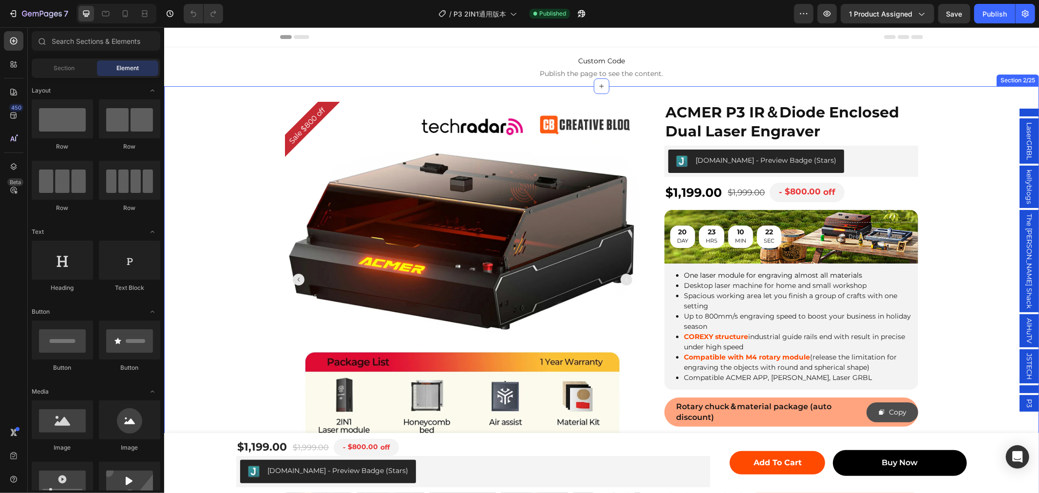
click at [879, 406] on span "Copy" at bounding box center [881, 412] width 7 height 12
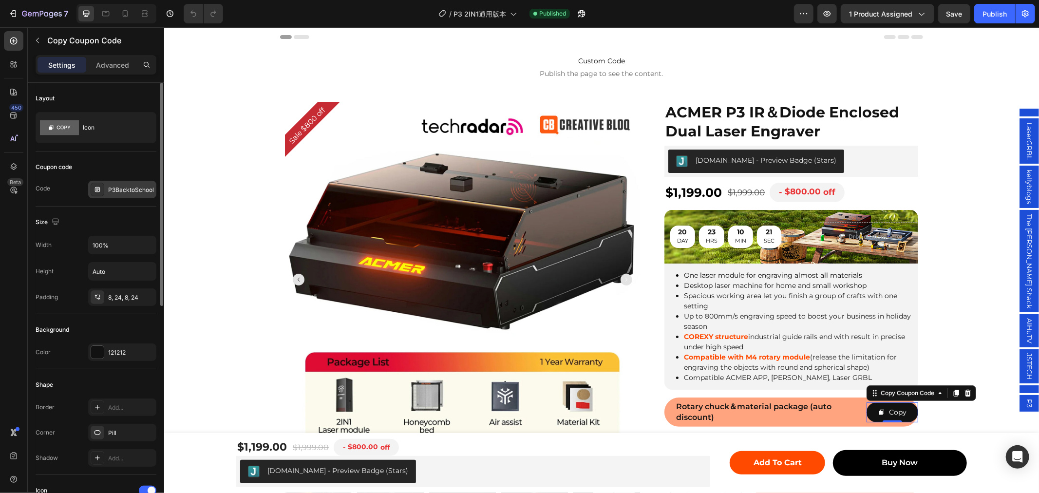
click at [130, 186] on div "P3BacktoSchool" at bounding box center [131, 190] width 46 height 9
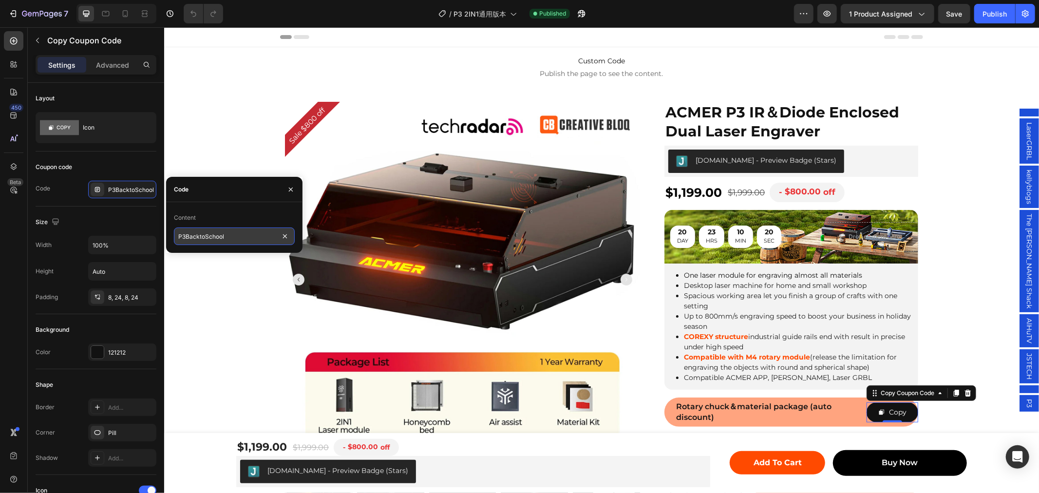
click at [205, 233] on input "P3BacktoSchool" at bounding box center [234, 237] width 121 height 18
paste input "OktoberfestLaserSale"
type input "P3OktoberfestLaserSale"
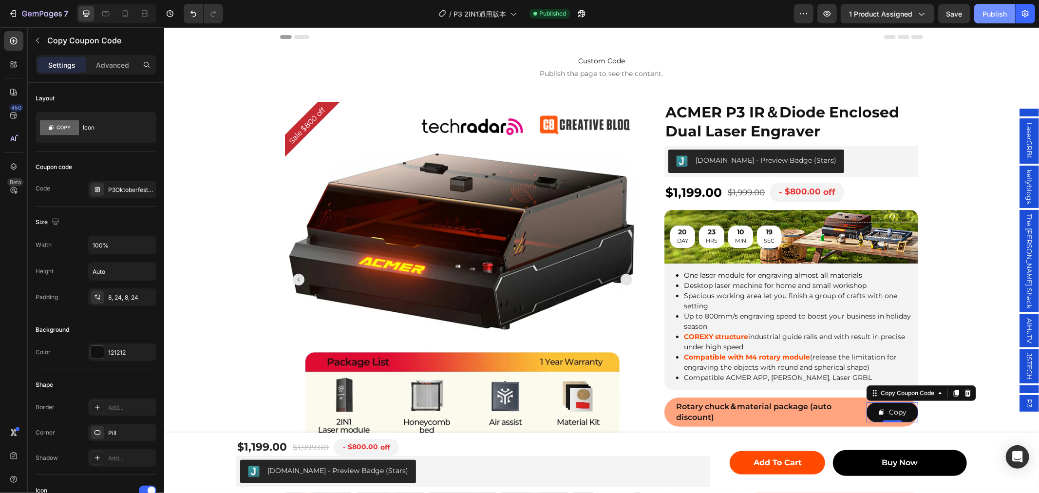
click at [997, 12] on div "Publish" at bounding box center [995, 14] width 24 height 10
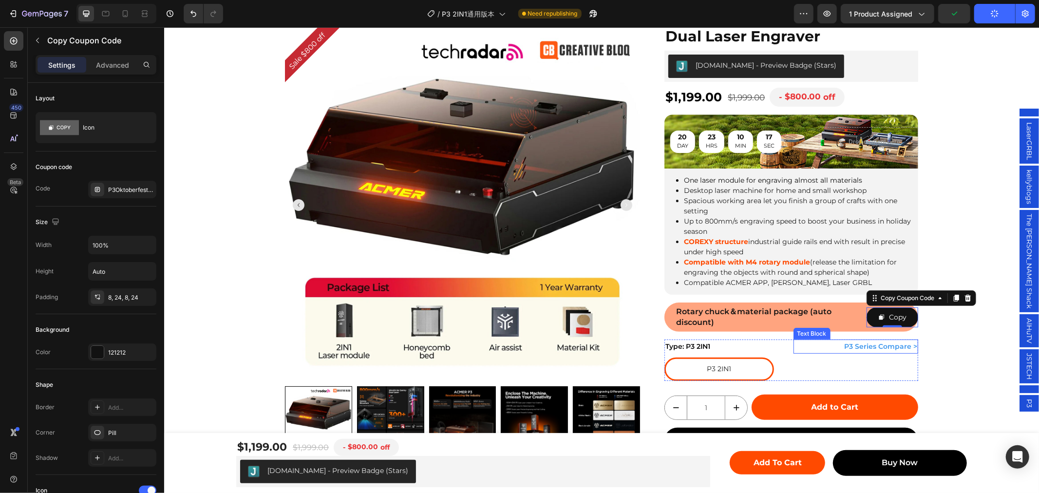
scroll to position [162, 0]
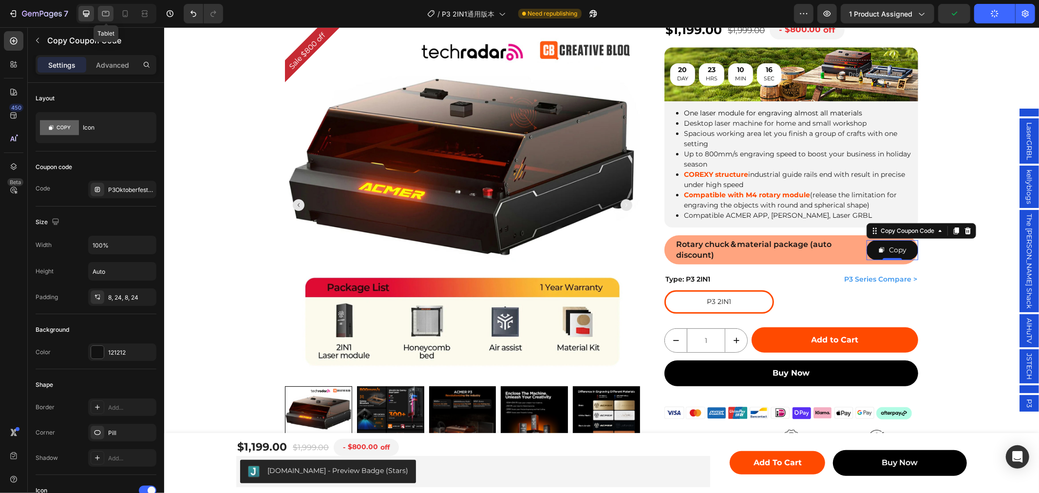
click at [99, 11] on div at bounding box center [106, 14] width 16 height 16
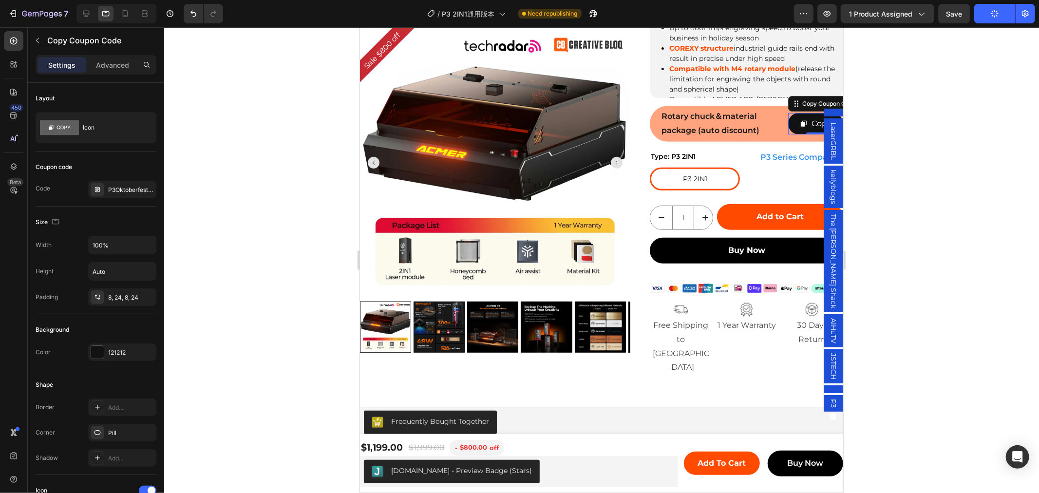
scroll to position [346, 0]
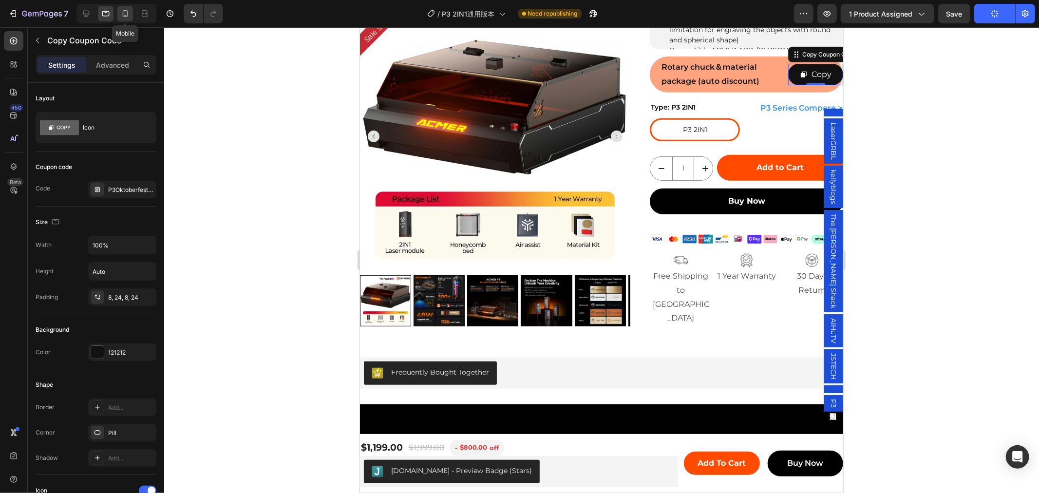
click at [130, 12] on icon at bounding box center [125, 14] width 10 height 10
type input "14"
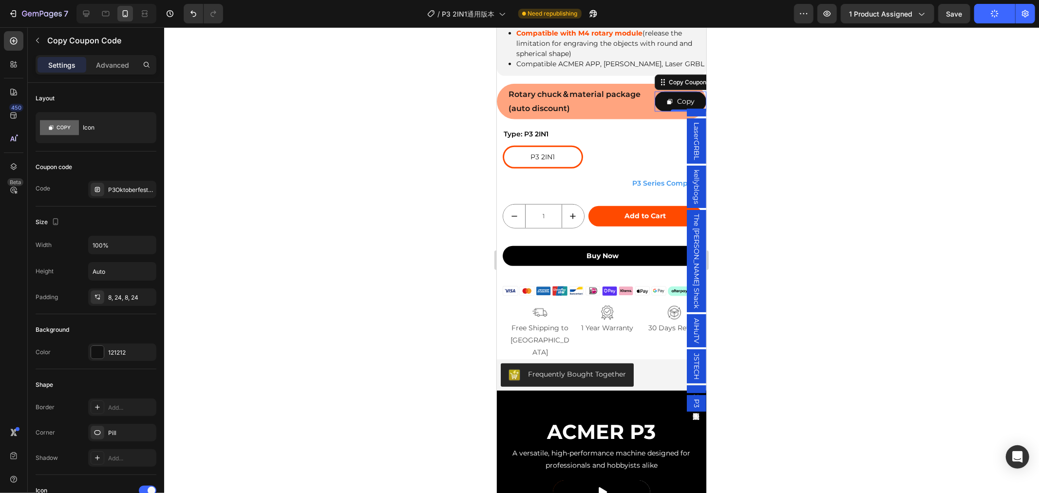
scroll to position [573, 0]
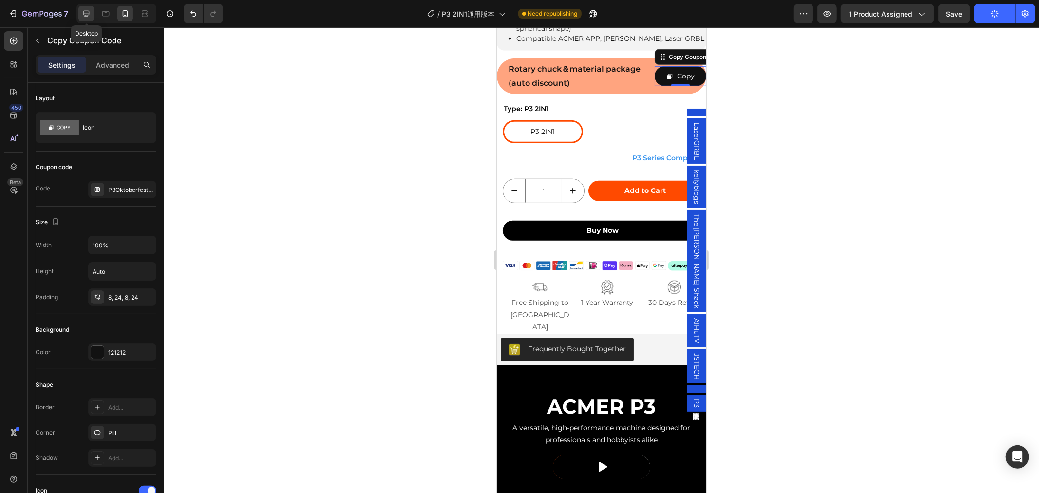
click at [89, 18] on icon at bounding box center [86, 14] width 10 height 10
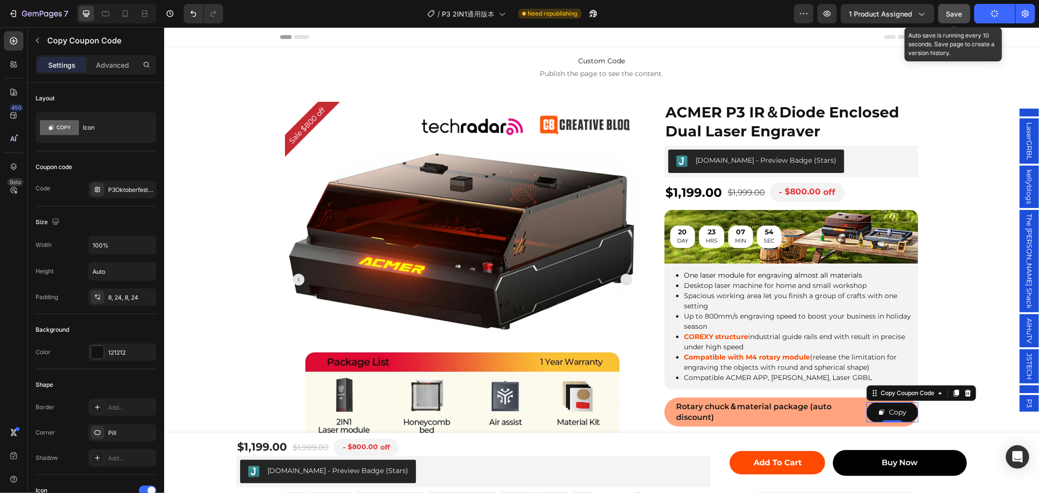
click at [949, 11] on span "Save" at bounding box center [955, 14] width 16 height 8
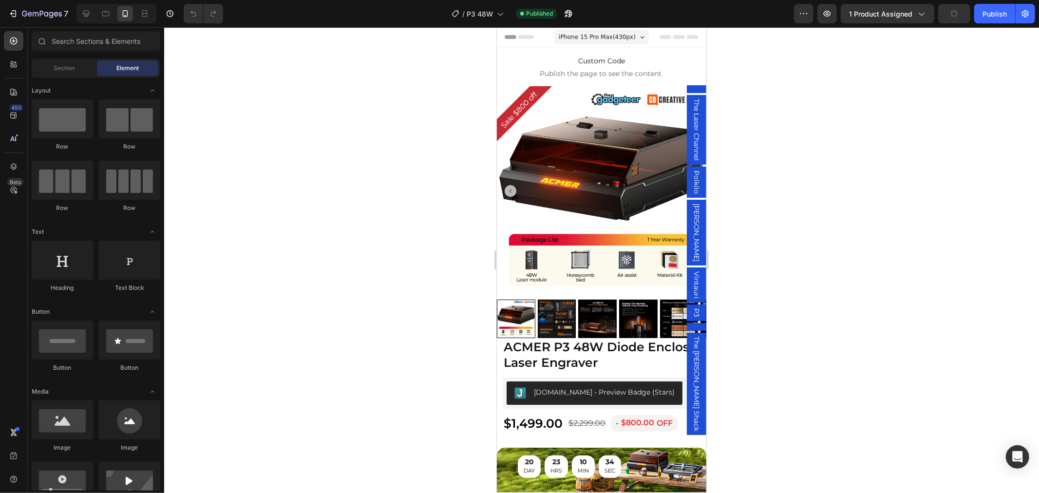
click at [94, 18] on div at bounding box center [116, 13] width 80 height 19
click at [90, 15] on icon at bounding box center [86, 14] width 10 height 10
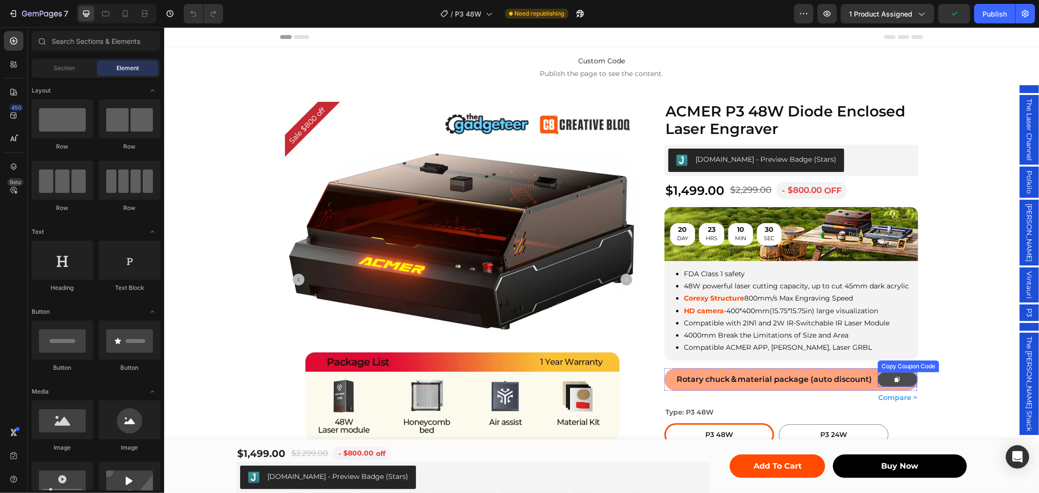
click at [882, 373] on button at bounding box center [897, 379] width 39 height 15
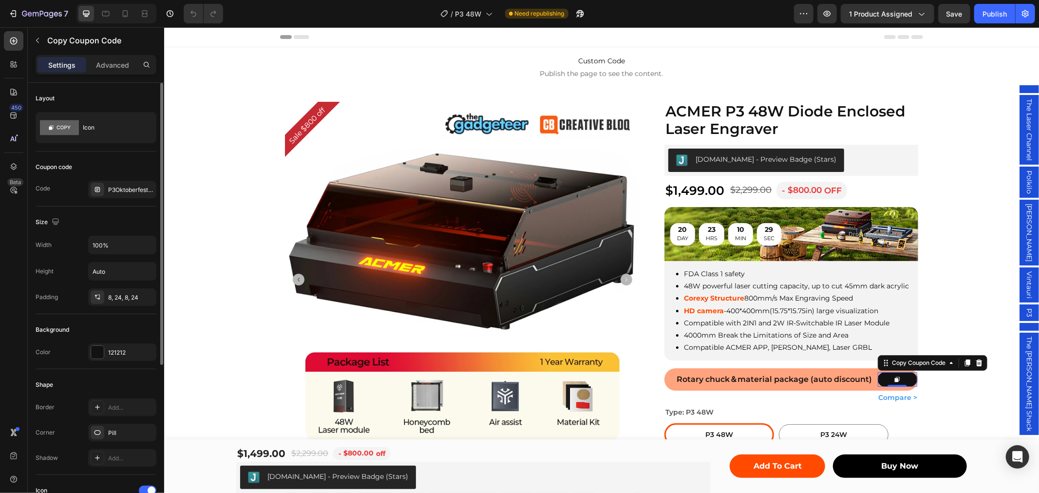
scroll to position [241, 0]
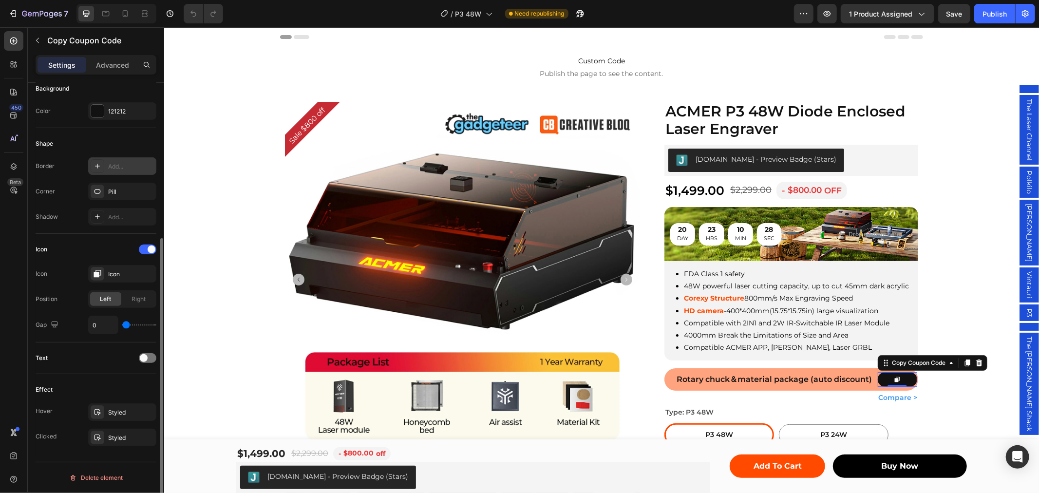
click at [119, 164] on div "Add..." at bounding box center [131, 166] width 46 height 9
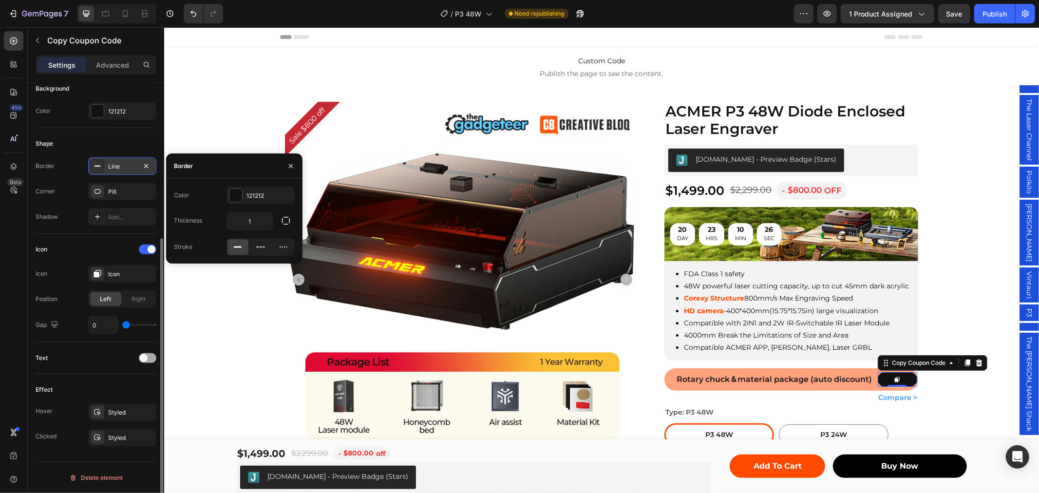
click at [151, 353] on div at bounding box center [148, 358] width 18 height 10
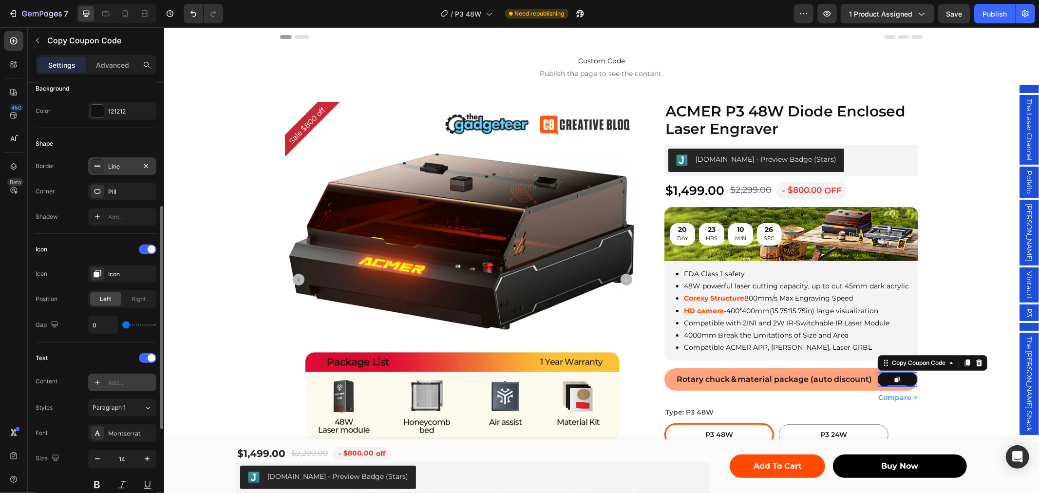
click at [118, 381] on div "Add..." at bounding box center [131, 383] width 46 height 9
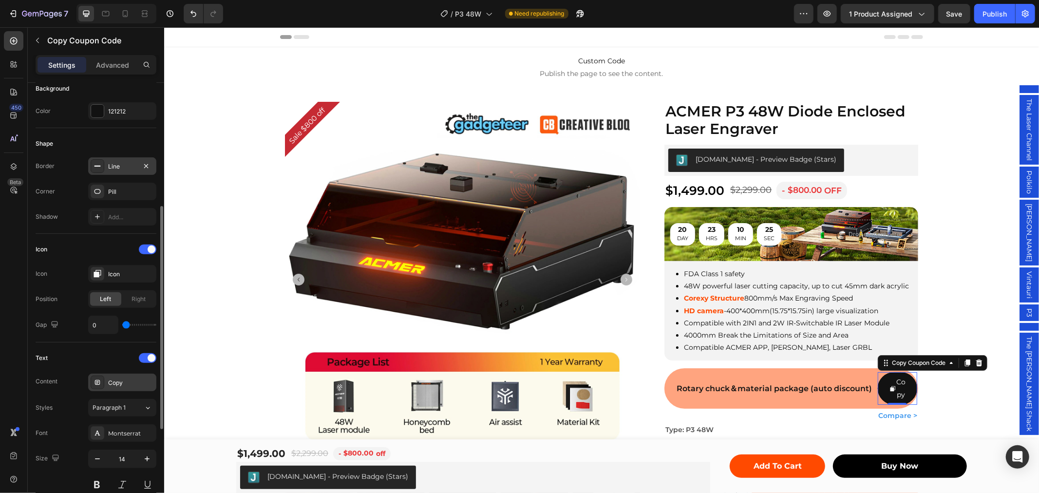
click at [91, 358] on div "Text" at bounding box center [96, 358] width 121 height 16
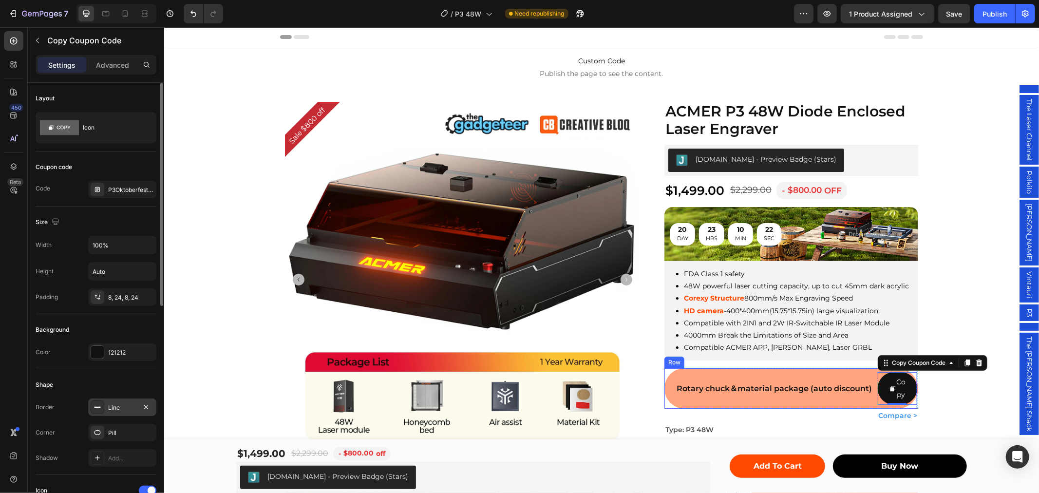
click at [798, 374] on div "Rotary chuck＆material package (auto discount) Text Block" at bounding box center [775, 388] width 198 height 32
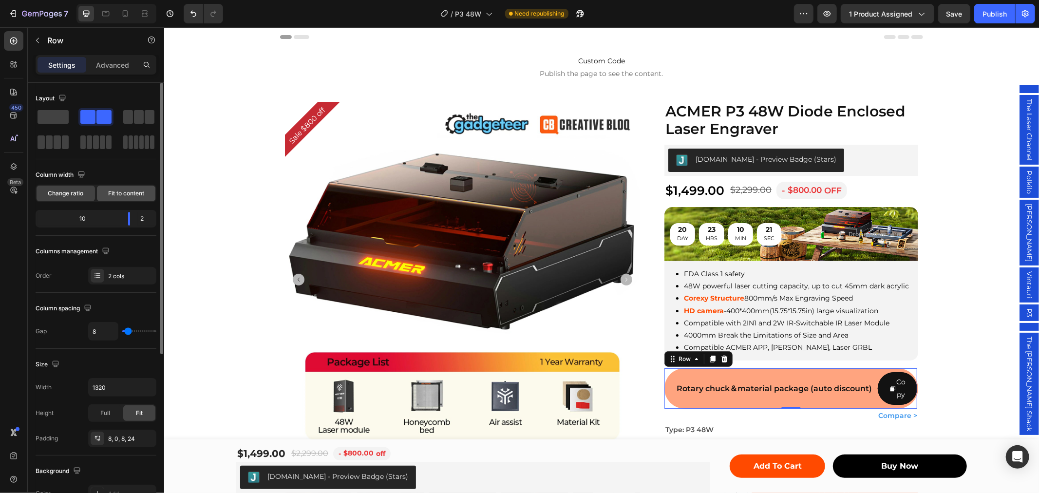
drag, startPoint x: 138, startPoint y: 197, endPoint x: 198, endPoint y: 224, distance: 65.5
click at [138, 197] on span "Fit to content" at bounding box center [126, 193] width 36 height 9
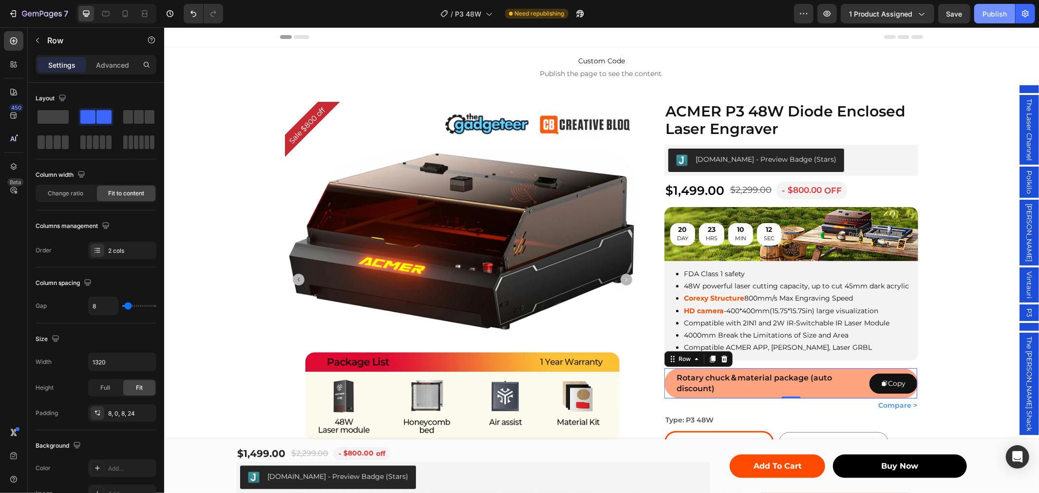
click at [982, 18] on button "Publish" at bounding box center [995, 13] width 41 height 19
click at [875, 381] on button "Copy" at bounding box center [893, 383] width 48 height 20
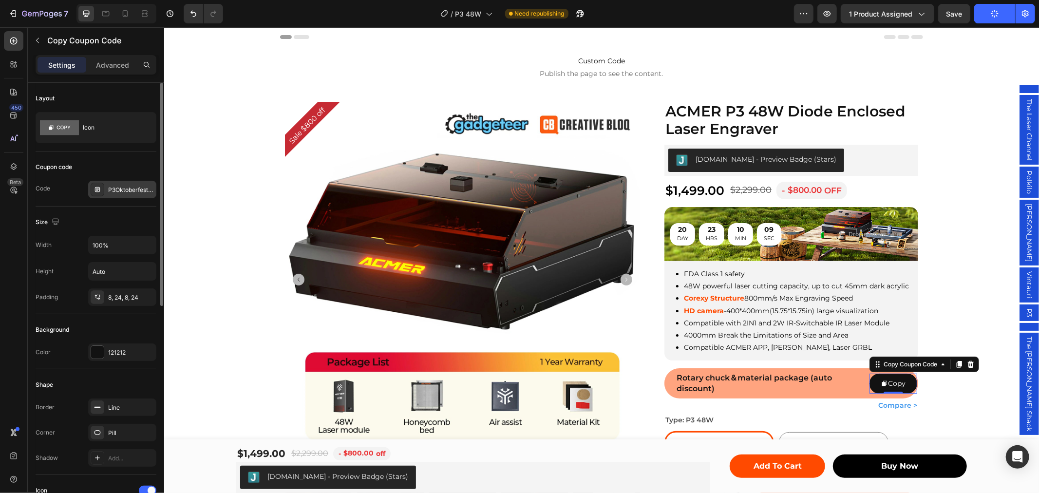
click at [132, 191] on div "P3OktoberfestLaserSale" at bounding box center [131, 190] width 46 height 9
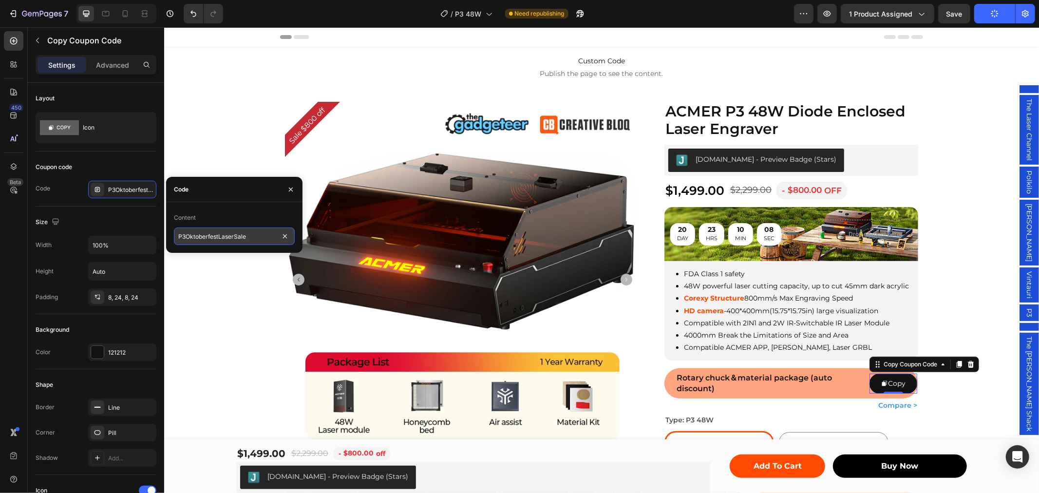
click at [209, 235] on input "P3OktoberfestLaserSale" at bounding box center [234, 237] width 121 height 18
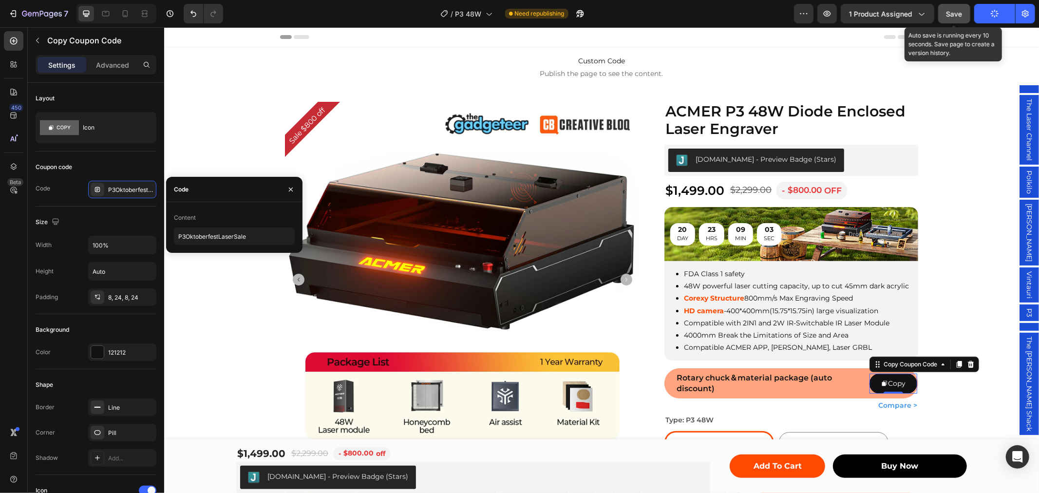
click at [958, 10] on span "Save" at bounding box center [955, 14] width 16 height 8
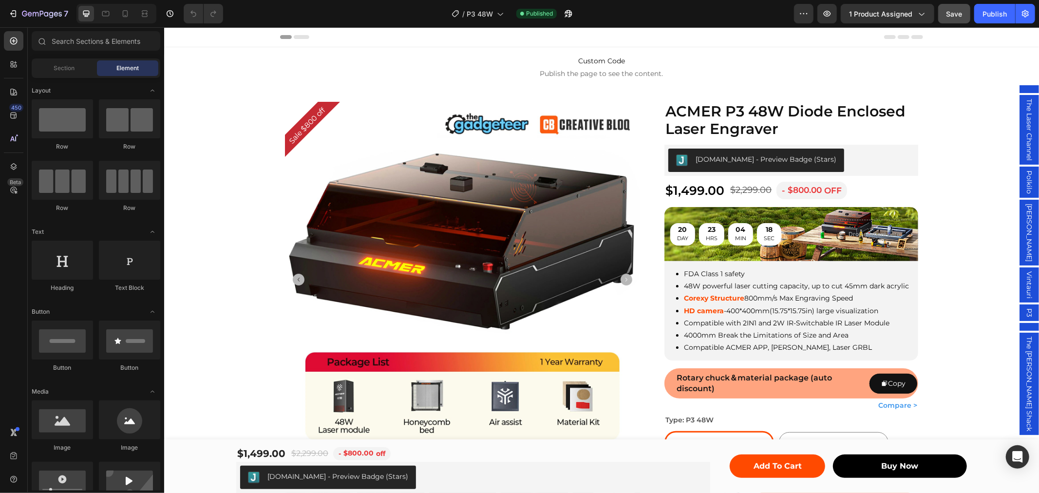
click at [963, 7] on button "Save" at bounding box center [954, 13] width 32 height 19
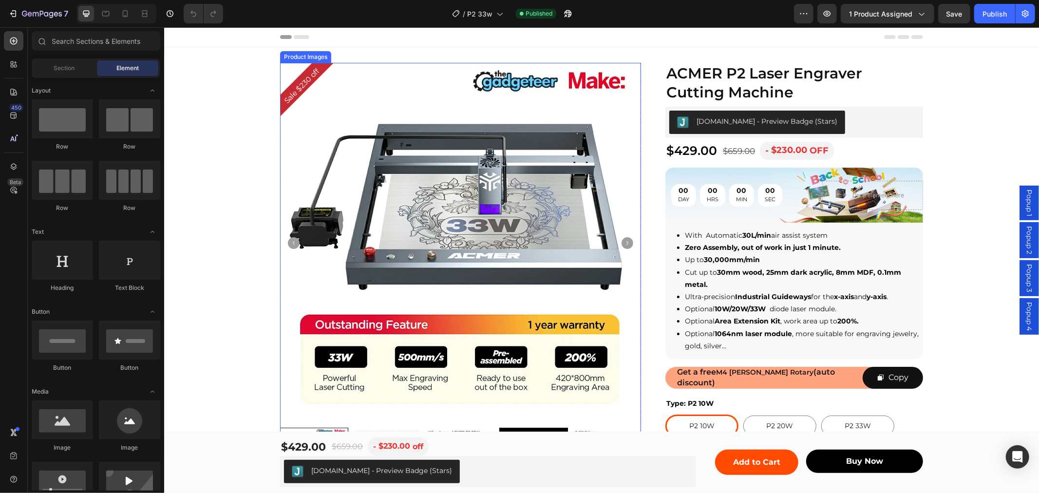
click at [782, 180] on div "00 DAY 00 HRS 00 MIN 00 SEC Countdown Timer" at bounding box center [735, 194] width 141 height 29
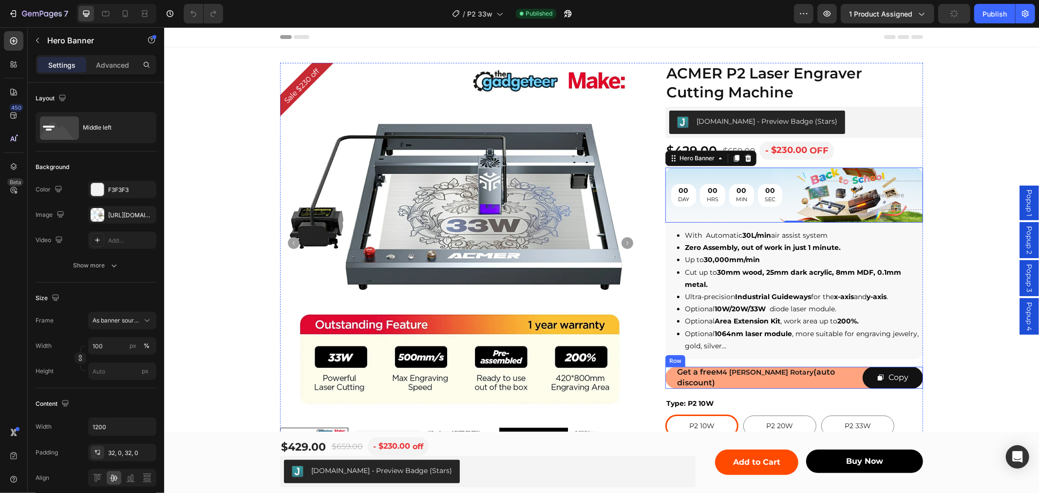
click at [815, 367] on div "Get a free M4 [PERSON_NAME] Rotary (auto discount) Text Block" at bounding box center [768, 377] width 182 height 22
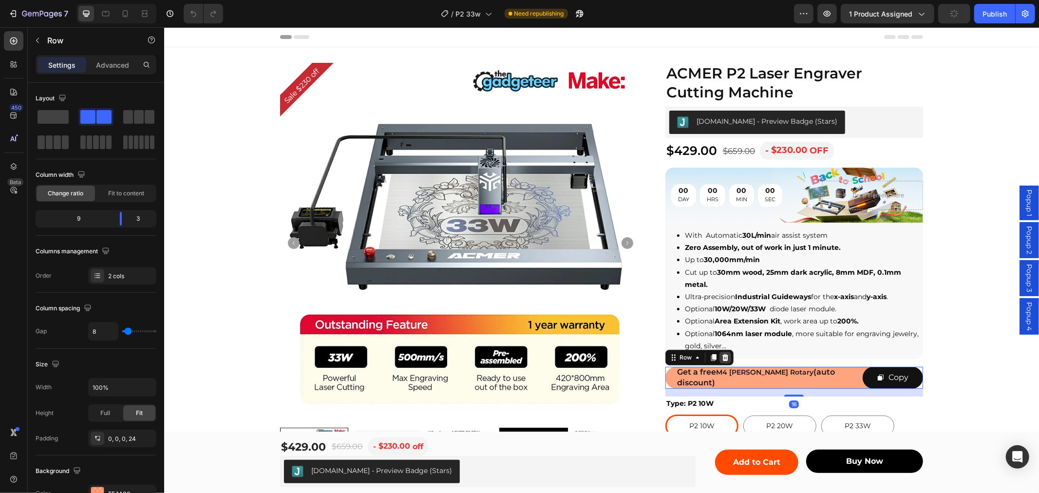
click at [722, 357] on icon at bounding box center [725, 357] width 6 height 7
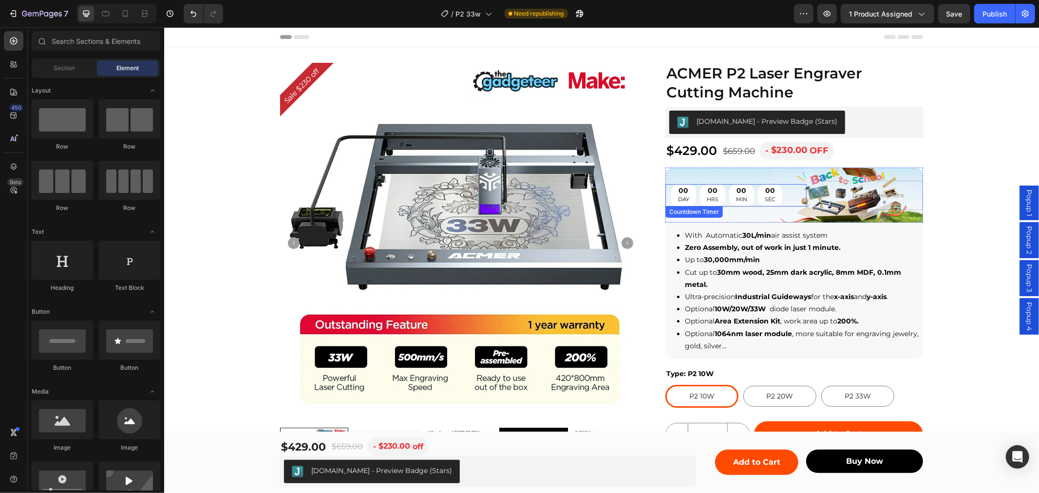
click at [730, 184] on div "00 MIN" at bounding box center [741, 195] width 25 height 22
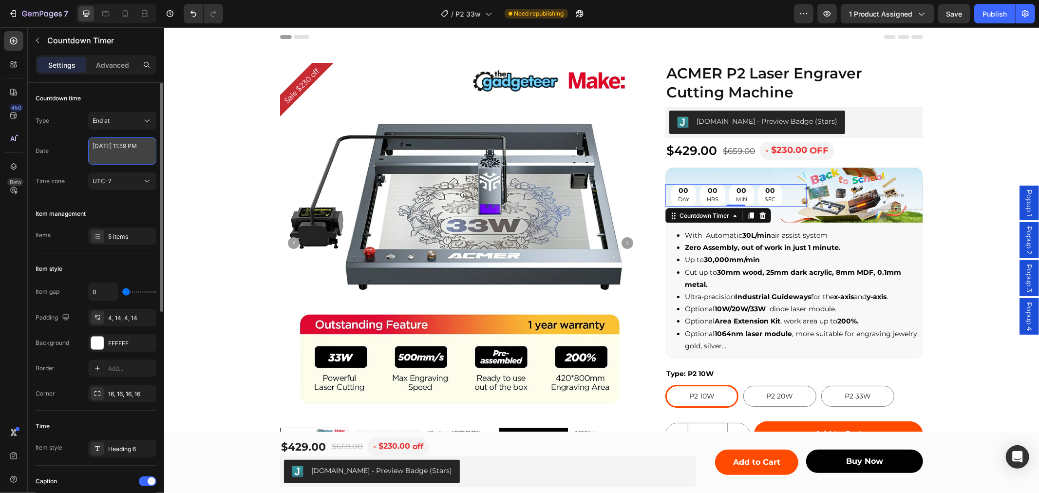
click at [123, 151] on textarea "August 25 2025 11:59 PM" at bounding box center [122, 150] width 68 height 27
select select "23"
select select "59"
select select "false"
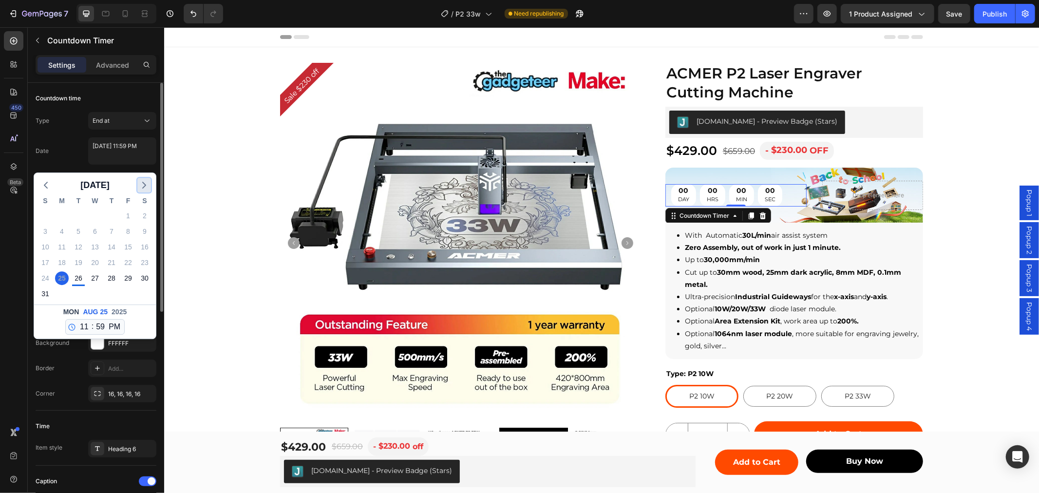
click at [149, 181] on icon "button" at bounding box center [144, 185] width 12 height 12
click at [64, 249] on div "15" at bounding box center [62, 247] width 14 height 14
type textarea "September 15 2025 11:59 PM"
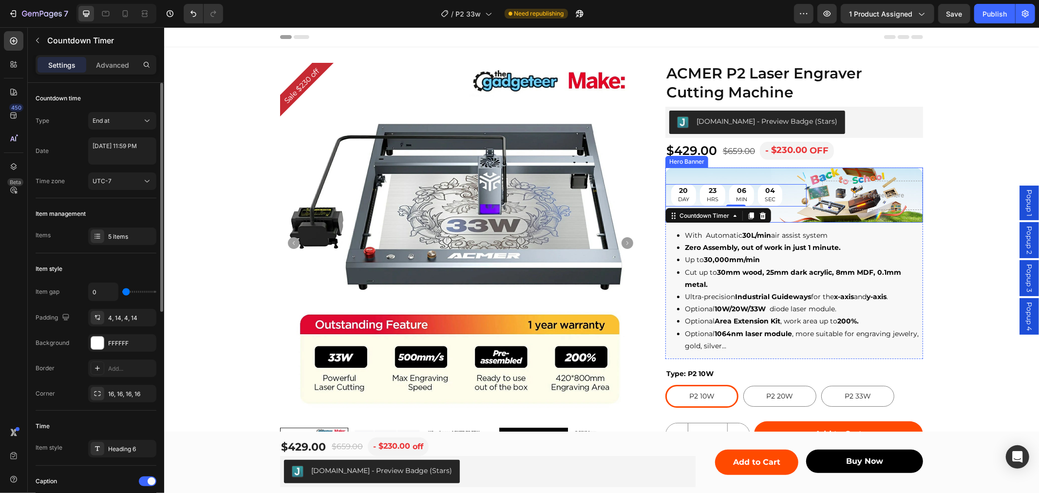
click at [792, 174] on div "20 DAY 23 HRS 06 MIN 04 SEC Countdown Timer 0 Drop element here" at bounding box center [794, 195] width 258 height 60
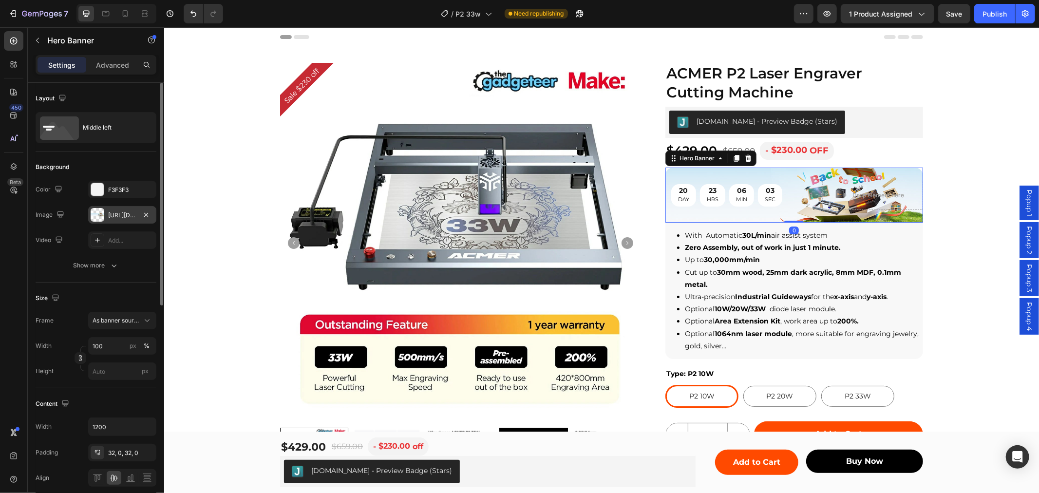
click at [119, 212] on div "https://cdn.shopify.com/s/files/1/0662/7960/4450/files/gempages_485368874087220…" at bounding box center [122, 215] width 28 height 9
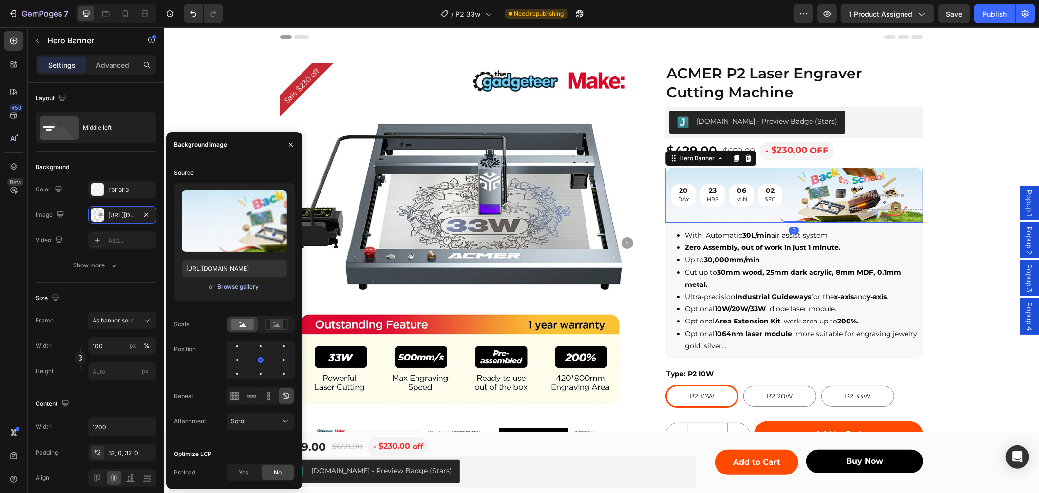
click at [230, 286] on div "Browse gallery" at bounding box center [237, 287] width 41 height 9
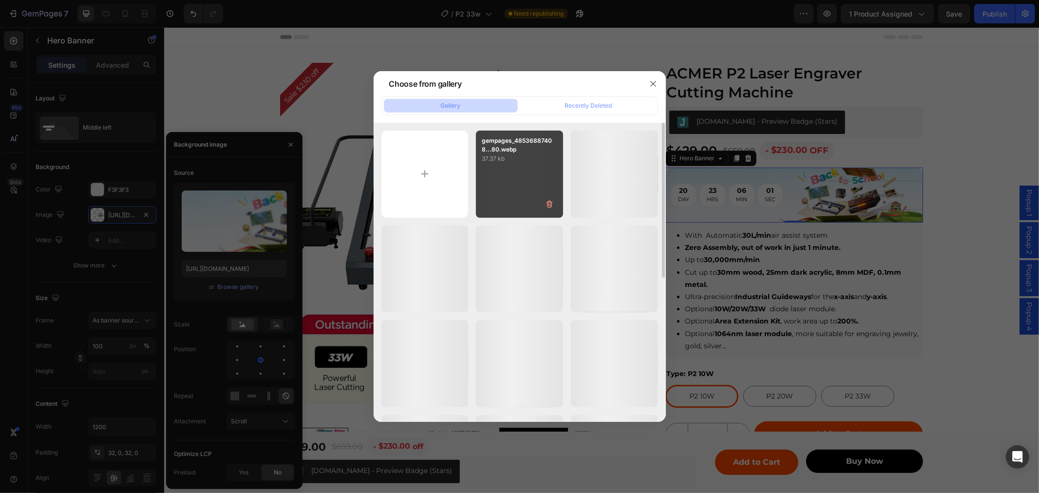
click at [516, 172] on div "gempages_48536887408...80.webp 37.37 kb" at bounding box center [519, 174] width 87 height 87
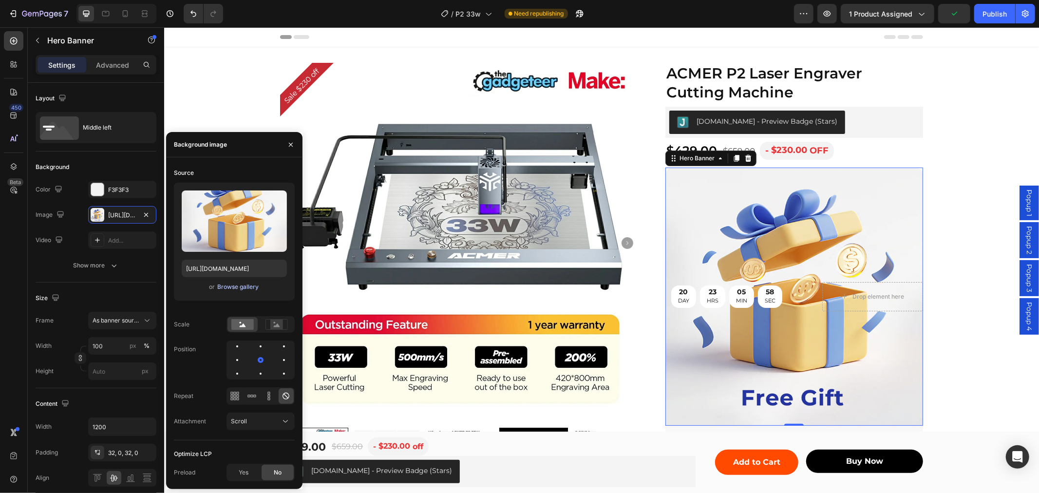
click at [233, 288] on div "Browse gallery" at bounding box center [237, 287] width 41 height 9
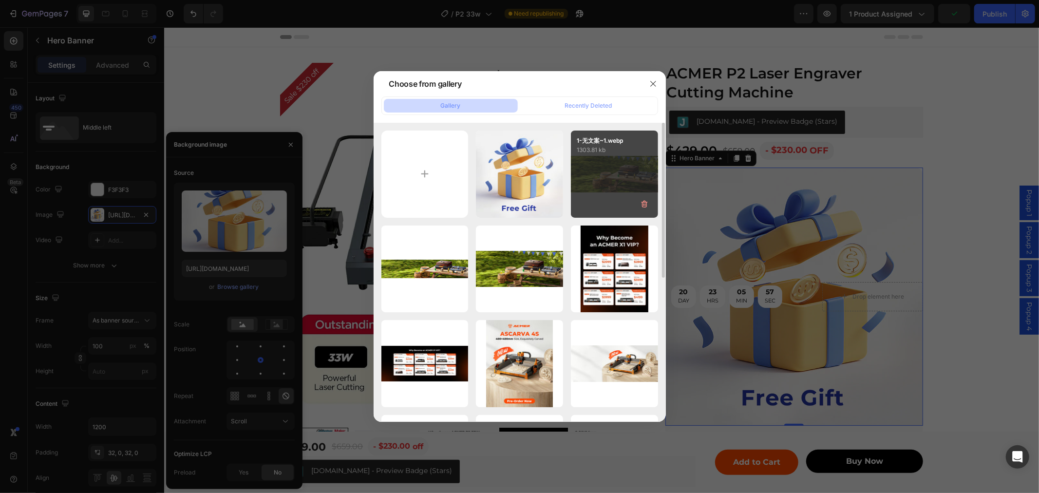
click at [621, 173] on div "1-无文案~1.webp 1303.81 kb" at bounding box center [614, 174] width 87 height 87
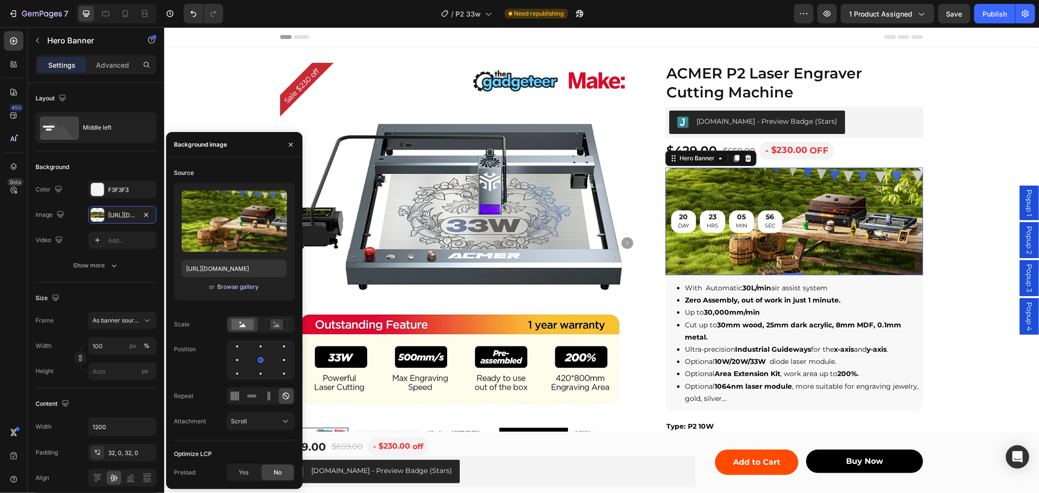
click at [239, 284] on div "Browse gallery" at bounding box center [237, 287] width 41 height 9
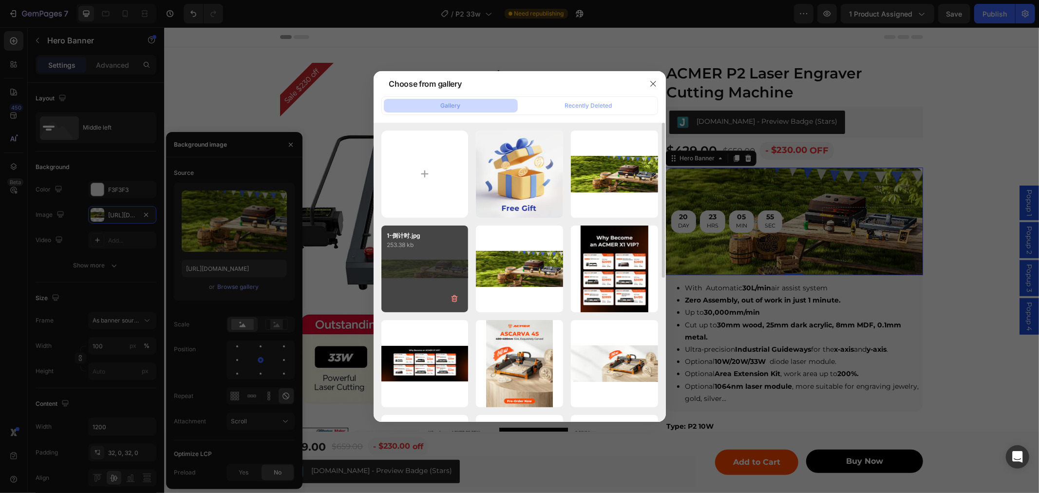
click at [402, 278] on div "1-倒计时.jpg 253.38 kb" at bounding box center [425, 269] width 87 height 87
type input "https://cdn.shopify.com/s/files/1/0662/7960/4450/files/gempages_485368874087220…"
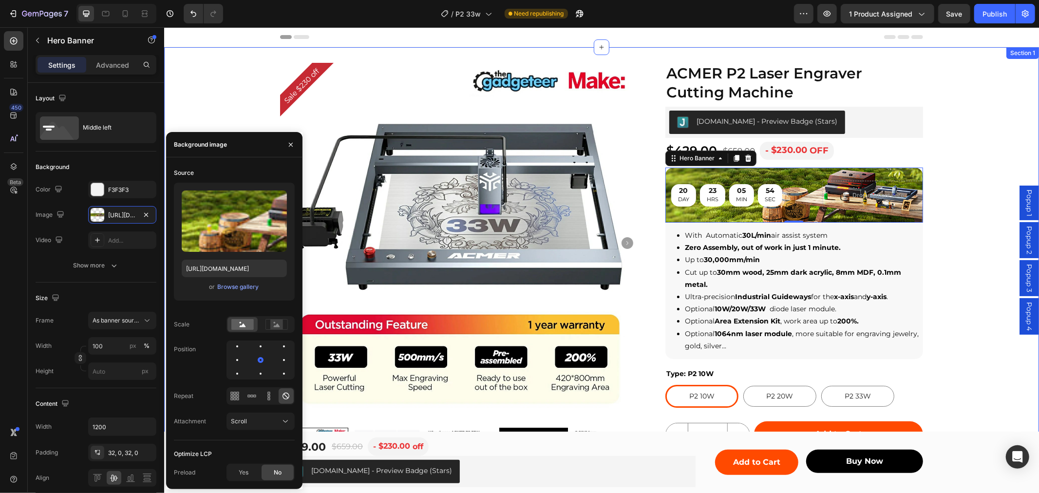
click at [950, 248] on div "Sale $230 off Product Badge Product Images Row ACMER P2 Laser Engraver Cutting …" at bounding box center [601, 307] width 875 height 490
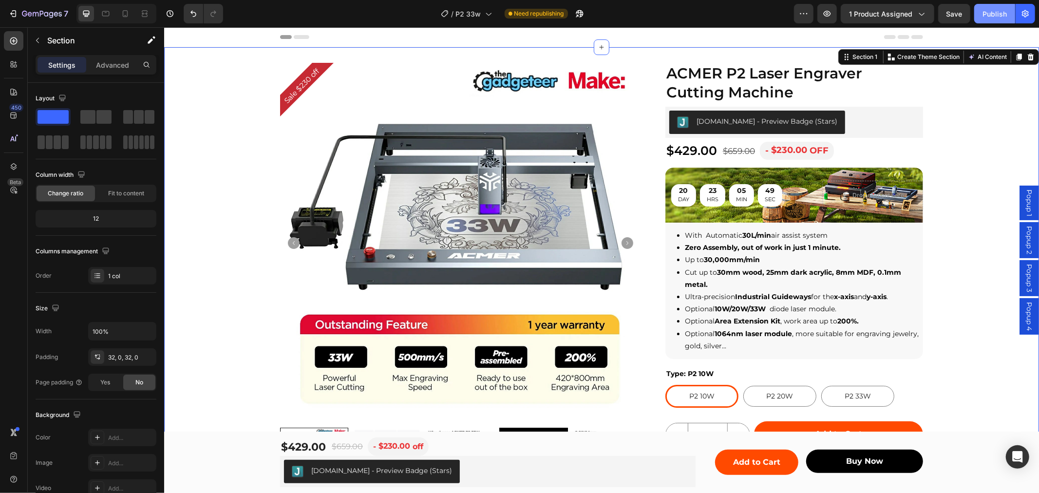
click at [986, 15] on div "Publish" at bounding box center [995, 14] width 24 height 10
click at [705, 166] on div "20 DAY 23 HRS 05 MIN 45 SEC Countdown Timer Drop element here" at bounding box center [794, 195] width 258 height 60
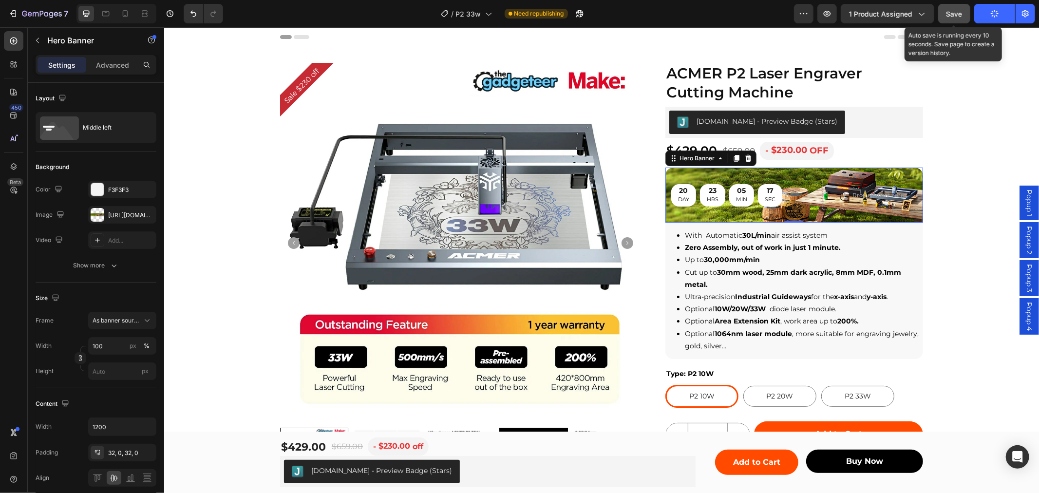
click at [964, 8] on button "Save" at bounding box center [954, 13] width 32 height 19
click at [951, 12] on span "Save" at bounding box center [955, 14] width 16 height 8
click at [953, 15] on span "Save" at bounding box center [955, 14] width 16 height 8
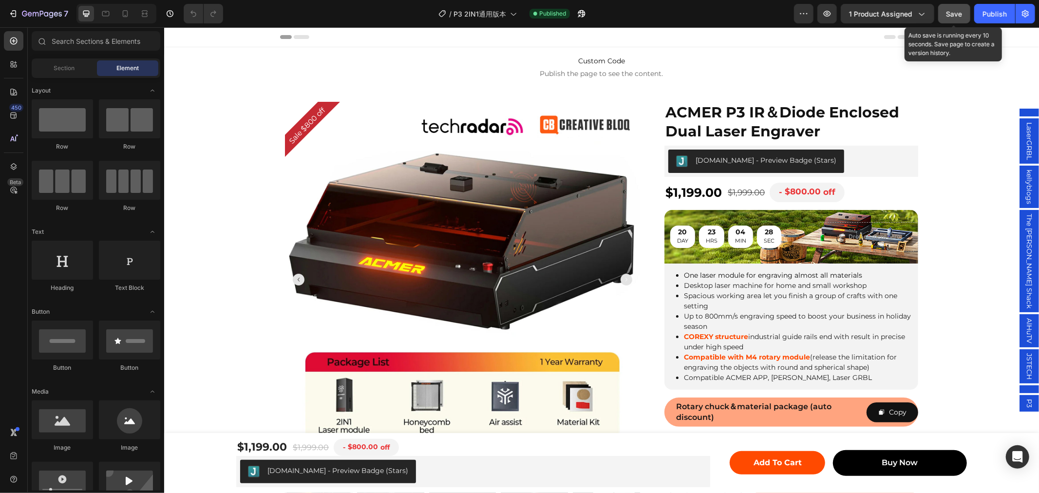
click at [967, 16] on button "Save" at bounding box center [954, 13] width 32 height 19
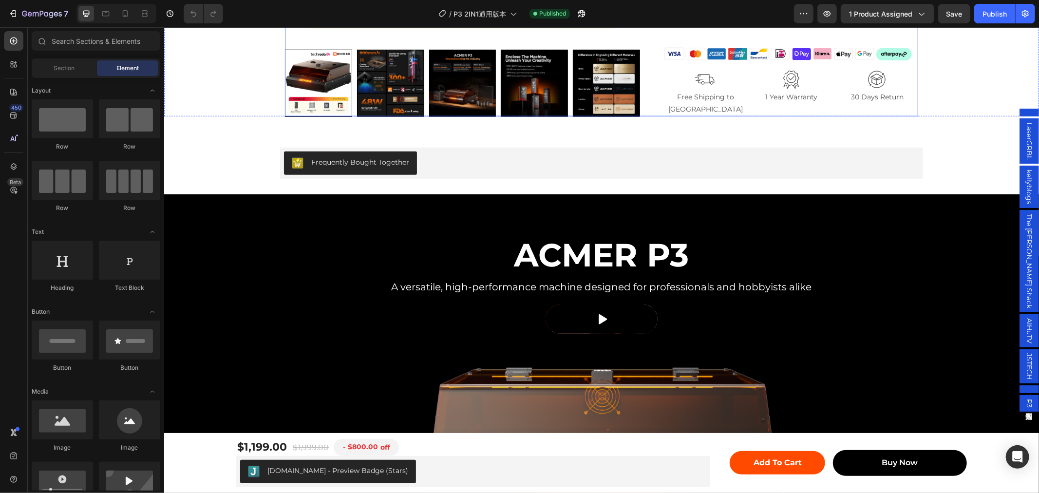
scroll to position [541, 0]
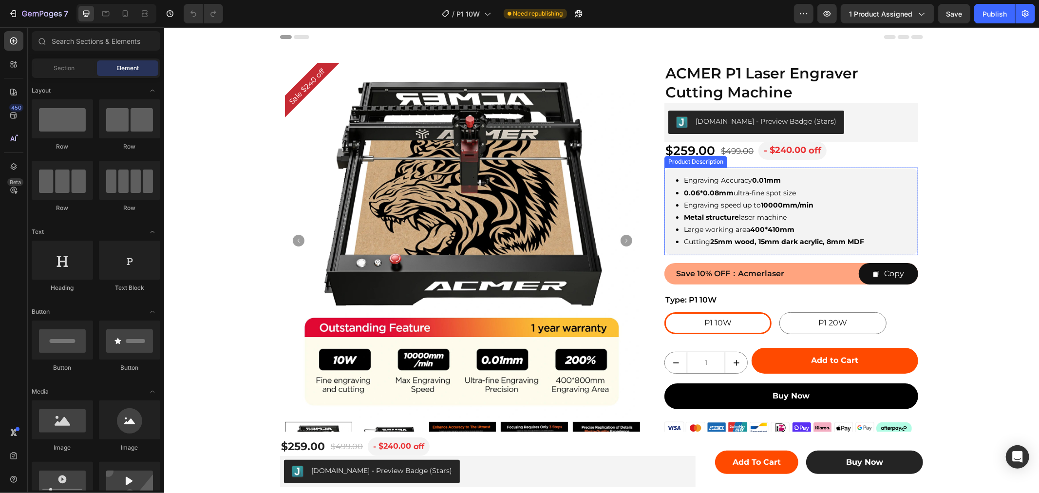
click at [748, 174] on li "Engraving Accuracy 0.01mm" at bounding box center [801, 180] width 234 height 12
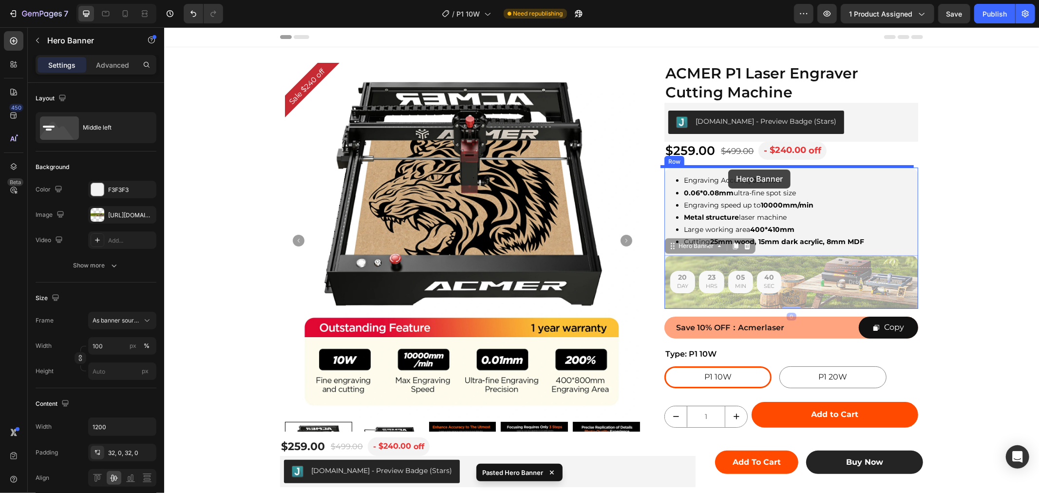
drag, startPoint x: 686, startPoint y: 248, endPoint x: 728, endPoint y: 169, distance: 89.4
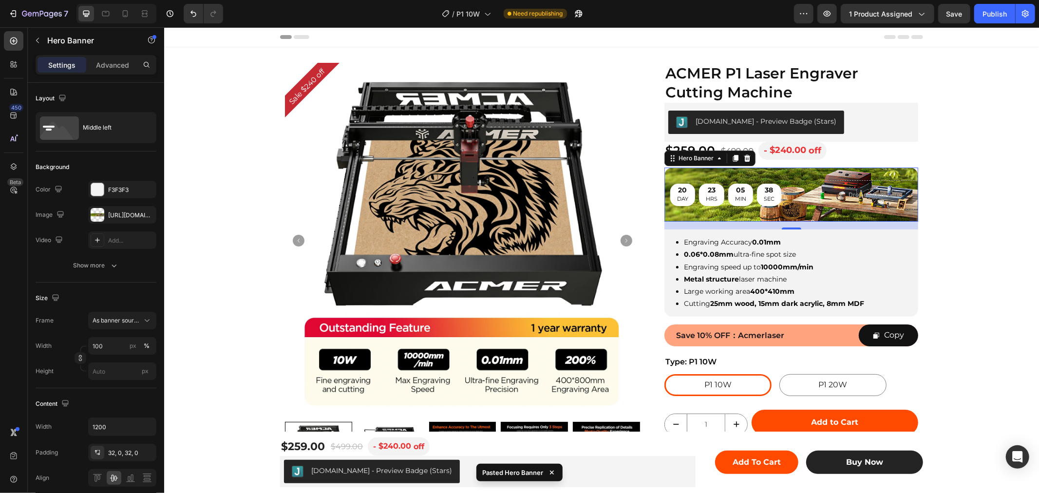
drag, startPoint x: 790, startPoint y: 226, endPoint x: 768, endPoint y: 274, distance: 52.7
click at [789, 189] on div "20 DAY 23 HRS 05 MIN 38 SEC Countdown Timer Drop element here Hero Banner 0" at bounding box center [791, 194] width 254 height 54
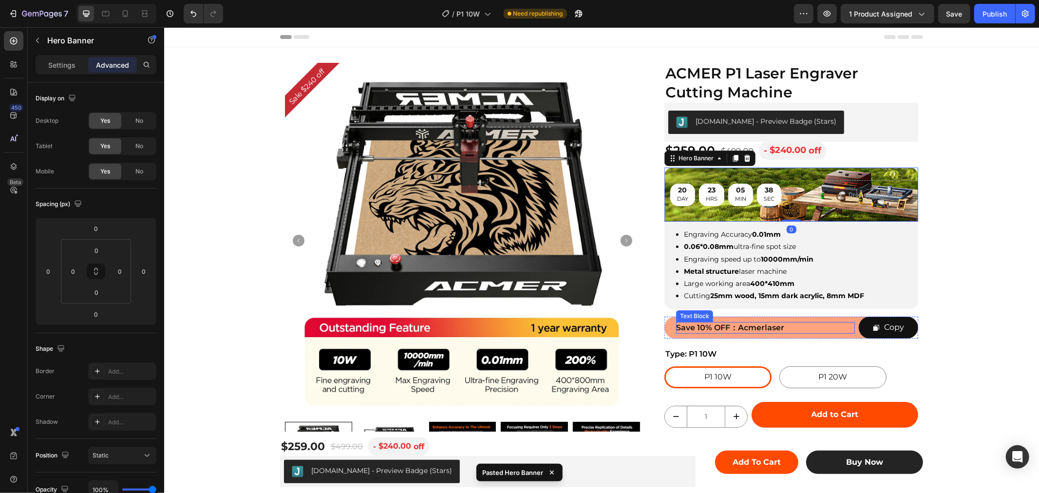
click at [796, 322] on p "Save 10% OFF：Acmerlaser" at bounding box center [765, 328] width 179 height 12
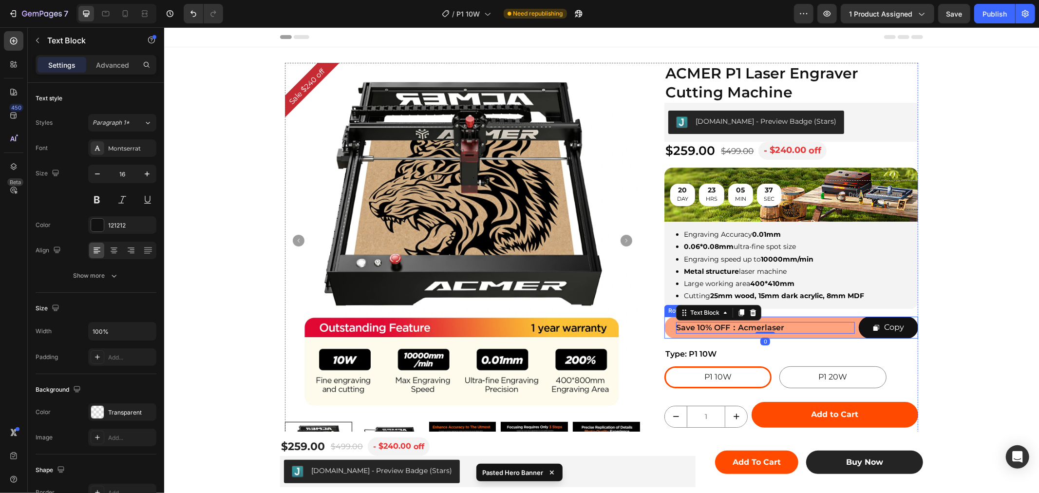
click at [801, 319] on div "Save 10% OFF：Acmerlaser Text Block 0" at bounding box center [765, 327] width 179 height 22
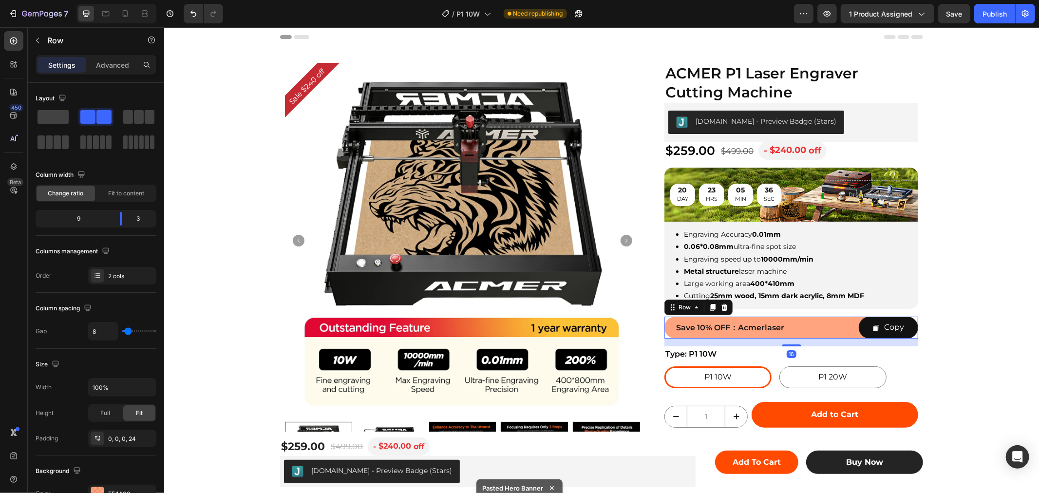
click at [803, 317] on div "Save 10% OFF：Acmerlaser Text Block" at bounding box center [765, 327] width 179 height 22
click at [723, 305] on icon at bounding box center [724, 307] width 8 height 8
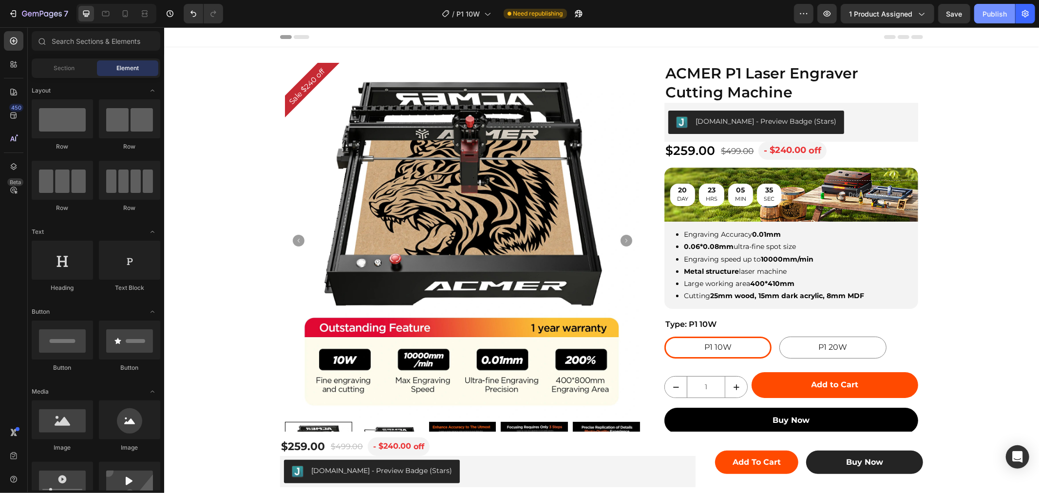
click at [980, 20] on button "Publish" at bounding box center [995, 13] width 41 height 19
click at [955, 10] on span "Save" at bounding box center [955, 14] width 16 height 8
click at [954, 16] on span "Save" at bounding box center [955, 14] width 16 height 8
click at [944, 15] on button "Save" at bounding box center [954, 13] width 32 height 19
